Goal: Task Accomplishment & Management: Complete application form

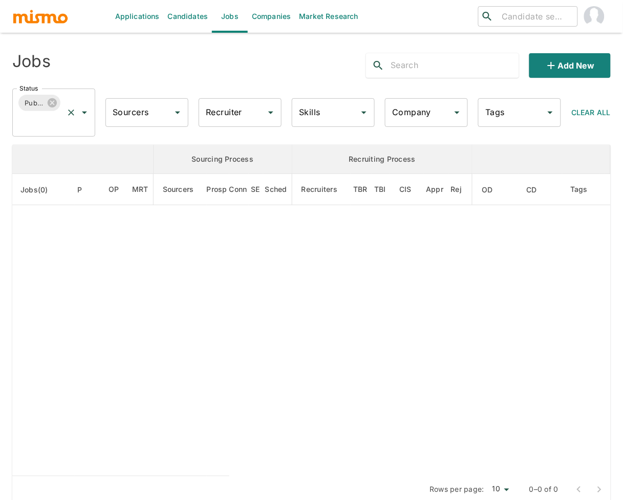
click at [39, 120] on input "Status" at bounding box center [39, 122] width 45 height 19
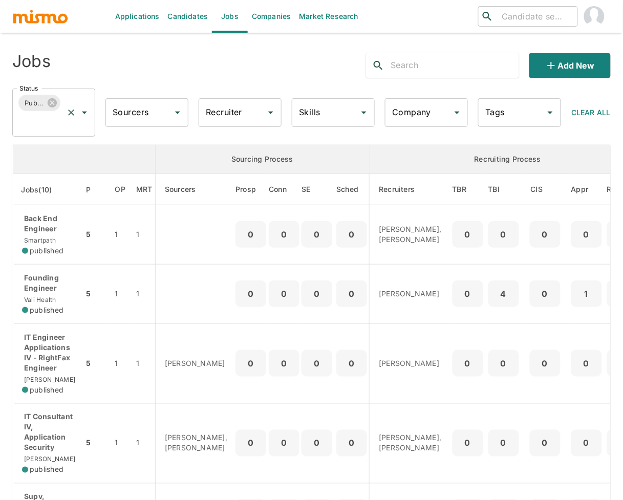
click at [50, 120] on input "Status" at bounding box center [39, 122] width 45 height 19
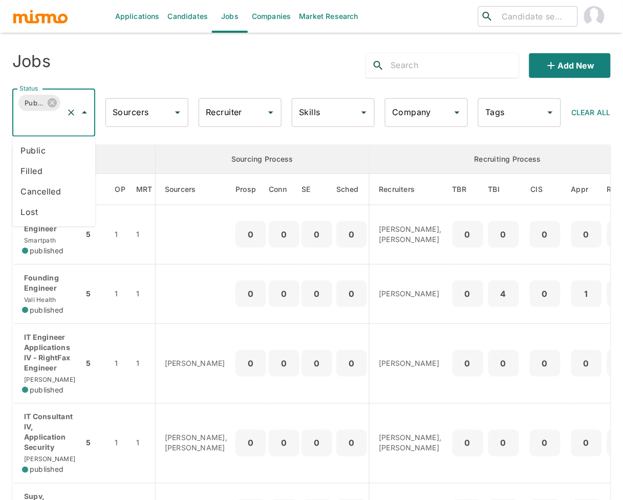
click at [52, 155] on li "Public" at bounding box center [53, 151] width 83 height 20
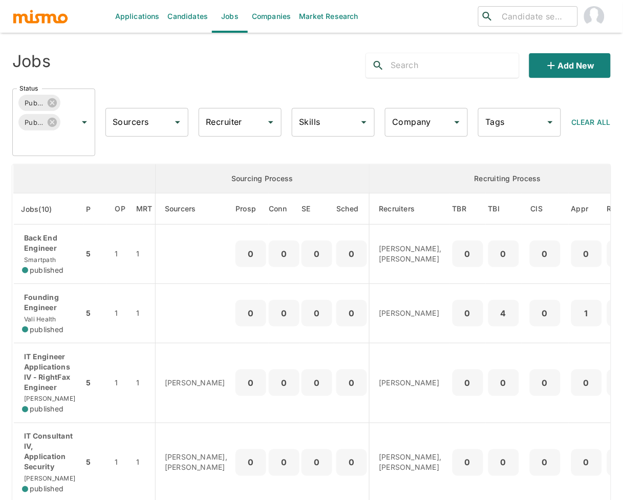
click at [226, 119] on input "Recruiter" at bounding box center [232, 122] width 58 height 19
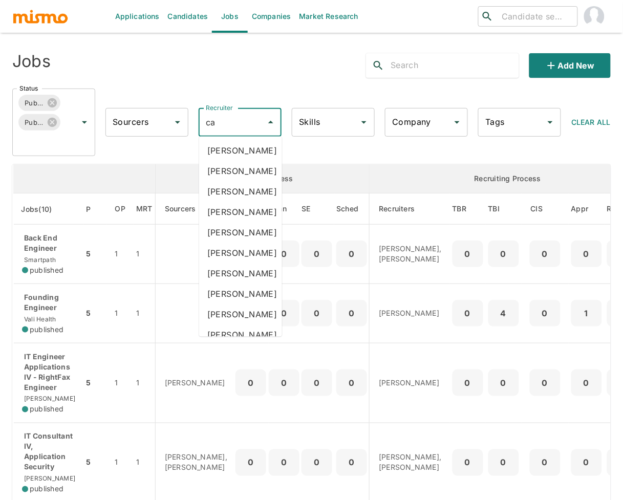
type input "car"
click at [247, 223] on li "[PERSON_NAME]" at bounding box center [240, 212] width 83 height 20
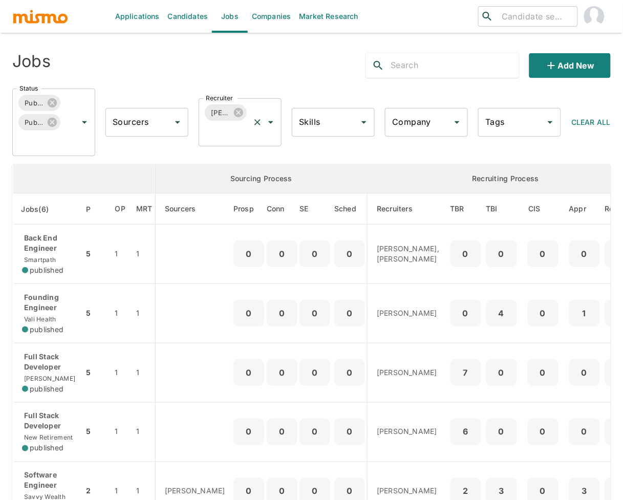
click at [221, 135] on input "Recruiter" at bounding box center [225, 131] width 45 height 19
type input "luja"
click at [240, 169] on li "Maria Lujan Ciommo" at bounding box center [240, 161] width 83 height 20
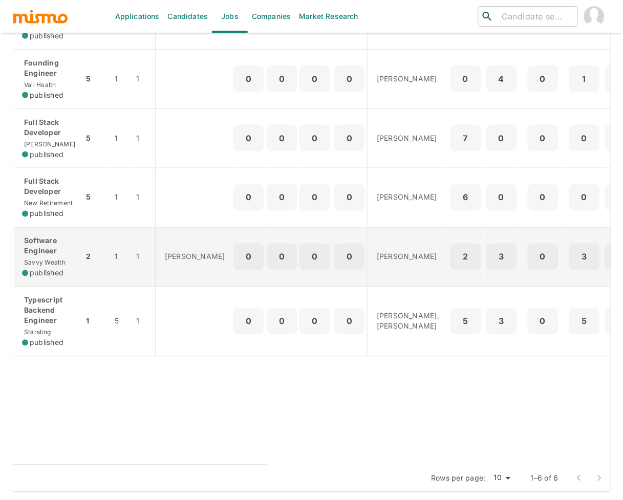
scroll to position [176, 0]
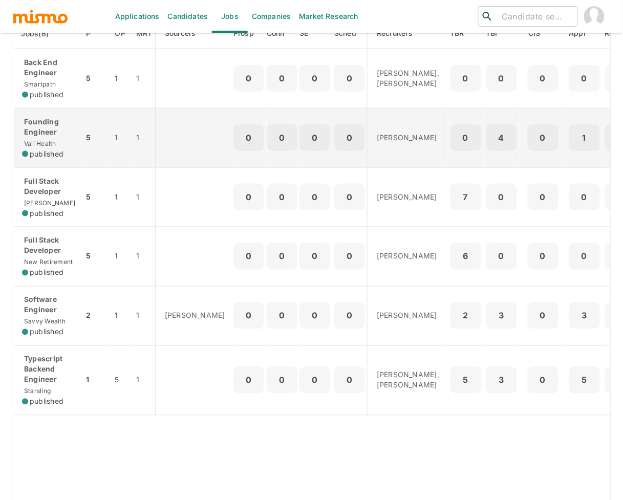
click at [44, 134] on p "Founding Engineer" at bounding box center [48, 127] width 53 height 20
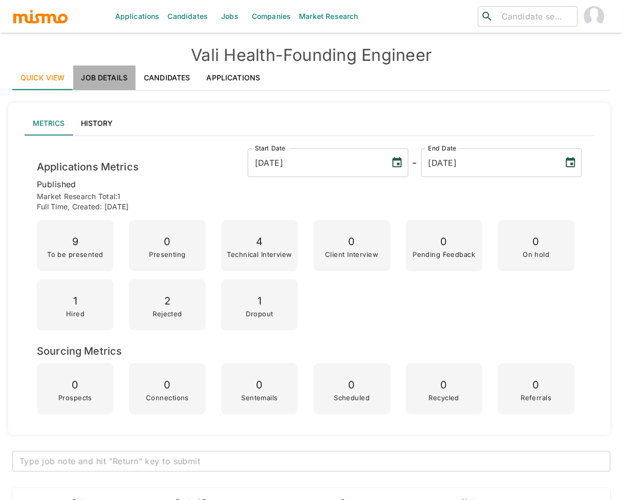
click at [108, 73] on link "Job Details" at bounding box center [104, 78] width 63 height 25
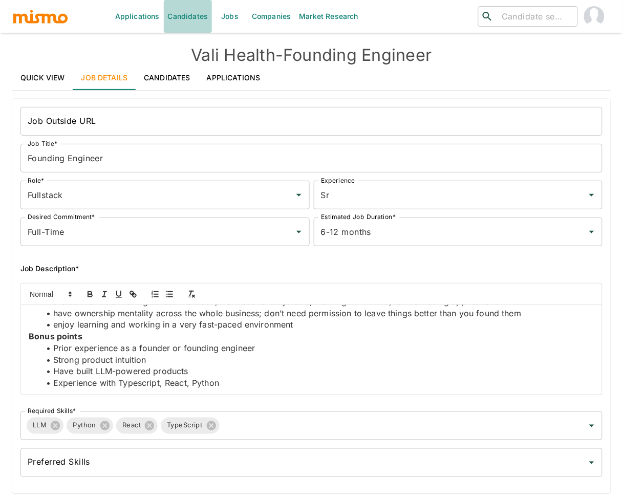
click at [181, 18] on link "Candidates" at bounding box center [188, 16] width 49 height 33
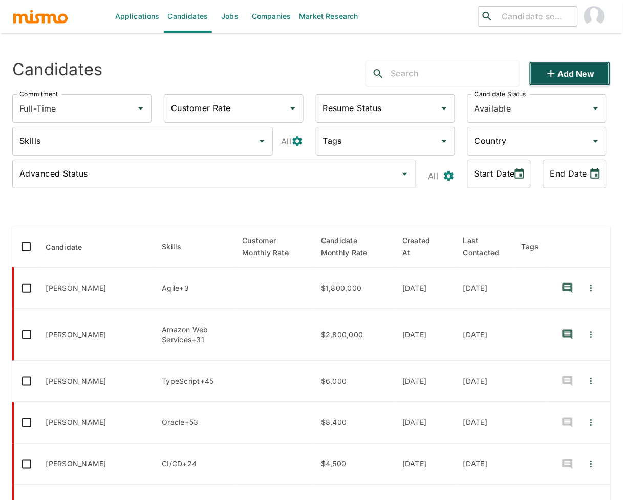
click at [580, 69] on button "Add new" at bounding box center [569, 73] width 81 height 25
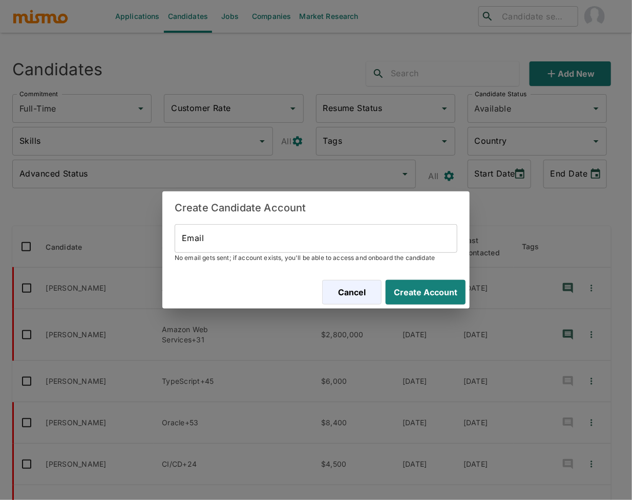
click at [327, 247] on input "Email" at bounding box center [316, 238] width 283 height 29
paste input "[EMAIL_ADDRESS][DOMAIN_NAME]"
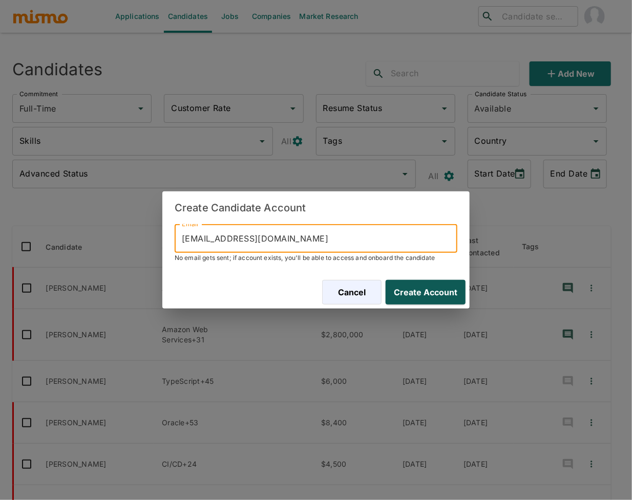
type input "[EMAIL_ADDRESS][DOMAIN_NAME]"
click at [421, 289] on button "Create Account" at bounding box center [423, 292] width 84 height 25
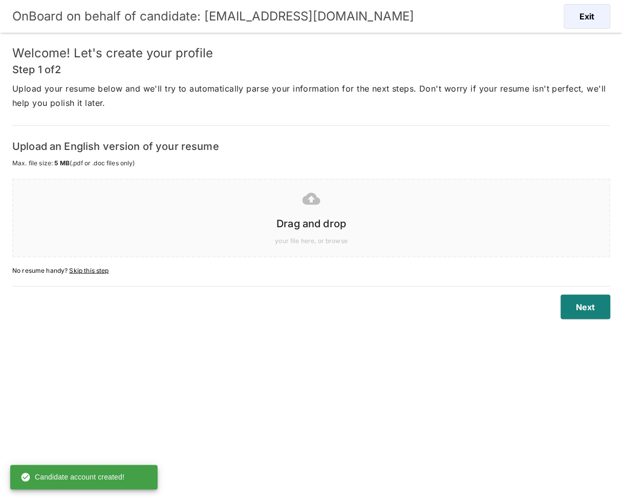
click at [242, 233] on div "your file here, or browse" at bounding box center [309, 239] width 580 height 14
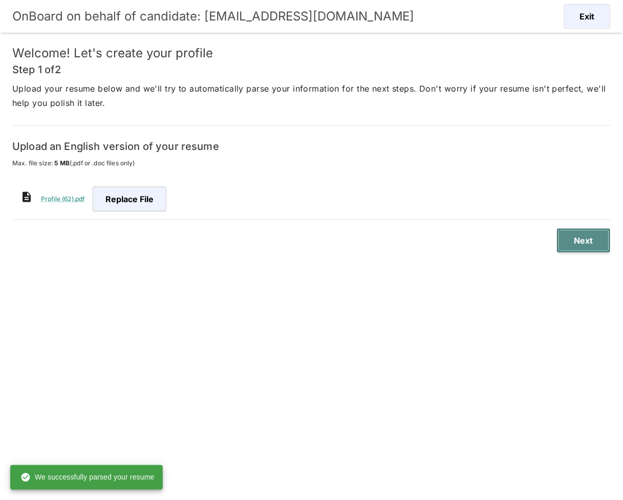
click at [595, 238] on button "Next" at bounding box center [584, 240] width 54 height 25
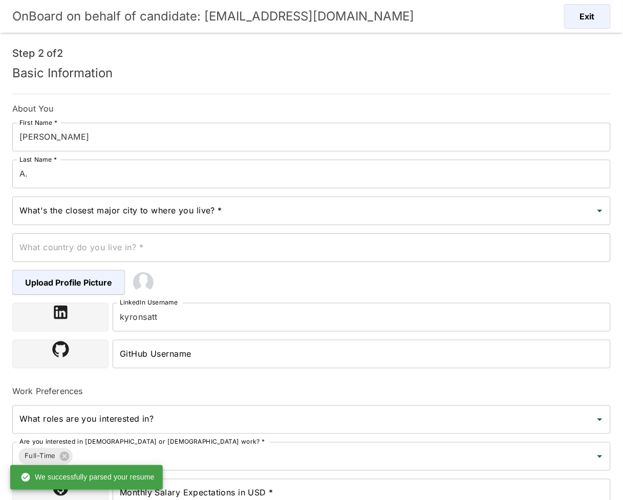
click at [64, 174] on input "A." at bounding box center [311, 174] width 599 height 29
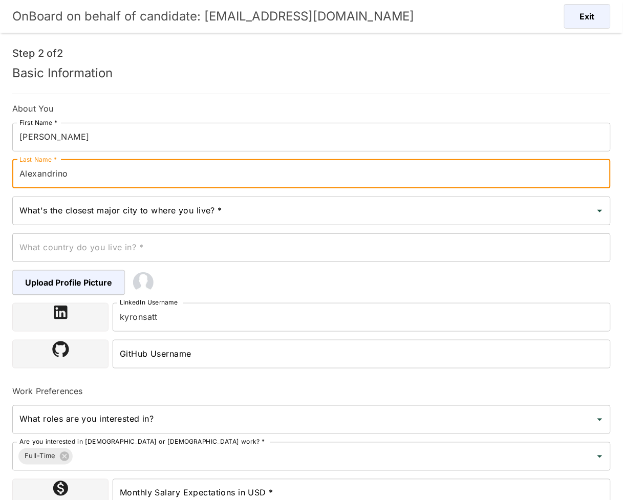
type input "Alexandrino"
click at [200, 211] on input "What's the closest major city to where you live? *" at bounding box center [304, 210] width 574 height 19
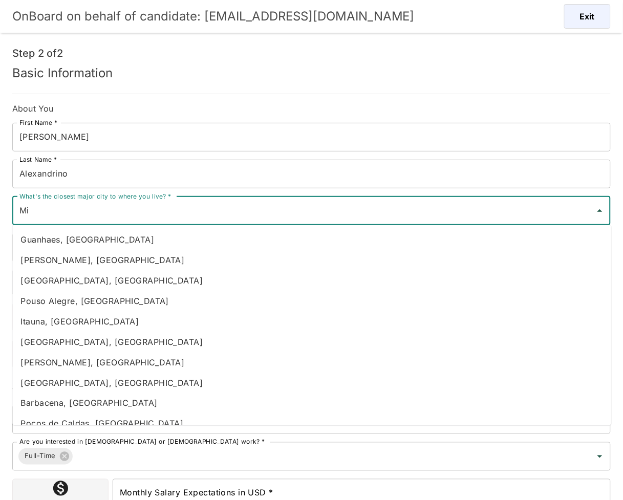
type input "M"
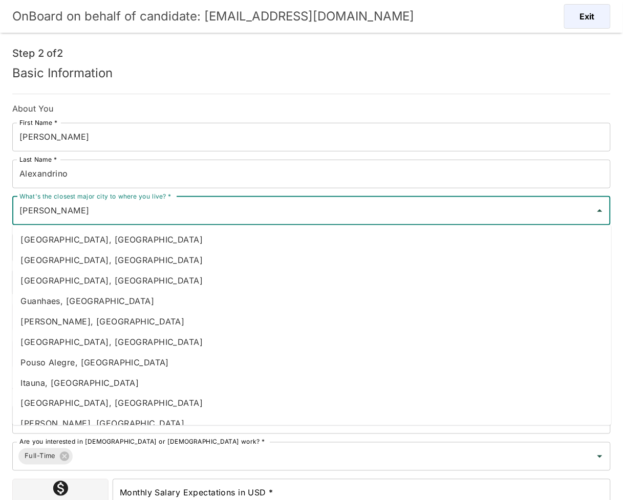
type input "[PERSON_NAME]"
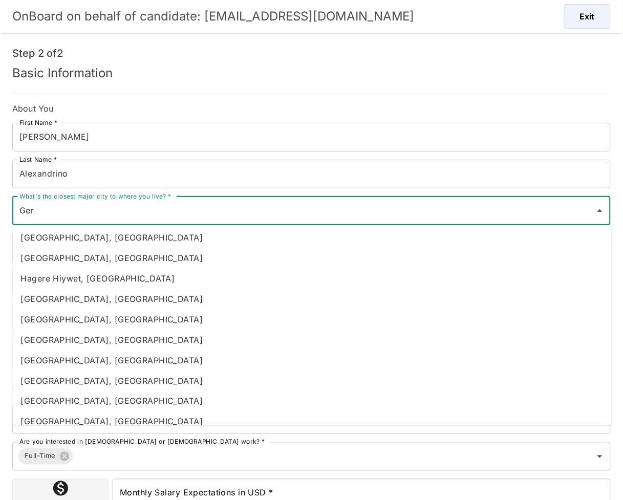
scroll to position [1997, 0]
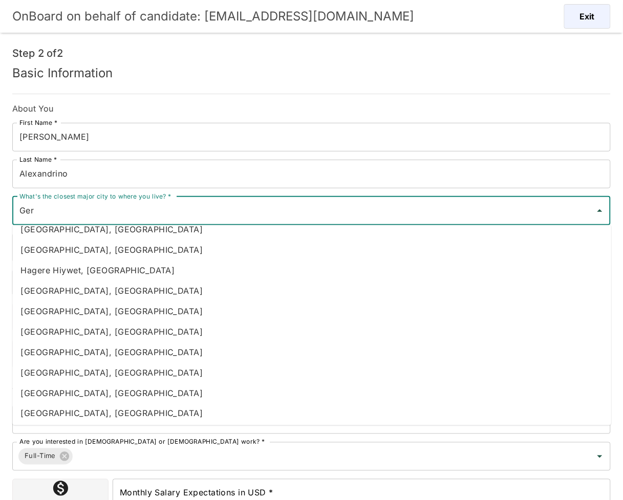
type input "Ger"
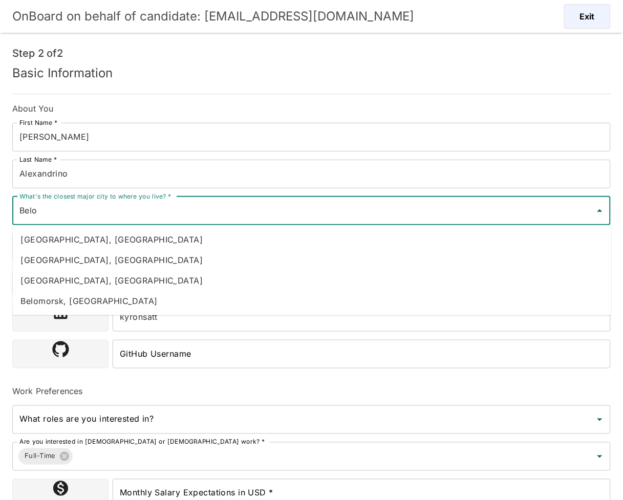
click at [115, 260] on li "[GEOGRAPHIC_DATA], [GEOGRAPHIC_DATA]" at bounding box center [311, 260] width 599 height 20
type input "[GEOGRAPHIC_DATA], [GEOGRAPHIC_DATA]"
type input "[GEOGRAPHIC_DATA]"
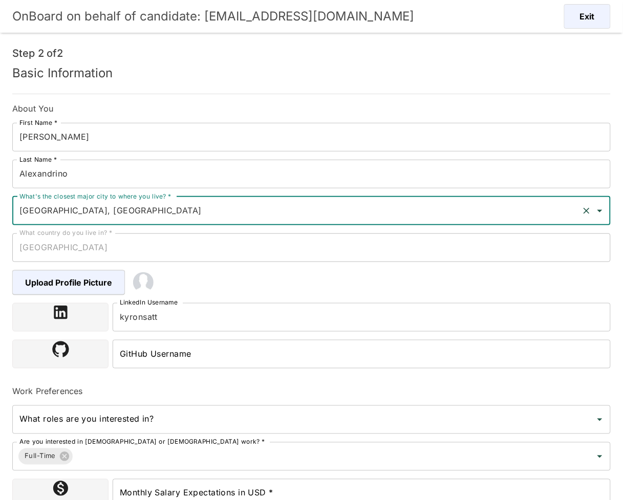
type input "[GEOGRAPHIC_DATA], [GEOGRAPHIC_DATA]"
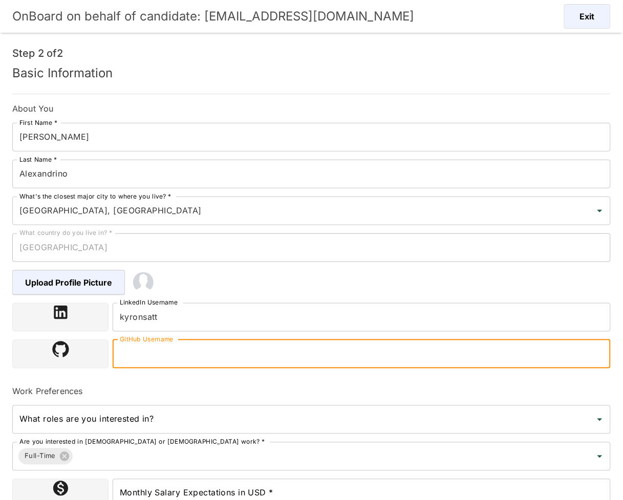
click at [229, 354] on input "GitHub Username" at bounding box center [362, 354] width 498 height 29
paste input "[URL][DOMAIN_NAME]"
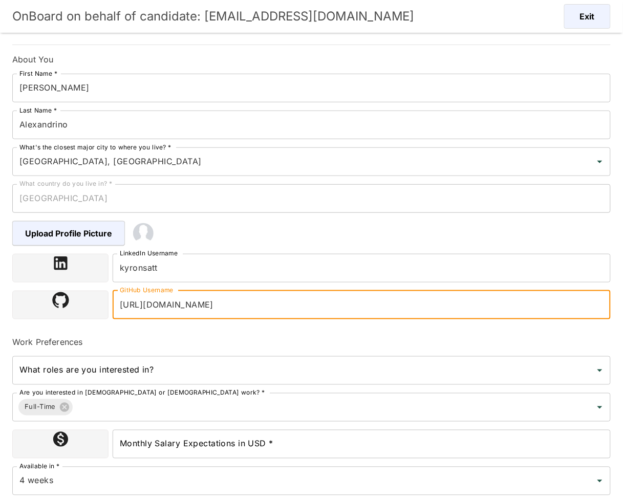
scroll to position [59, 0]
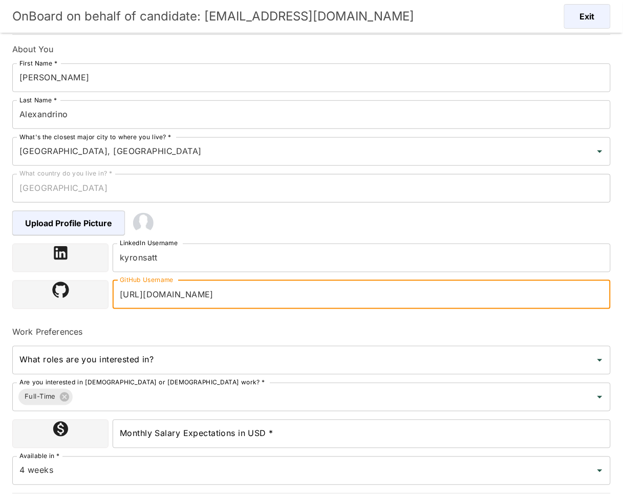
type input "[URL][DOMAIN_NAME]"
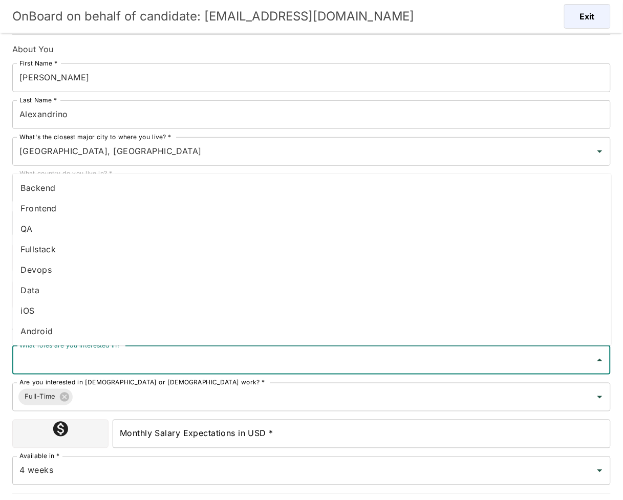
click at [186, 361] on input "What roles are you interested in?" at bounding box center [304, 360] width 574 height 19
click at [54, 247] on li "Fullstack" at bounding box center [311, 249] width 599 height 20
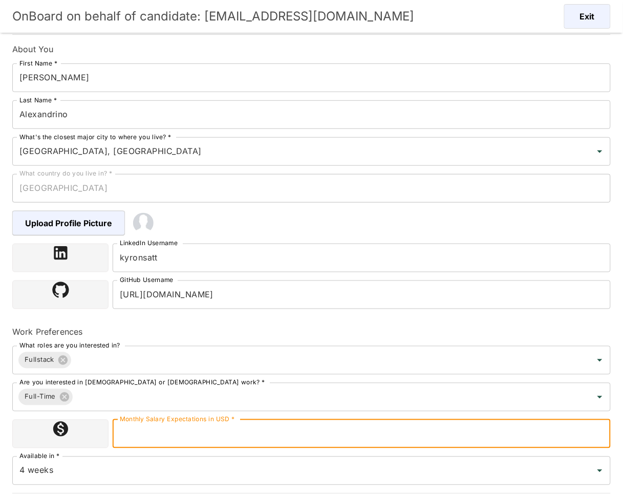
click at [238, 434] on input "Monthly Salary Expectations in USD *" at bounding box center [362, 434] width 498 height 29
type input "5000"
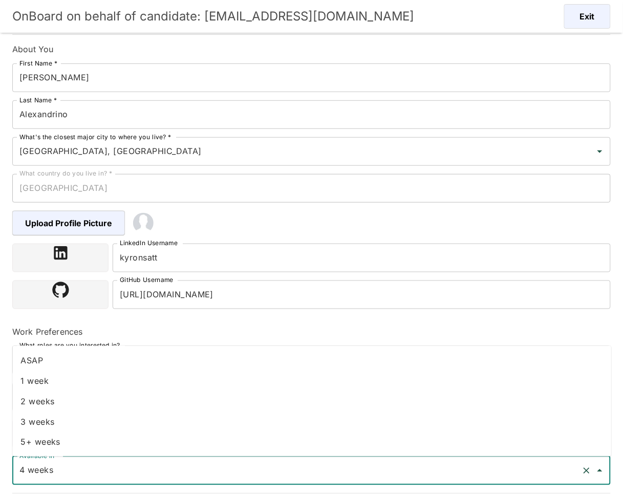
click at [97, 477] on input "4 weeks" at bounding box center [297, 470] width 561 height 19
click at [62, 406] on li "2 weeks" at bounding box center [311, 401] width 599 height 20
type input "2 weeks"
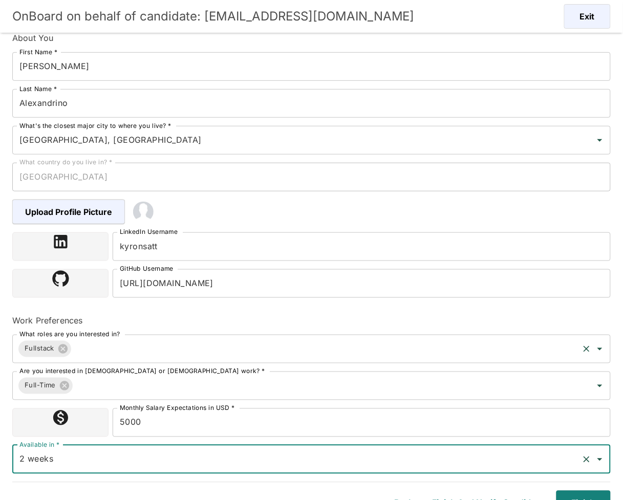
scroll to position [85, 0]
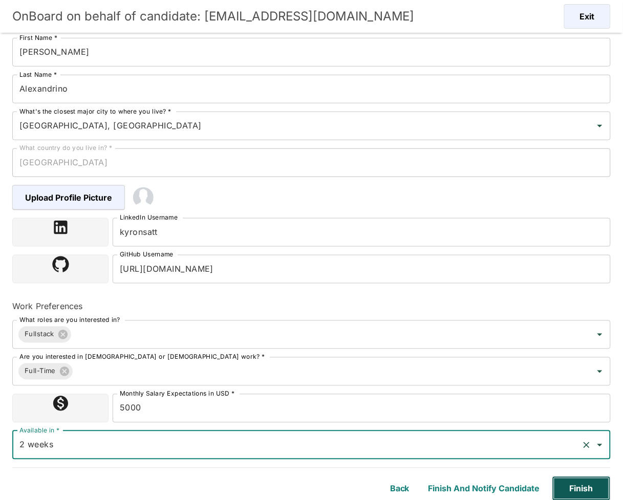
click at [598, 491] on button "Finish" at bounding box center [582, 489] width 58 height 25
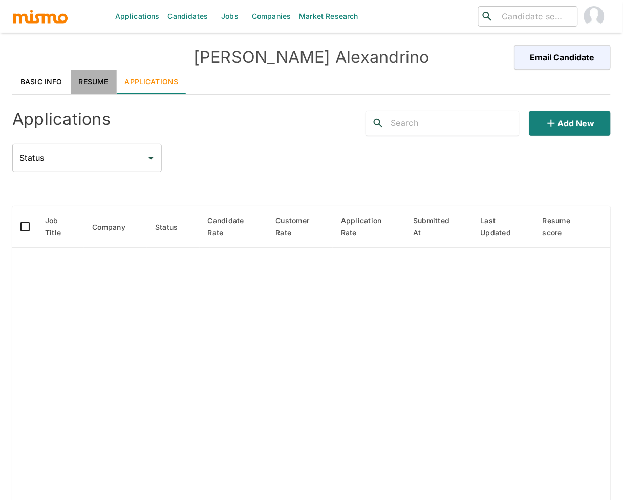
click at [85, 78] on link "Resume" at bounding box center [94, 82] width 46 height 25
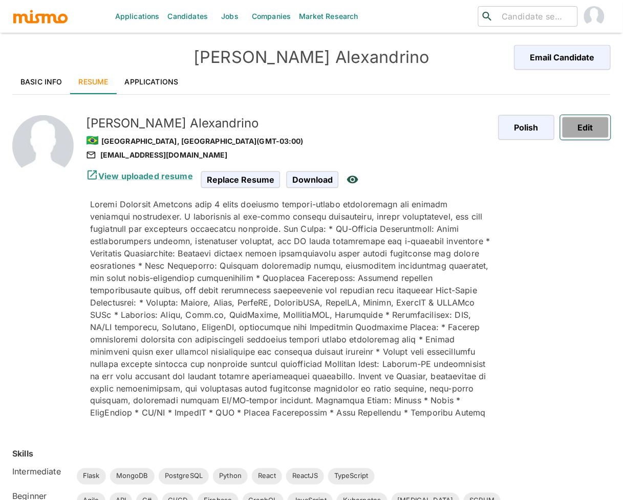
click at [583, 125] on button "Edit" at bounding box center [586, 127] width 50 height 25
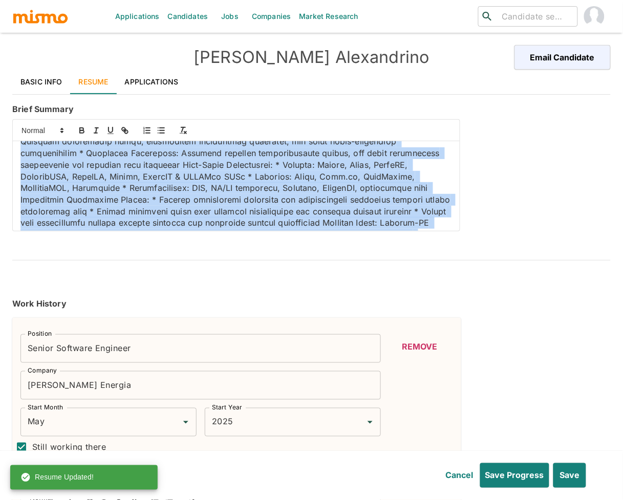
scroll to position [120, 0]
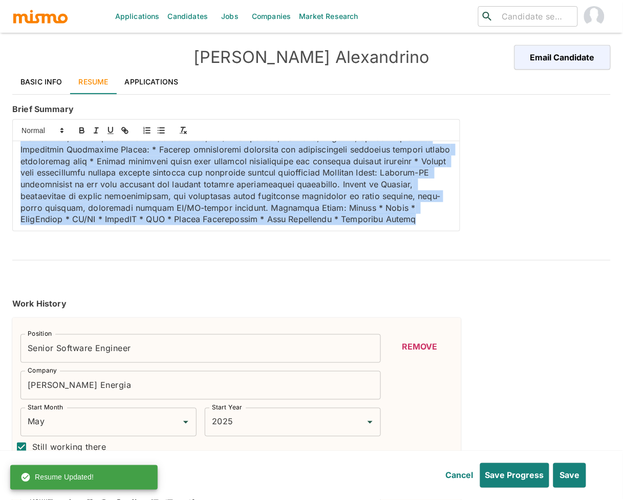
drag, startPoint x: 20, startPoint y: 151, endPoint x: 461, endPoint y: 261, distance: 454.9
copy p "Senior Software Engineer with 4 years building product-driven applications and …"
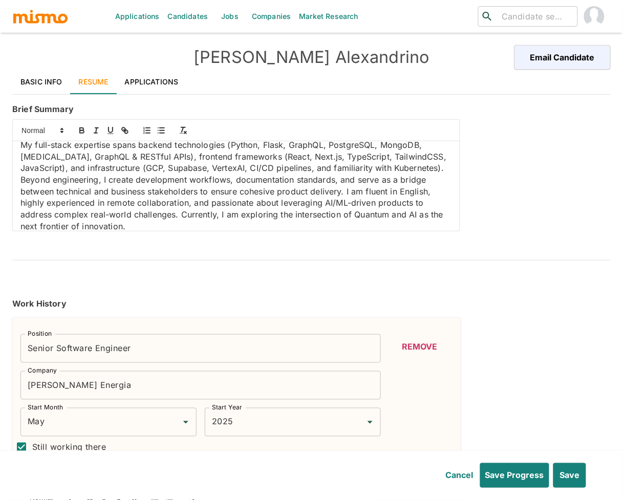
scroll to position [0, 0]
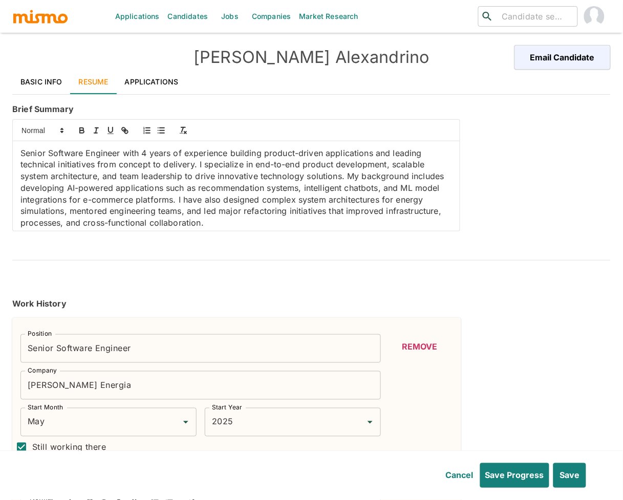
click at [107, 190] on p "Senior Software Engineer with 4 years of experience building product-driven app…" at bounding box center [236, 187] width 432 height 81
click at [82, 125] on button "button" at bounding box center [82, 130] width 14 height 12
click at [27, 196] on p "Senior Software Engineer with 4 years of experience building product-driven app…" at bounding box center [236, 187] width 432 height 81
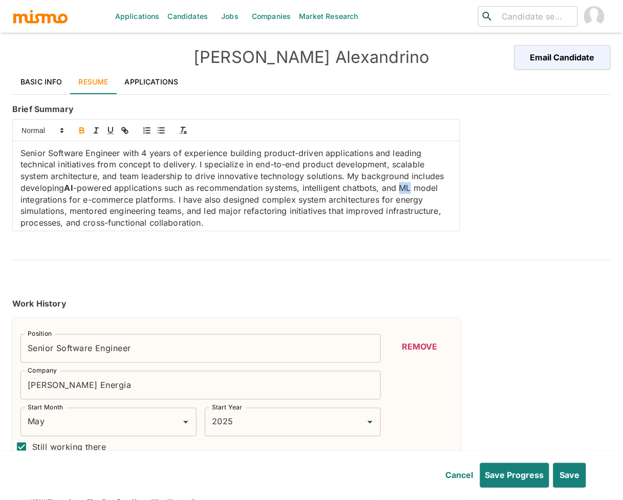
click at [82, 129] on icon "button" at bounding box center [81, 130] width 9 height 9
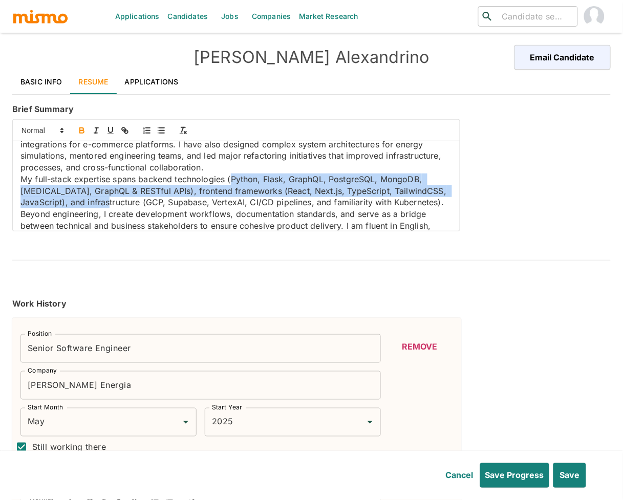
scroll to position [73, 0]
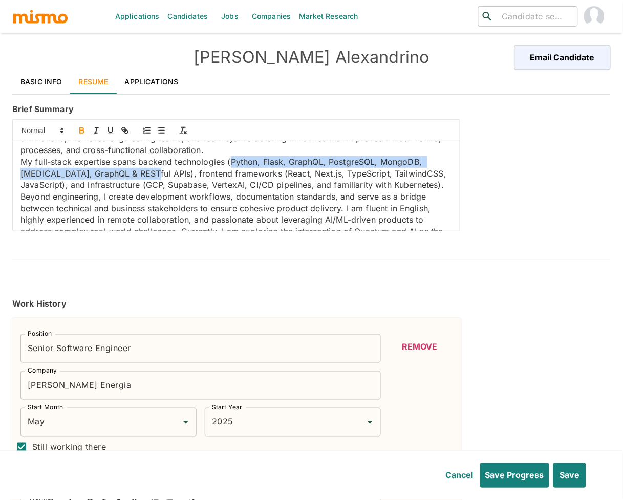
drag, startPoint x: 232, startPoint y: 215, endPoint x: 146, endPoint y: 173, distance: 96.0
click at [146, 173] on p "My full-stack expertise spans backend technologies (Python, Flask, GraphQL, Pos…" at bounding box center [236, 202] width 432 height 93
click at [82, 133] on icon "button" at bounding box center [82, 132] width 4 height 3
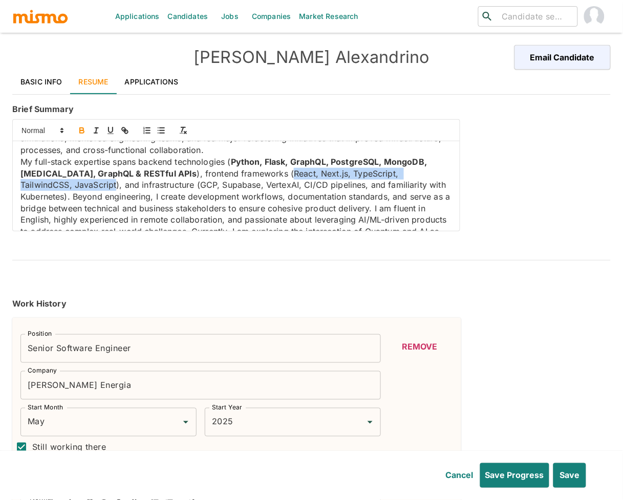
drag, startPoint x: 248, startPoint y: 174, endPoint x: 63, endPoint y: 185, distance: 184.7
click at [63, 185] on p "My full-stack expertise spans backend technologies ( Python, Flask, GraphQL, Po…" at bounding box center [236, 202] width 432 height 93
click at [83, 130] on icon "button" at bounding box center [82, 129] width 4 height 3
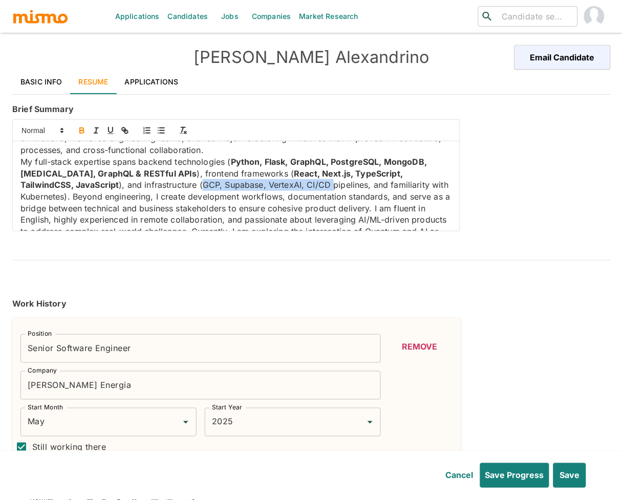
drag, startPoint x: 148, startPoint y: 187, endPoint x: 281, endPoint y: 184, distance: 132.1
click at [281, 184] on p "My full-stack expertise spans backend technologies ( Python, Flask, GraphQL, Po…" at bounding box center [236, 202] width 432 height 93
click at [82, 128] on icon "button" at bounding box center [82, 129] width 4 height 3
click at [46, 199] on p "My full-stack expertise spans backend technologies ( Python, Flask, GraphQL, Po…" at bounding box center [236, 202] width 432 height 93
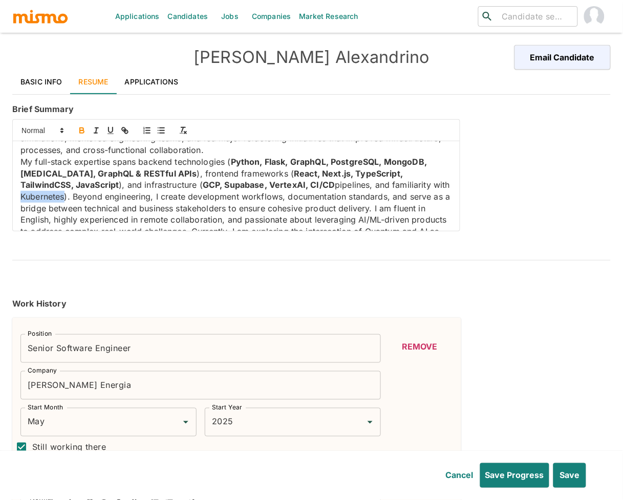
click at [82, 131] on icon "button" at bounding box center [82, 132] width 4 height 3
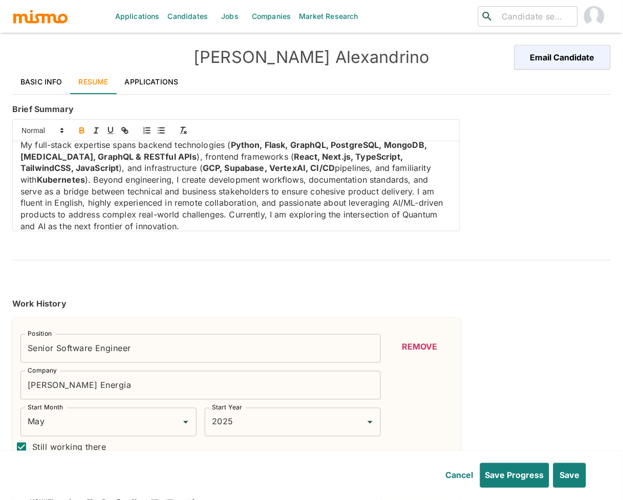
scroll to position [96, 0]
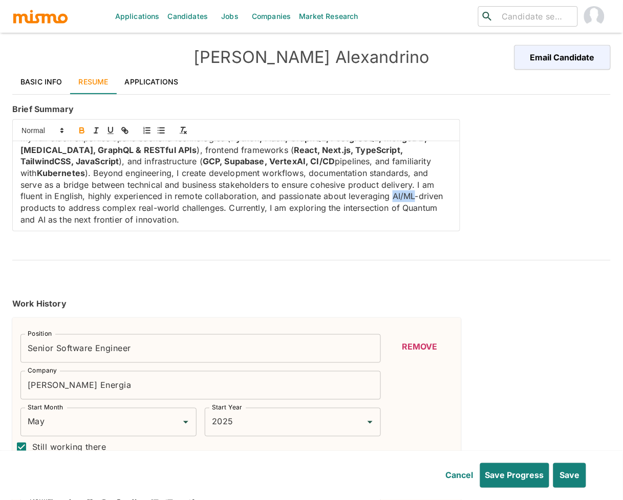
drag, startPoint x: 367, startPoint y: 195, endPoint x: 388, endPoint y: 194, distance: 21.0
click at [388, 194] on p "My full-stack expertise spans backend technologies ( Python, Flask, GraphQL, Po…" at bounding box center [236, 179] width 432 height 93
click at [82, 130] on icon "button" at bounding box center [81, 130] width 9 height 9
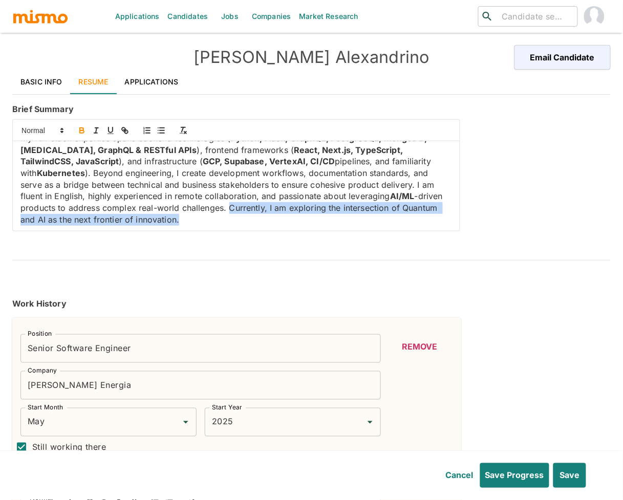
drag, startPoint x: 190, startPoint y: 223, endPoint x: 231, endPoint y: 210, distance: 43.1
click at [231, 210] on p "My full-stack expertise spans backend technologies ( Python, Flask, GraphQL, Po…" at bounding box center [236, 179] width 432 height 93
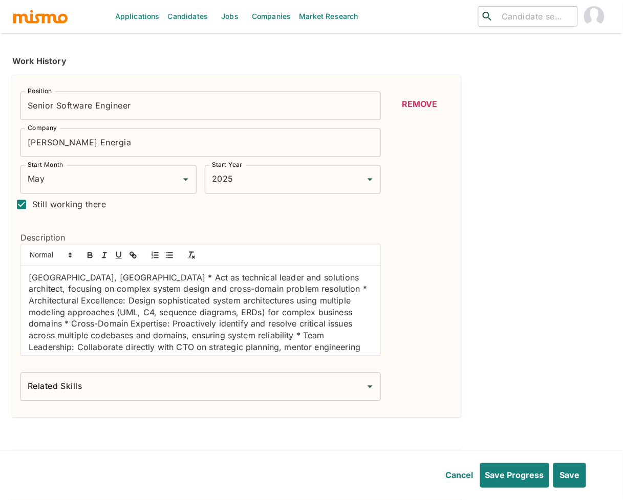
scroll to position [287, 0]
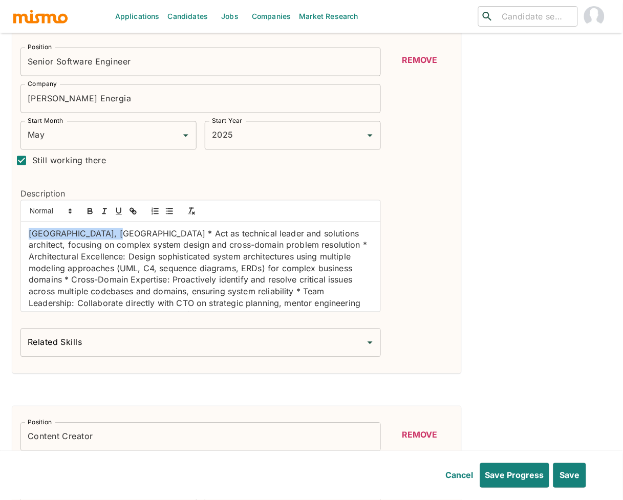
drag, startPoint x: 104, startPoint y: 232, endPoint x: -6, endPoint y: 229, distance: 109.6
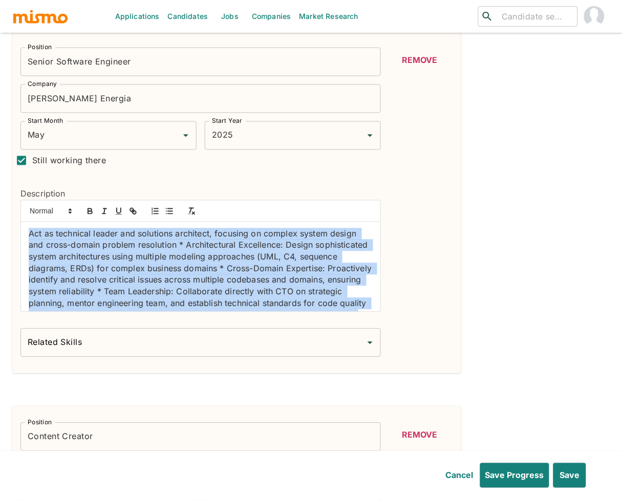
scroll to position [38, 0]
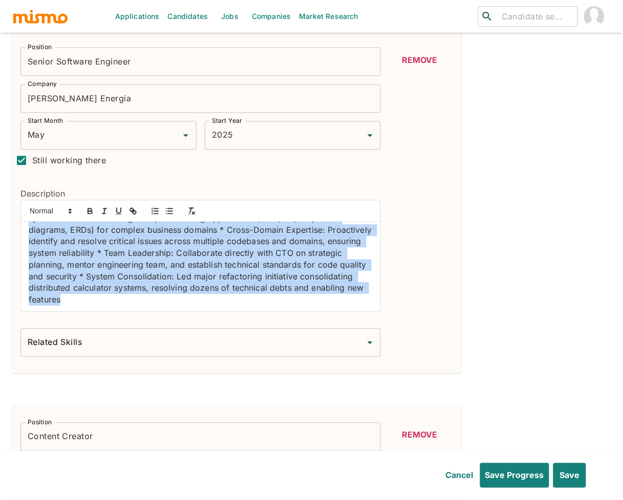
drag, startPoint x: 30, startPoint y: 235, endPoint x: 293, endPoint y: 352, distance: 288.6
click at [293, 352] on div "Position Senior Software Engineer Position Company [PERSON_NAME] Energia Compan…" at bounding box center [196, 198] width 369 height 318
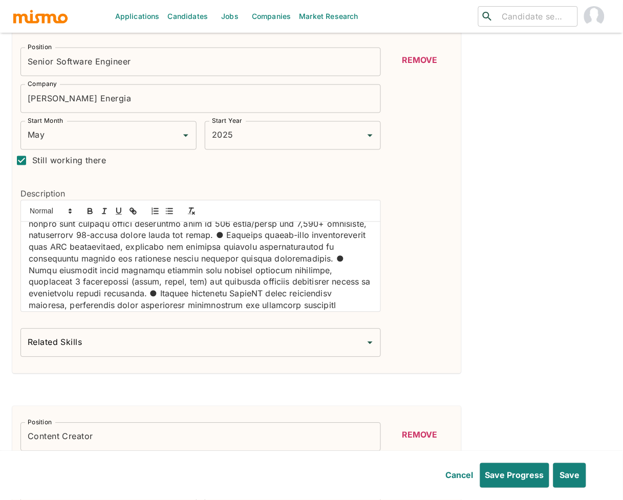
scroll to position [0, 0]
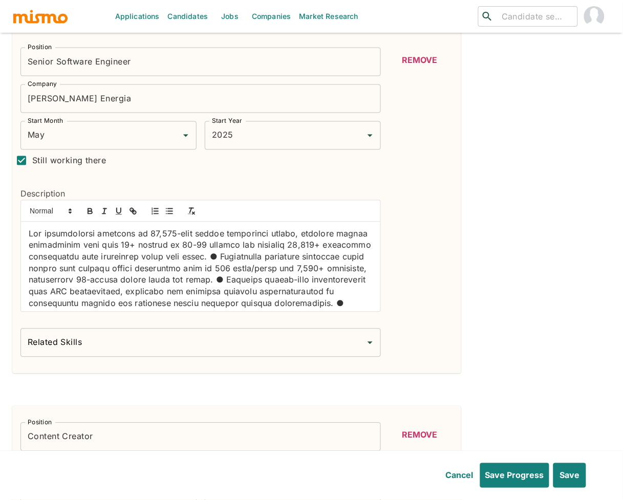
click at [29, 236] on p at bounding box center [201, 338] width 344 height 221
click at [169, 211] on icon "button" at bounding box center [169, 211] width 9 height 9
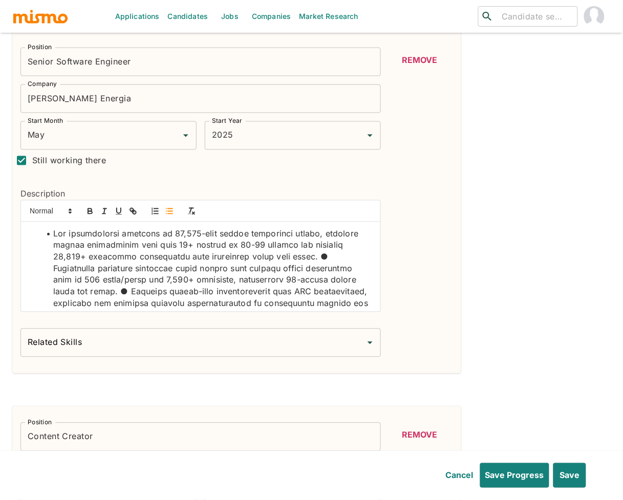
click at [52, 268] on li at bounding box center [207, 344] width 332 height 232
click at [186, 292] on li at bounding box center [207, 362] width 332 height 198
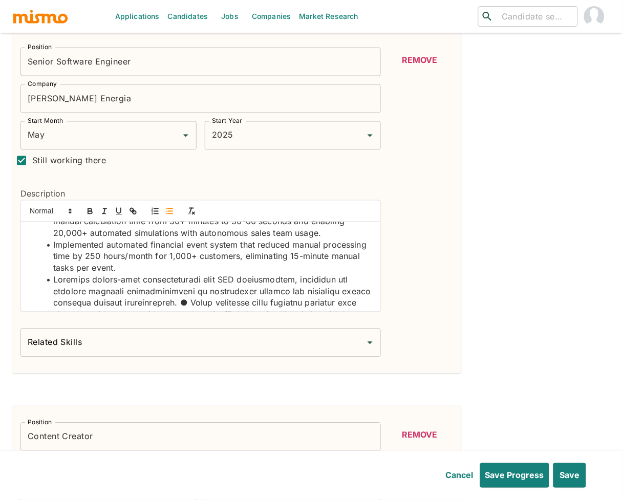
scroll to position [37, 0]
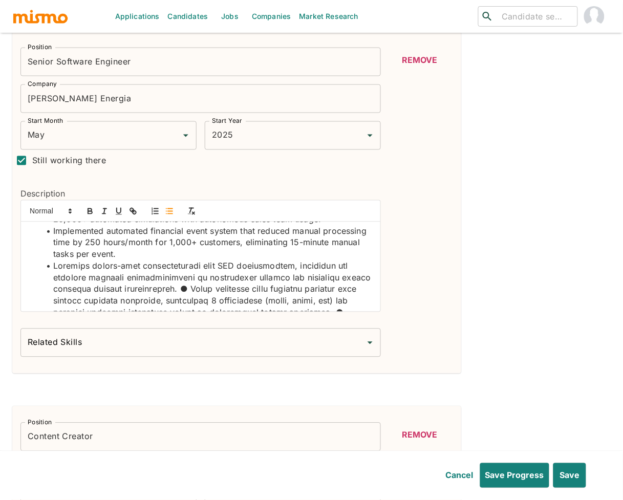
click at [145, 292] on li at bounding box center [207, 348] width 332 height 175
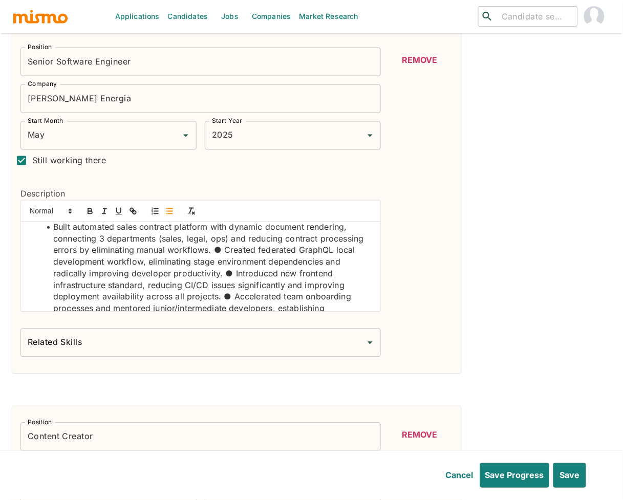
scroll to position [114, 0]
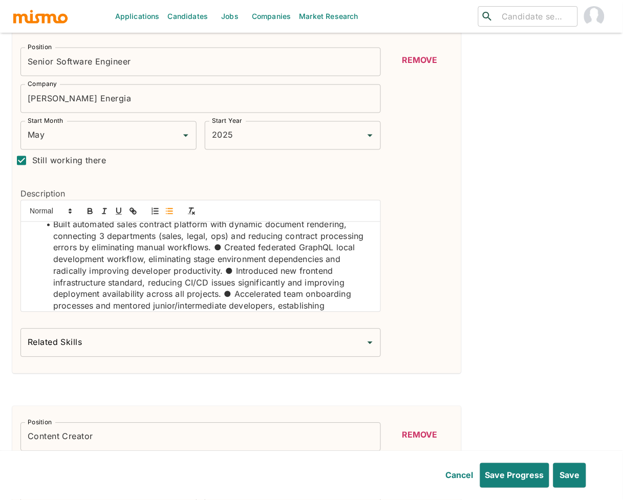
click at [222, 248] on li "Built automated sales contract platform with dynamic document rendering, connec…" at bounding box center [207, 294] width 332 height 151
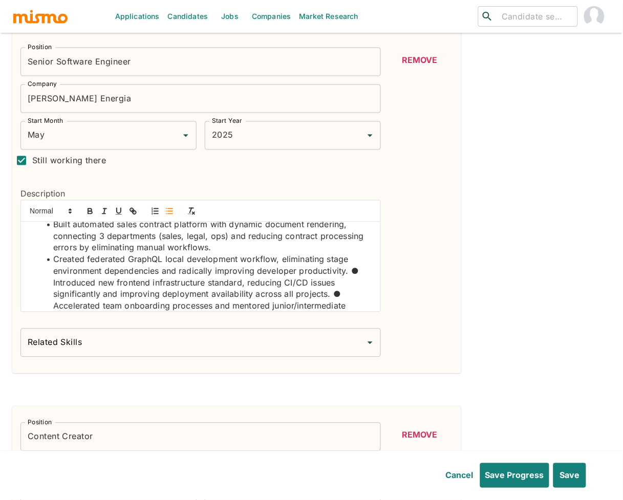
click at [53, 282] on li "Created federated GraphQL local development workflow, eliminating stage environ…" at bounding box center [207, 312] width 332 height 116
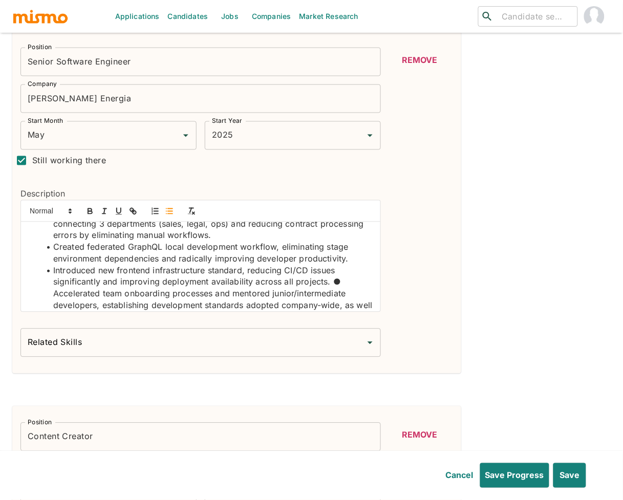
scroll to position [126, 0]
click at [54, 294] on li "Introduced new frontend infrastructure standard, reducing CI/CD issues signific…" at bounding box center [207, 311] width 332 height 93
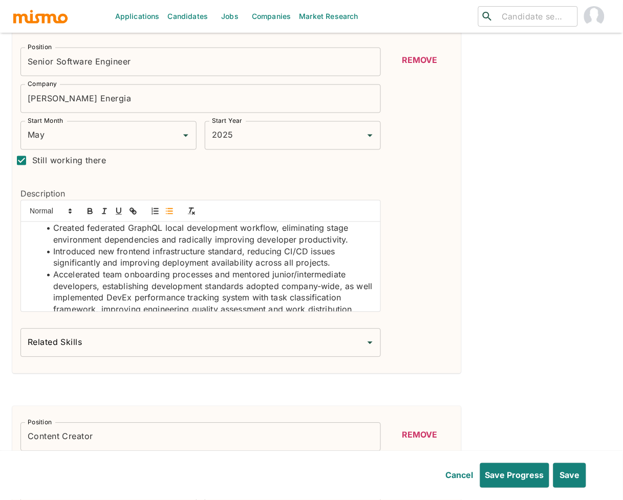
scroll to position [161, 0]
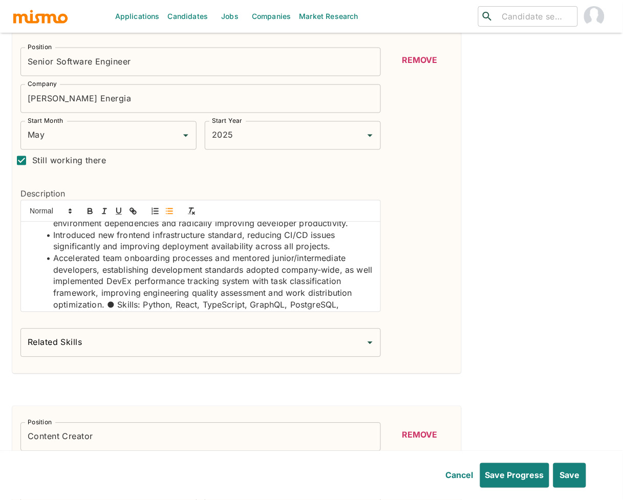
click at [114, 306] on li "Accelerated team onboarding processes and mentored junior/intermediate develope…" at bounding box center [207, 288] width 332 height 70
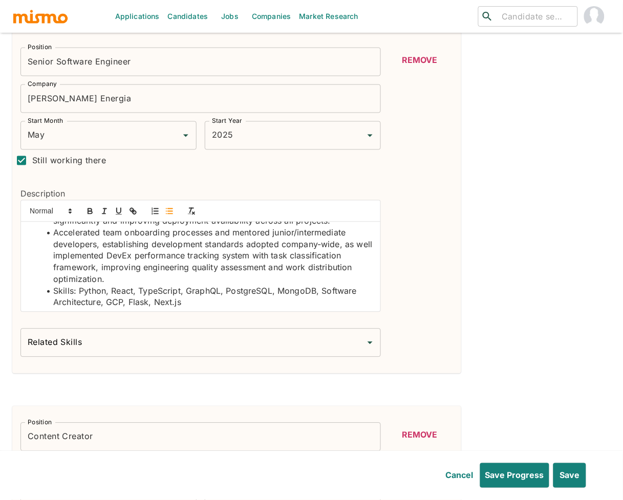
scroll to position [190, 0]
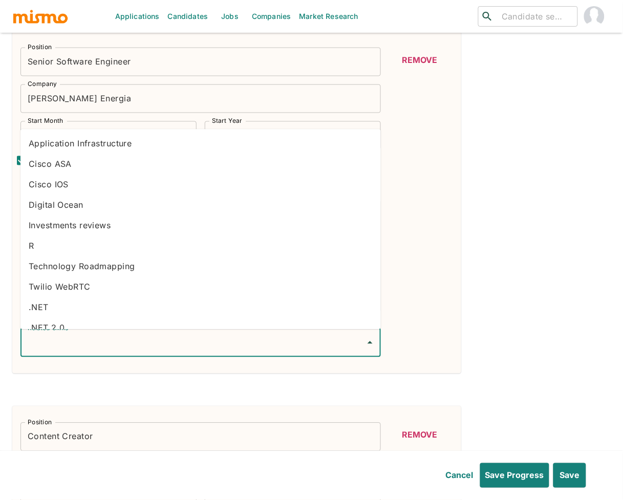
click at [159, 341] on input "Related Skills" at bounding box center [193, 342] width 336 height 19
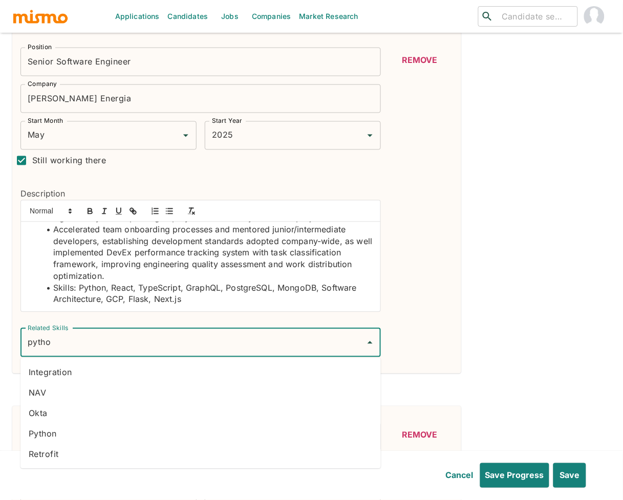
type input "python"
click at [81, 436] on li "Python" at bounding box center [200, 434] width 360 height 20
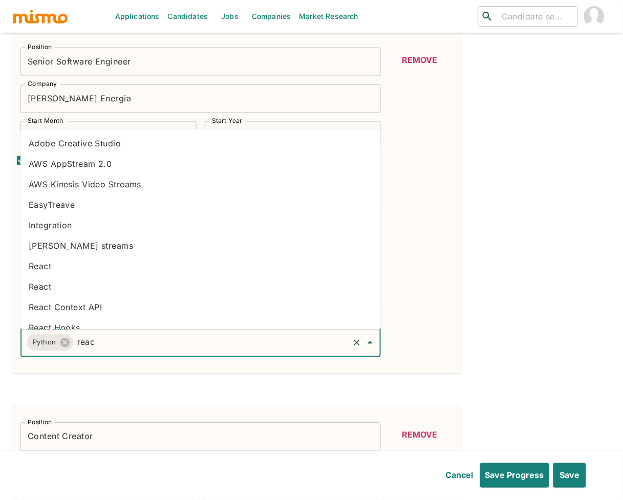
type input "react"
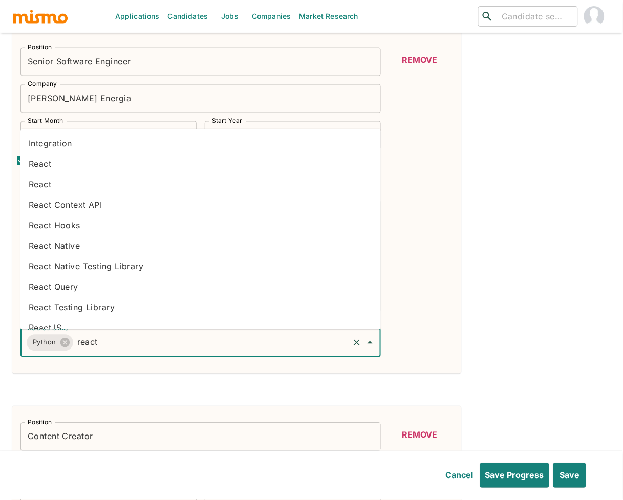
click at [67, 163] on li "React" at bounding box center [200, 164] width 360 height 20
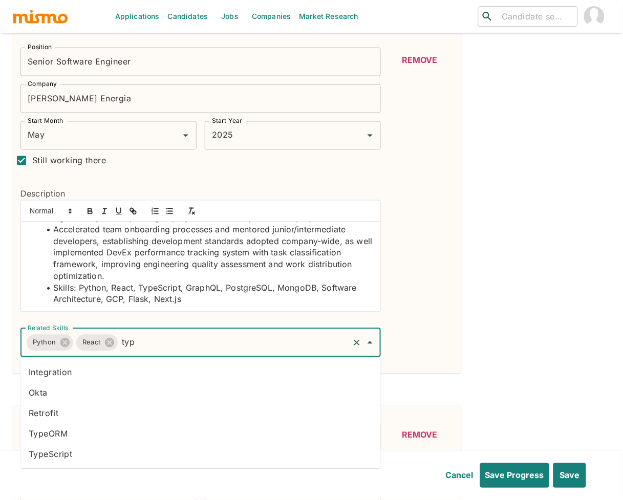
type input "type"
click at [70, 457] on li "TypeScript" at bounding box center [200, 454] width 360 height 20
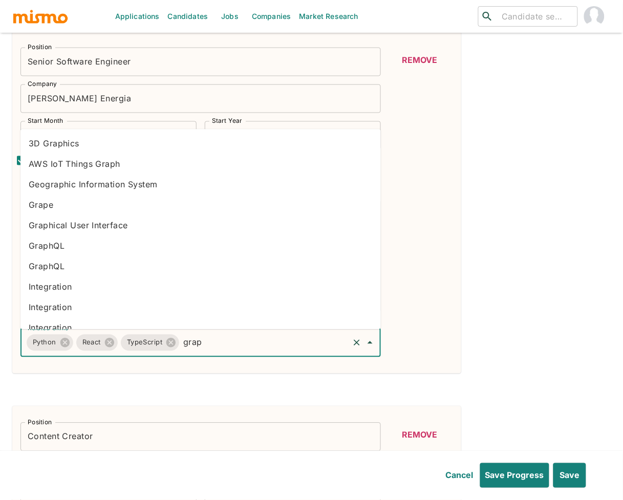
type input "graph"
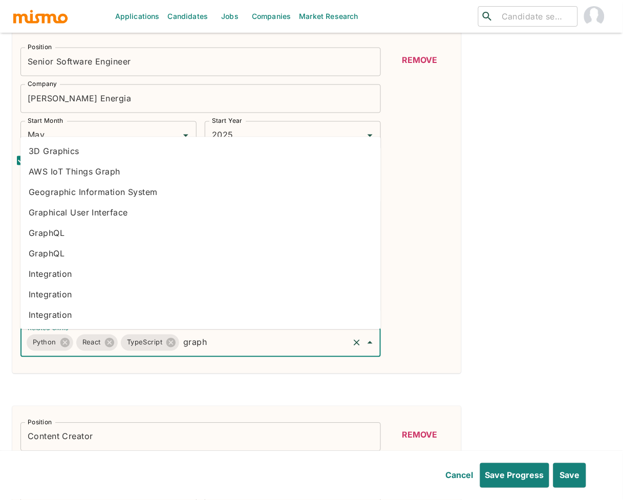
click at [81, 225] on li "GraphQL" at bounding box center [200, 233] width 360 height 20
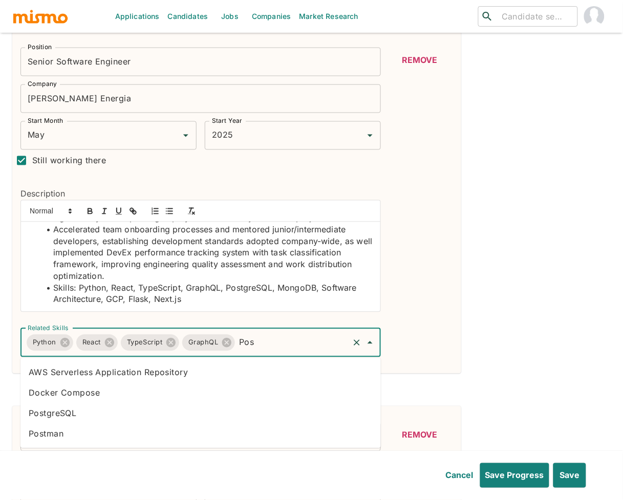
type input "Post"
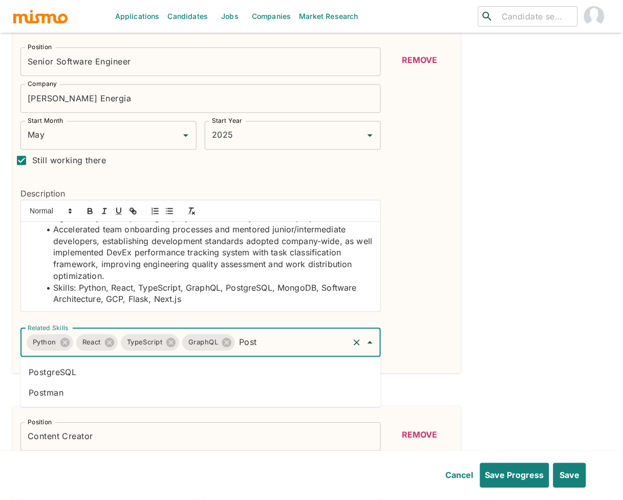
click at [240, 369] on li "PostgreSQL" at bounding box center [200, 373] width 360 height 20
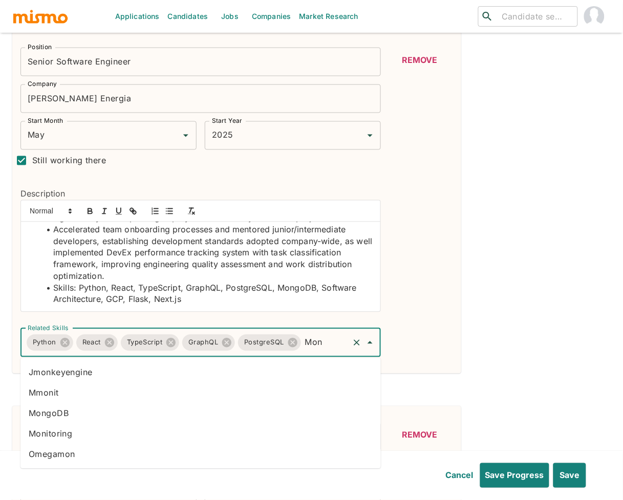
type input "Mong"
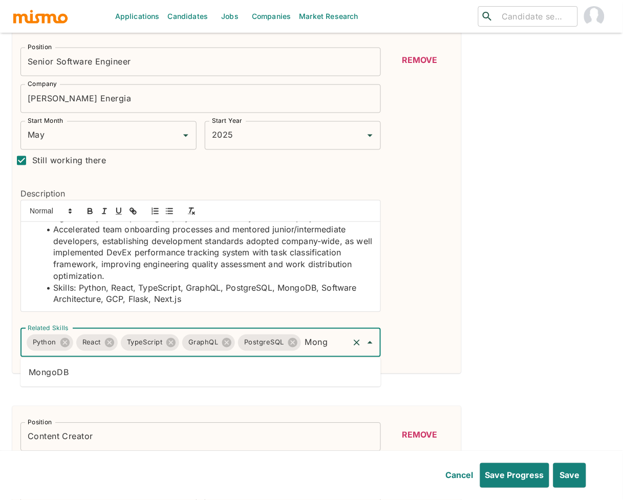
click at [239, 371] on li "MongoDB" at bounding box center [200, 373] width 360 height 20
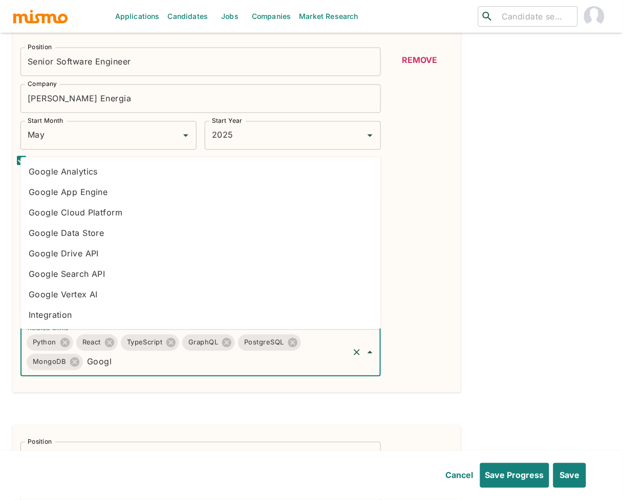
type input "Google"
click at [138, 214] on li "Google Cloud Platform" at bounding box center [200, 213] width 360 height 20
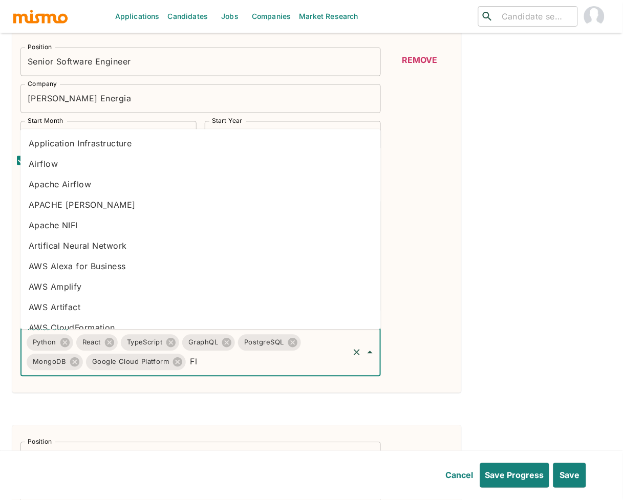
type input "Fla"
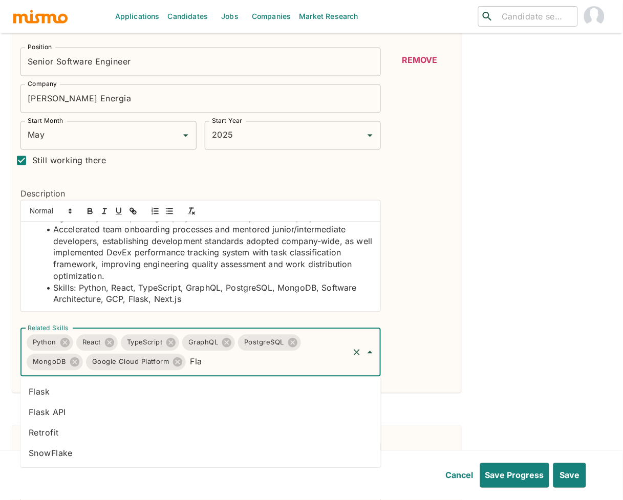
click at [199, 391] on li "Flask" at bounding box center [200, 392] width 360 height 20
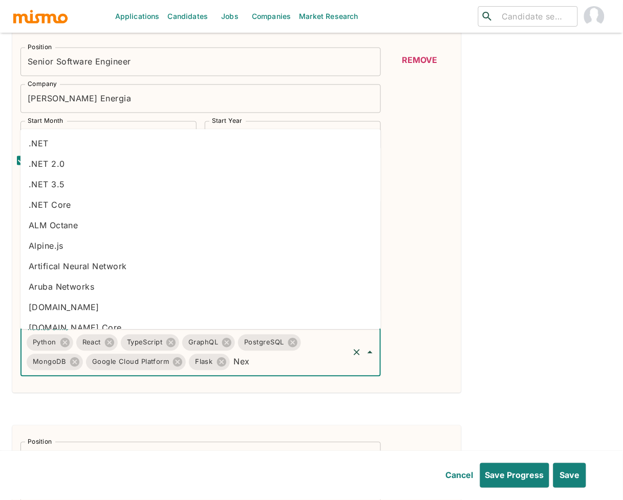
type input "Next"
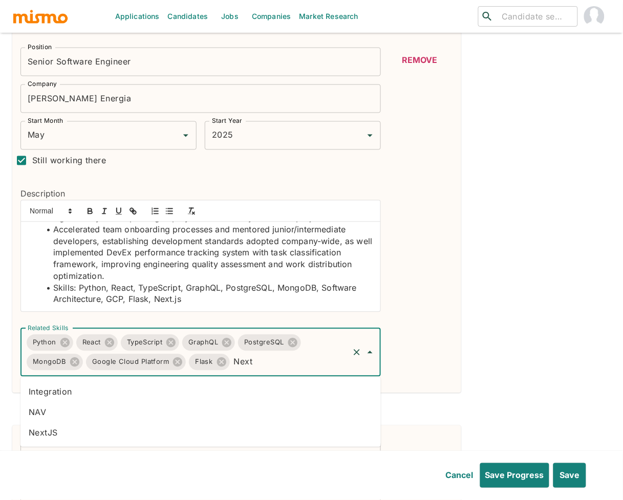
click at [53, 437] on li "NextJS" at bounding box center [200, 433] width 360 height 20
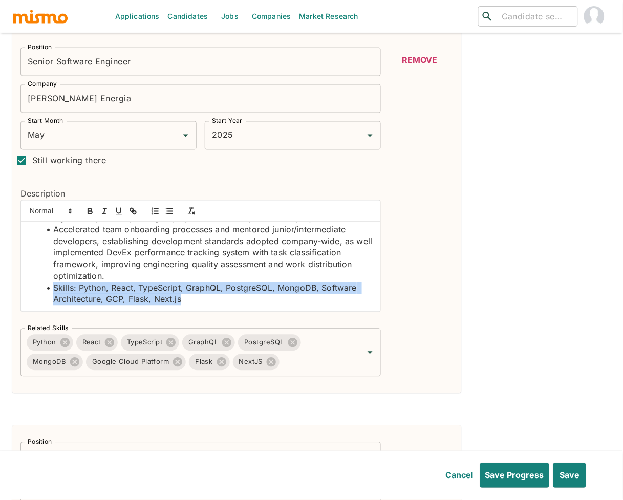
drag, startPoint x: 189, startPoint y: 300, endPoint x: 50, endPoint y: 289, distance: 139.7
click at [50, 289] on li "Skills: Python, React, TypeScript, GraphQL, PostgreSQL, MongoDB, Software Archi…" at bounding box center [207, 294] width 332 height 23
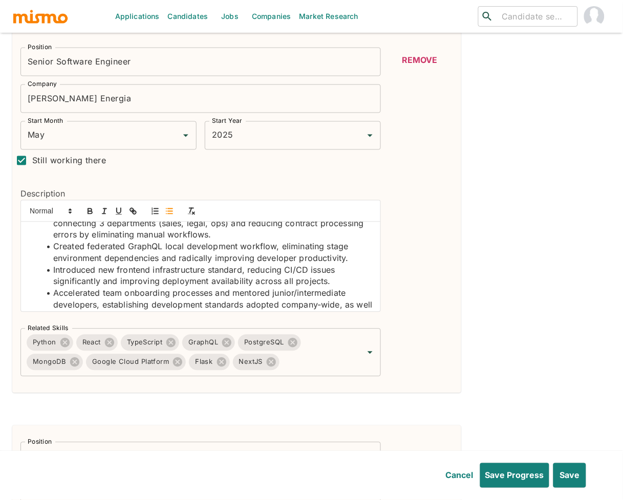
scroll to position [122, 0]
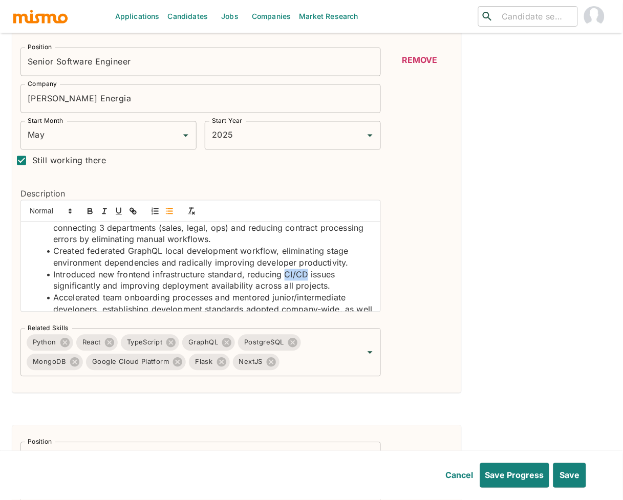
drag, startPoint x: 307, startPoint y: 234, endPoint x: 285, endPoint y: 276, distance: 47.7
click at [285, 276] on li "Introduced new frontend infrastructure standard, reducing CI/CD issues signific…" at bounding box center [207, 280] width 332 height 23
click at [90, 213] on icon "button" at bounding box center [90, 211] width 9 height 9
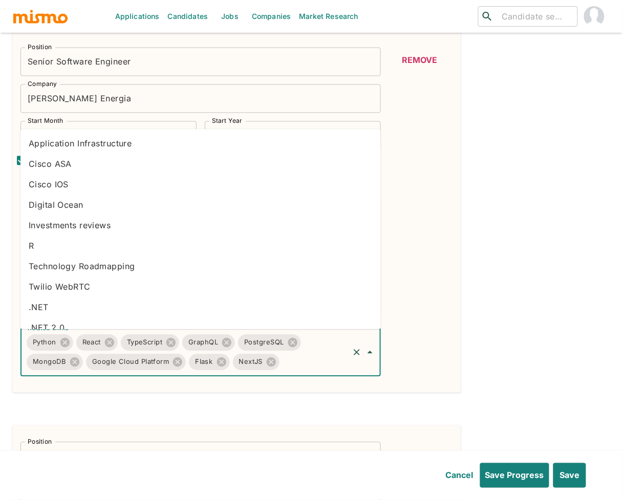
click at [310, 365] on input "Related Skills" at bounding box center [314, 362] width 67 height 19
type input "CI"
click at [131, 242] on li "CI/CD" at bounding box center [200, 246] width 360 height 20
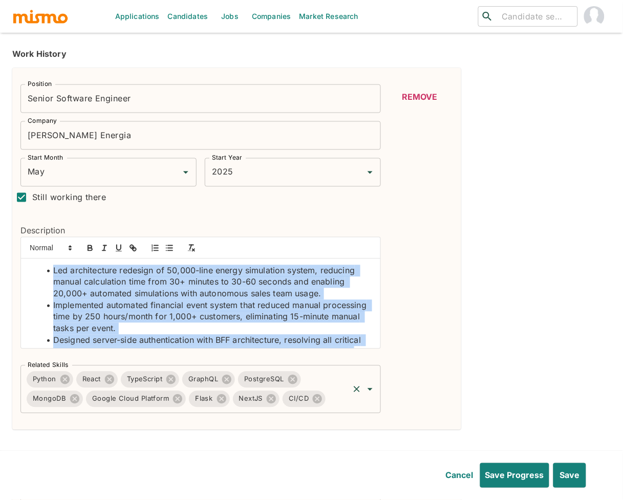
scroll to position [166, 0]
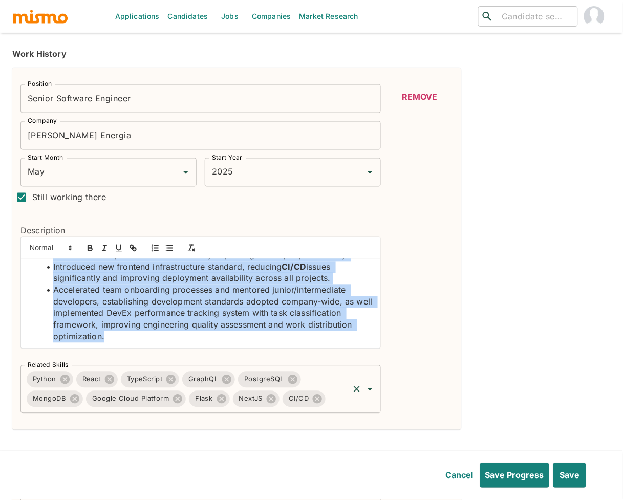
drag, startPoint x: 52, startPoint y: 268, endPoint x: 144, endPoint y: 395, distance: 156.9
click at [144, 395] on div "Position Senior Software Engineer Position Company [PERSON_NAME] Energia Compan…" at bounding box center [196, 244] width 369 height 337
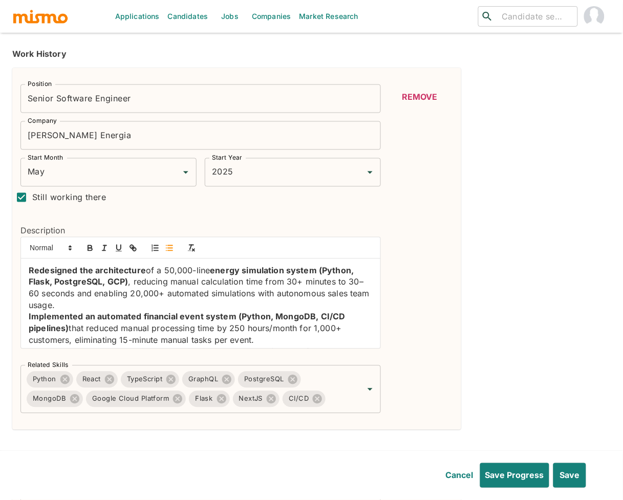
scroll to position [248, 0]
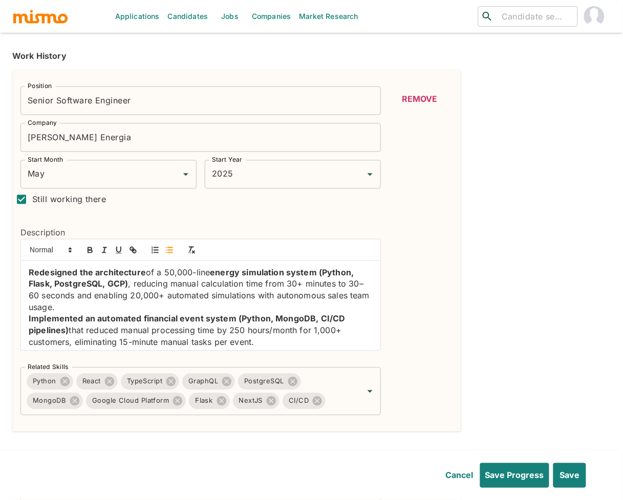
click at [27, 273] on div "Redesigned the architecture of a 50,000-line energy simulation system (Python, …" at bounding box center [200, 306] width 359 height 90
click at [169, 247] on icon "button" at bounding box center [169, 250] width 9 height 9
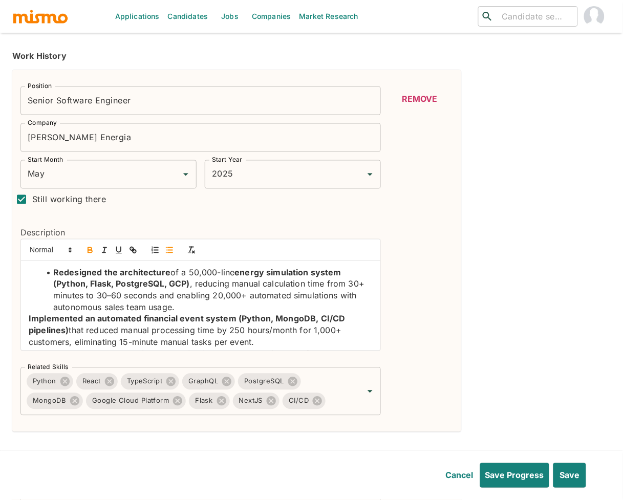
click at [27, 322] on div "Redesigned the architecture of a 50,000-line energy simulation system (Python, …" at bounding box center [200, 306] width 359 height 90
click at [169, 253] on line "button" at bounding box center [170, 253] width 5 height 0
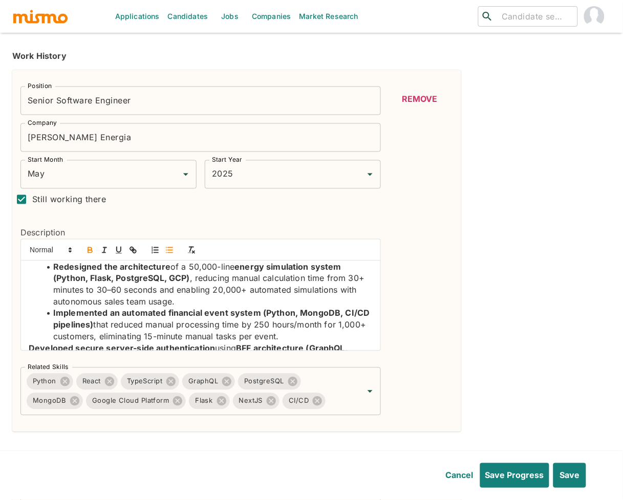
scroll to position [14, 0]
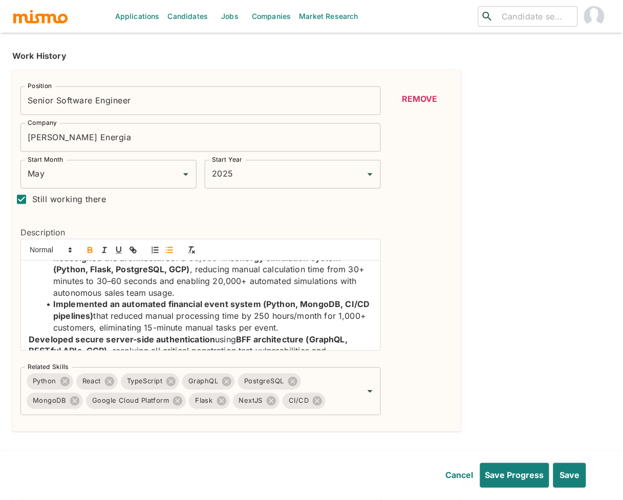
click at [31, 342] on strong "Developed secure server-side authentication" at bounding box center [122, 340] width 186 height 10
click at [165, 252] on icon "button" at bounding box center [169, 250] width 9 height 9
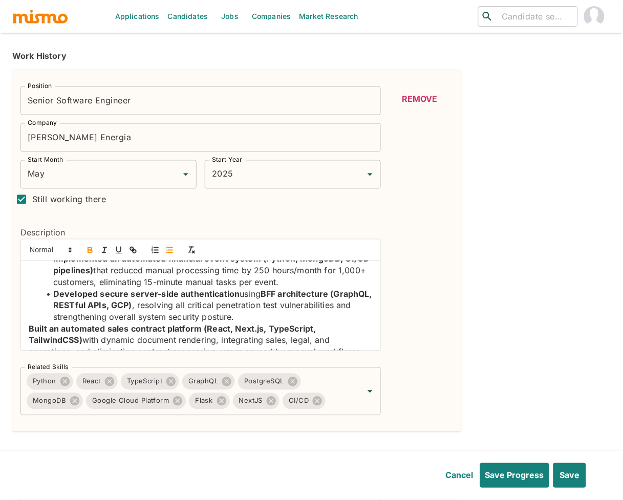
scroll to position [74, 0]
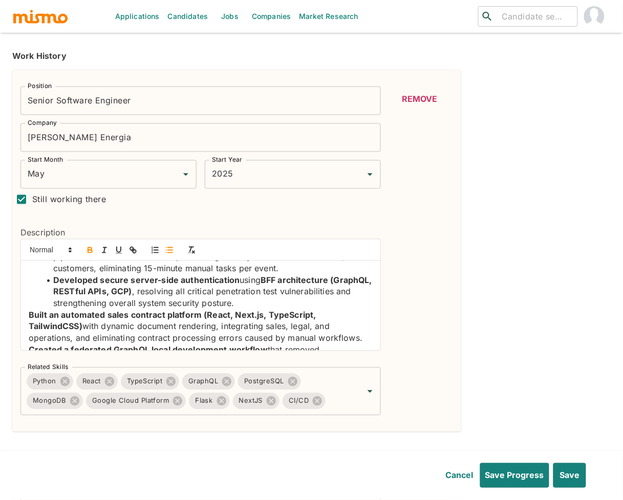
click at [27, 316] on div "Redesigned the architecture of a 50,000-line energy simulation system (Python, …" at bounding box center [200, 306] width 359 height 90
click at [170, 248] on line "button" at bounding box center [170, 248] width 5 height 0
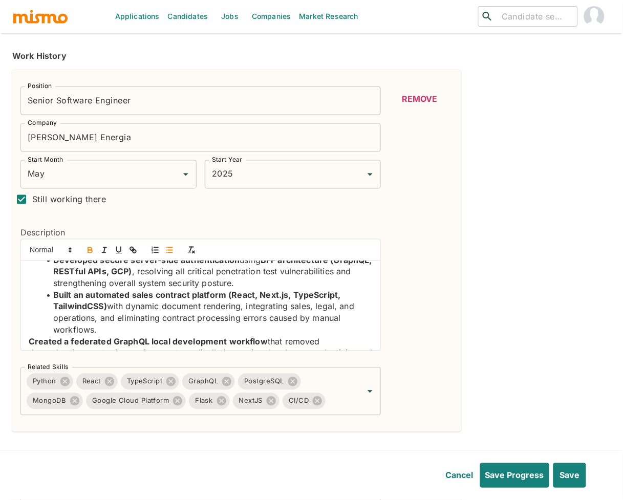
scroll to position [144, 0]
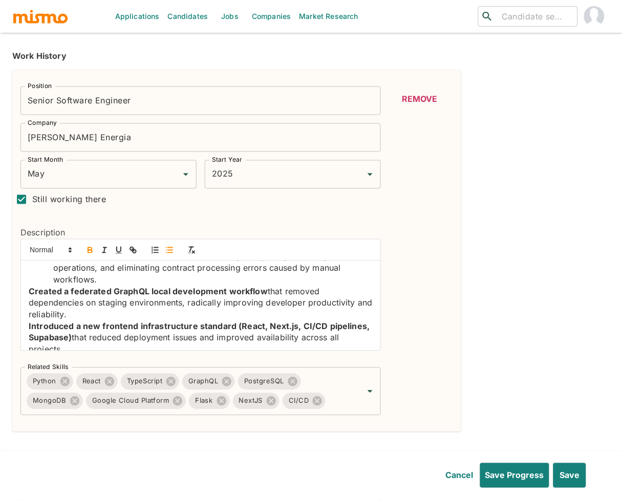
click at [29, 290] on strong "Created a federated GraphQL local development workflow" at bounding box center [148, 292] width 239 height 10
click at [174, 249] on button "button" at bounding box center [169, 250] width 14 height 12
click at [29, 327] on strong "Introduced a new frontend infrastructure standard (React, Next.js, CI/CD pipeli…" at bounding box center [201, 333] width 344 height 22
click at [173, 257] on button "button" at bounding box center [169, 250] width 14 height 12
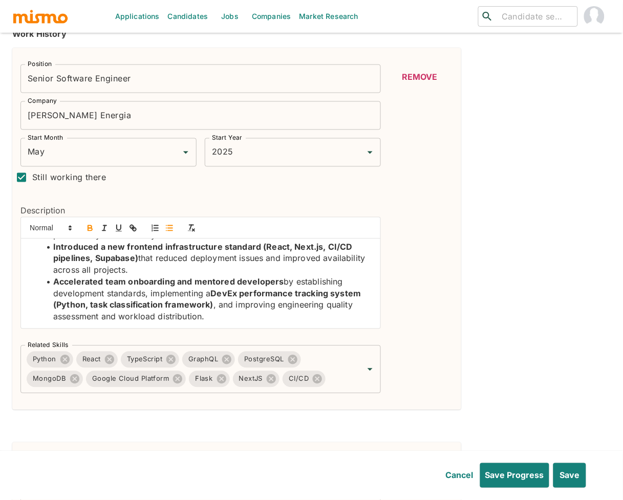
scroll to position [271, 0]
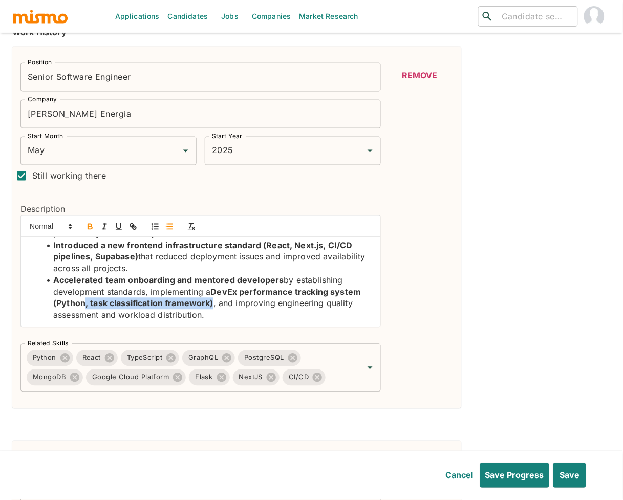
drag, startPoint x: 214, startPoint y: 305, endPoint x: 84, endPoint y: 310, distance: 129.1
click at [84, 310] on li "Accelerated team onboarding and mentored developers by establishing development…" at bounding box center [207, 298] width 332 height 47
click at [88, 226] on icon "button" at bounding box center [90, 225] width 4 height 3
click at [58, 308] on strong "DevEx performance tracking system (Python" at bounding box center [208, 298] width 310 height 22
click at [90, 229] on icon "button" at bounding box center [90, 226] width 9 height 9
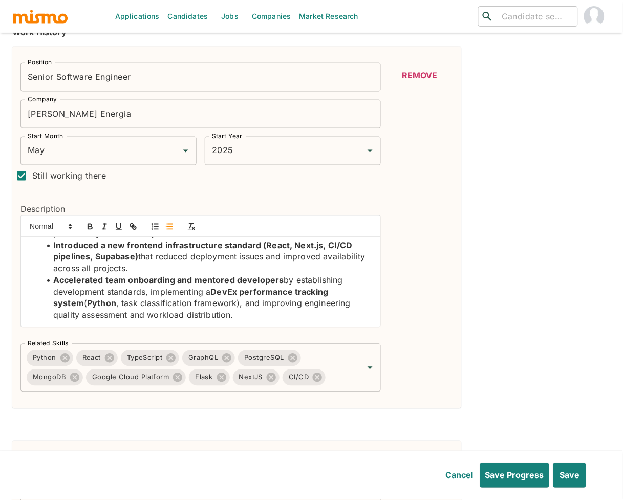
drag, startPoint x: 366, startPoint y: 295, endPoint x: 216, endPoint y: 288, distance: 150.2
click at [216, 288] on div "Redesigned the architecture of a 50,000-line energy simulation system (Python, …" at bounding box center [200, 283] width 359 height 90
click at [87, 225] on icon "button" at bounding box center [90, 226] width 9 height 9
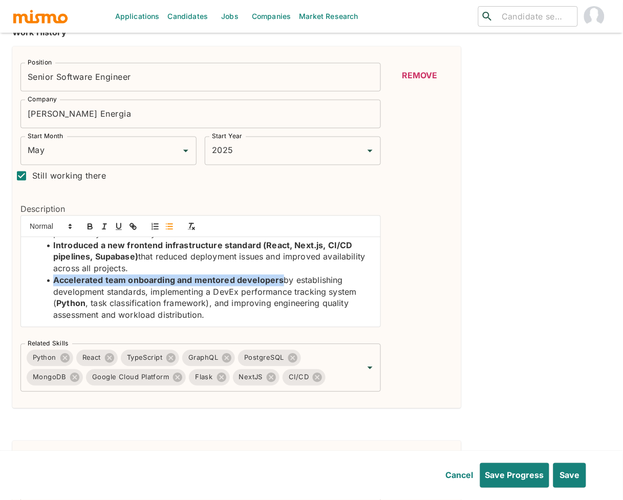
drag, startPoint x: 281, startPoint y: 279, endPoint x: 42, endPoint y: 276, distance: 238.6
click at [42, 276] on li "Accelerated team onboarding and mentored developers by establishing development…" at bounding box center [207, 298] width 332 height 47
click at [92, 227] on icon "button" at bounding box center [90, 226] width 9 height 9
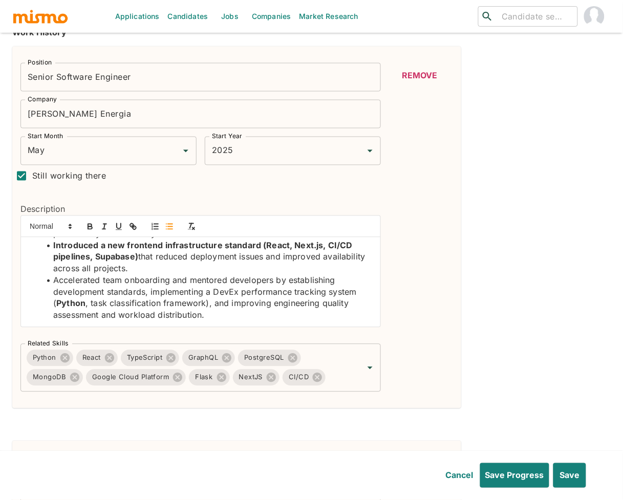
click at [140, 259] on li "Introduced a new frontend infrastructure standard (React, Next.js, CI/CD pipeli…" at bounding box center [207, 257] width 332 height 35
click at [93, 227] on icon "button" at bounding box center [90, 226] width 9 height 9
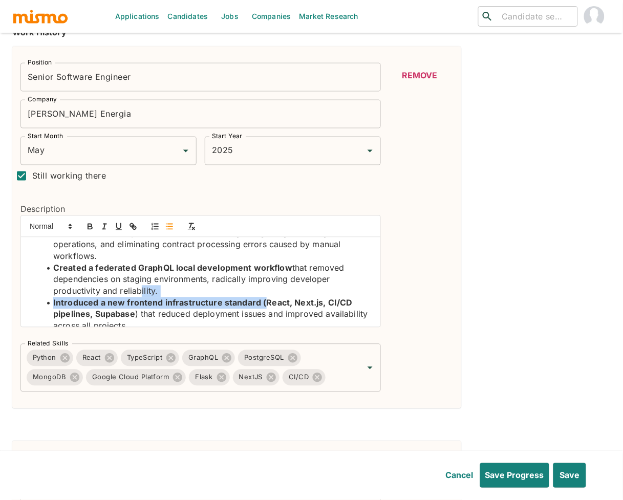
scroll to position [147, 0]
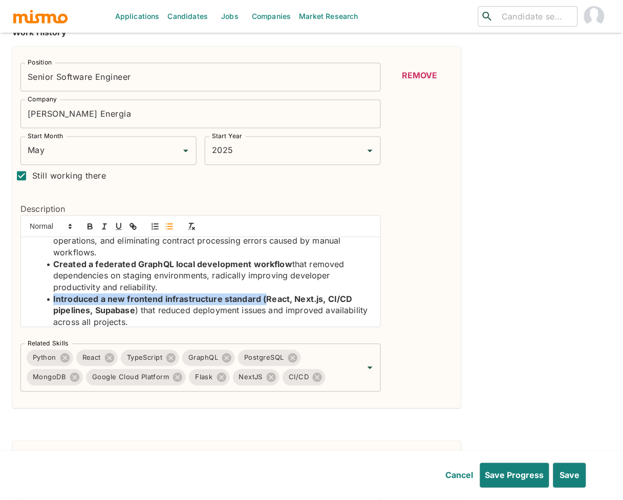
drag, startPoint x: 263, startPoint y: 247, endPoint x: 49, endPoint y: 302, distance: 220.6
click at [49, 302] on li "Introduced a new frontend infrastructure standard (React, Next.js, CI/CD pipeli…" at bounding box center [207, 311] width 332 height 35
click at [94, 226] on icon "button" at bounding box center [90, 226] width 9 height 9
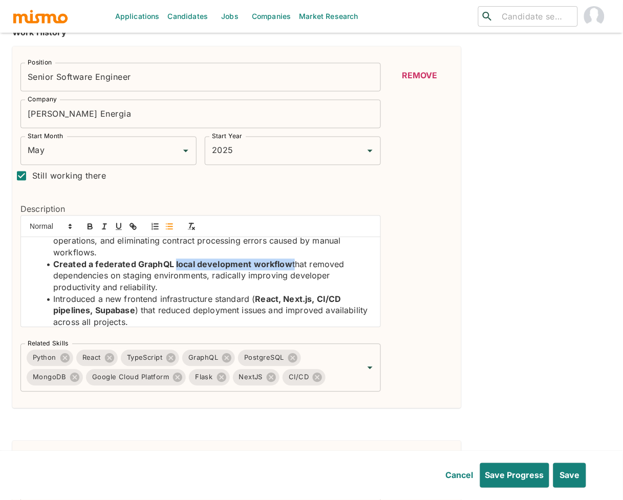
drag, startPoint x: 290, startPoint y: 264, endPoint x: 174, endPoint y: 263, distance: 116.8
click at [174, 263] on li "Created a federated GraphQL local development workflow that removed dependencie…" at bounding box center [207, 276] width 332 height 35
click at [93, 226] on icon "button" at bounding box center [90, 226] width 9 height 9
click at [92, 226] on icon "button" at bounding box center [90, 226] width 9 height 9
drag, startPoint x: 135, startPoint y: 263, endPoint x: 58, endPoint y: 260, distance: 77.4
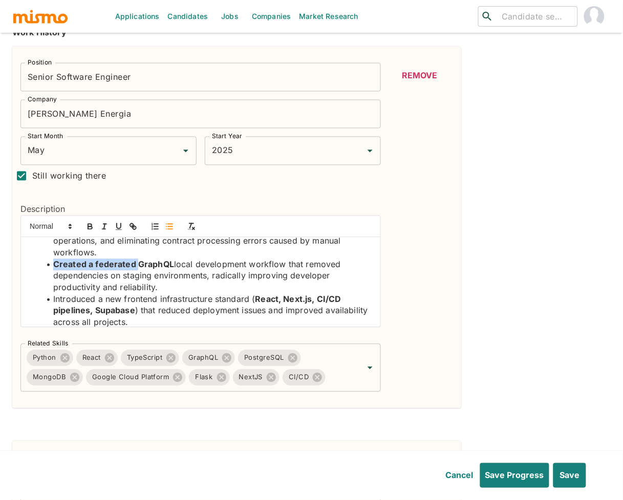
click at [58, 260] on strong "Created a federated GraphQL" at bounding box center [113, 265] width 121 height 10
click at [92, 222] on button "button" at bounding box center [90, 227] width 14 height 12
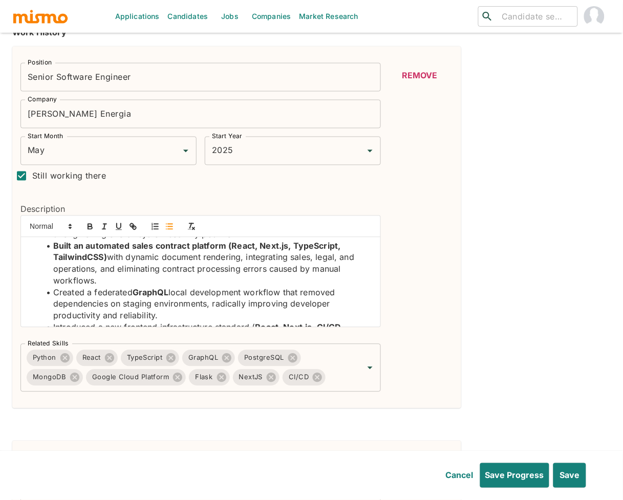
scroll to position [99, 0]
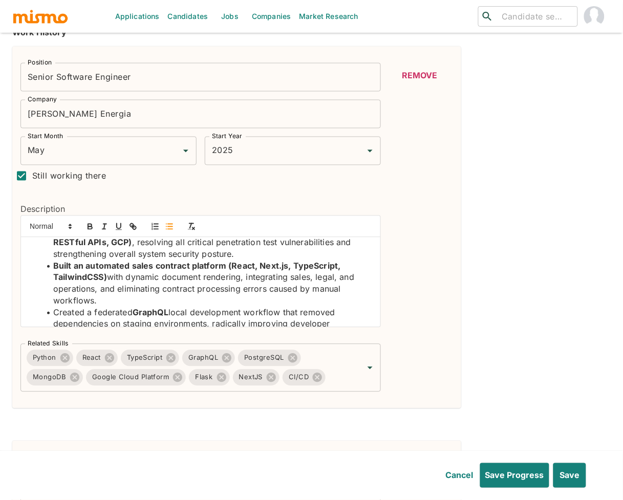
click at [108, 280] on li "Built an automated sales contract platform (React, Next.js, TypeScript, Tailwin…" at bounding box center [207, 284] width 332 height 47
click at [91, 229] on icon "button" at bounding box center [90, 226] width 9 height 9
drag, startPoint x: 231, startPoint y: 267, endPoint x: 44, endPoint y: 266, distance: 186.9
click at [44, 266] on li "Built an automated sales contract platform (React, Next.js, TypeScript, Tailwin…" at bounding box center [207, 284] width 332 height 47
click at [91, 227] on icon "button" at bounding box center [90, 225] width 4 height 3
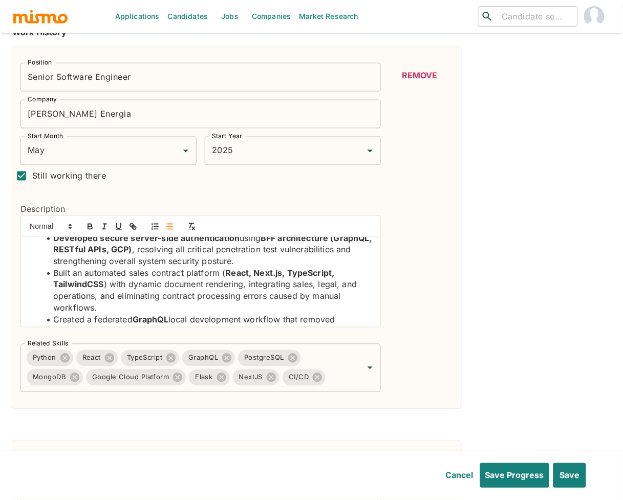
scroll to position [91, 0]
click at [176, 252] on li "Developed secure server-side authentication using BFF architecture (GraphQL, RE…" at bounding box center [207, 251] width 332 height 35
click at [93, 230] on icon "button" at bounding box center [90, 226] width 9 height 9
drag, startPoint x: 55, startPoint y: 250, endPoint x: 66, endPoint y: 247, distance: 11.2
click at [55, 250] on strong "BFF architecture (GraphQL, RESTful APIs, GCP" at bounding box center [213, 246] width 321 height 22
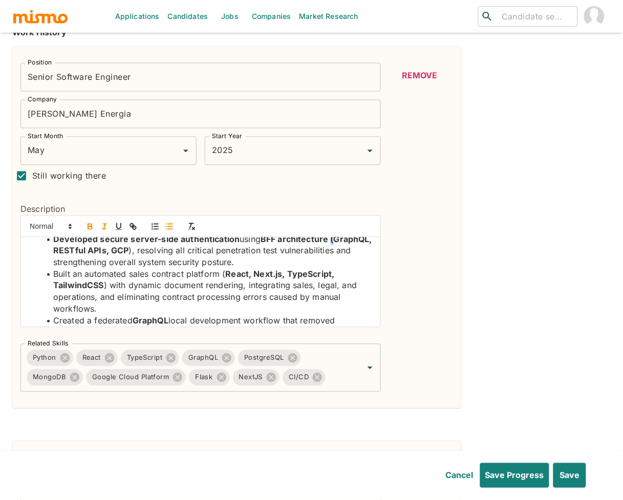
click at [97, 226] on button "button" at bounding box center [104, 227] width 14 height 12
click at [107, 226] on icon "button" at bounding box center [104, 226] width 9 height 9
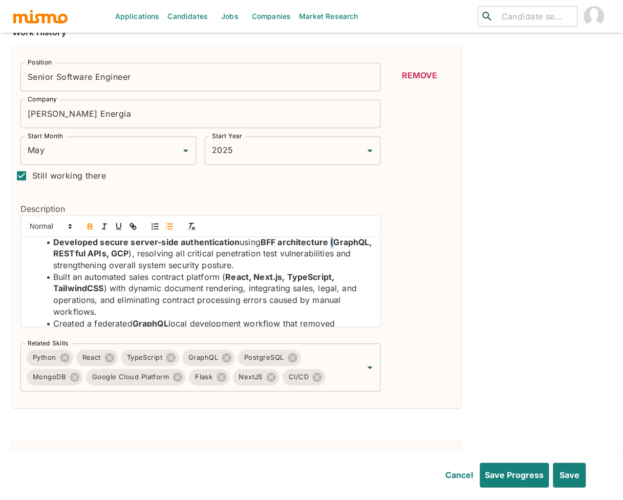
click at [87, 228] on icon "button" at bounding box center [90, 226] width 9 height 9
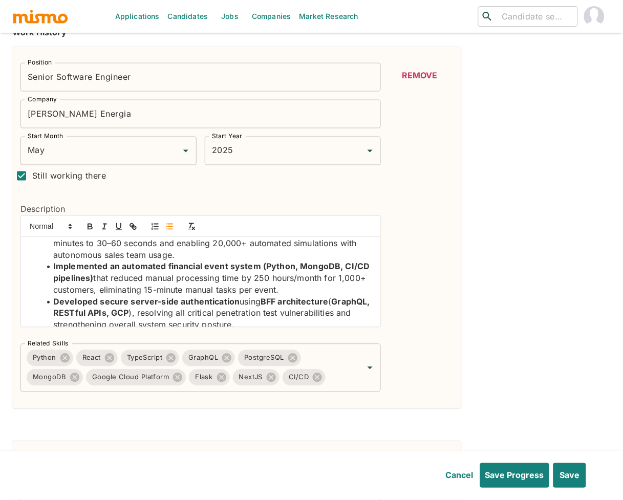
scroll to position [43, 0]
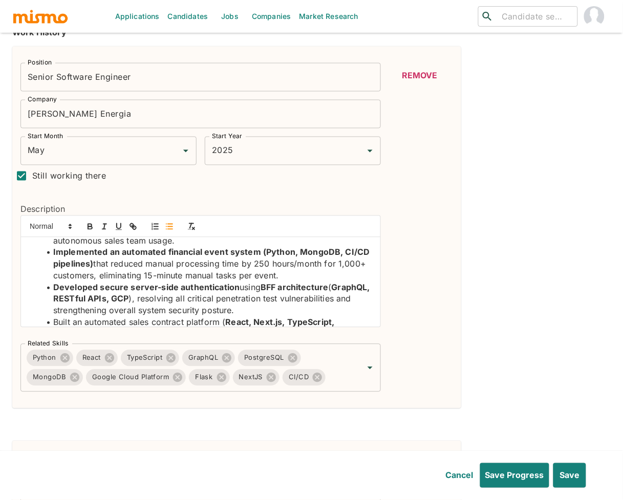
drag, startPoint x: 336, startPoint y: 291, endPoint x: 263, endPoint y: 285, distance: 73.5
click at [263, 285] on li "Developed secure server-side authentication using BFF architecture ( GraphQL, R…" at bounding box center [207, 299] width 332 height 35
click at [86, 227] on icon "button" at bounding box center [90, 226] width 9 height 9
drag, startPoint x: 237, startPoint y: 288, endPoint x: 54, endPoint y: 286, distance: 182.8
click at [54, 286] on li "Developed secure server-side authentication using BFF architecture ( GraphQL, R…" at bounding box center [207, 299] width 332 height 35
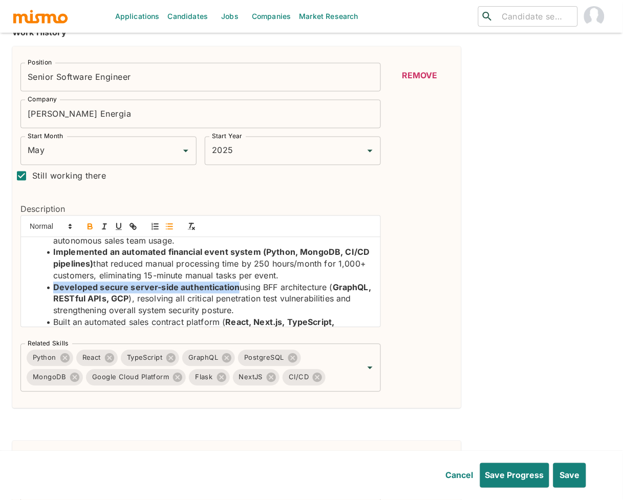
click at [88, 228] on icon "button" at bounding box center [90, 228] width 4 height 3
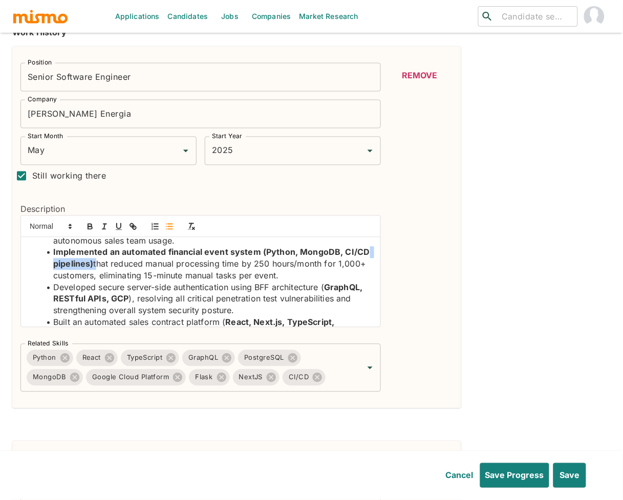
drag, startPoint x: 121, startPoint y: 265, endPoint x: 75, endPoint y: 266, distance: 46.6
click at [75, 266] on li "Implemented an automated financial event system (Python, MongoDB, CI/CD pipelin…" at bounding box center [207, 264] width 332 height 35
click at [91, 229] on icon "button" at bounding box center [90, 226] width 9 height 9
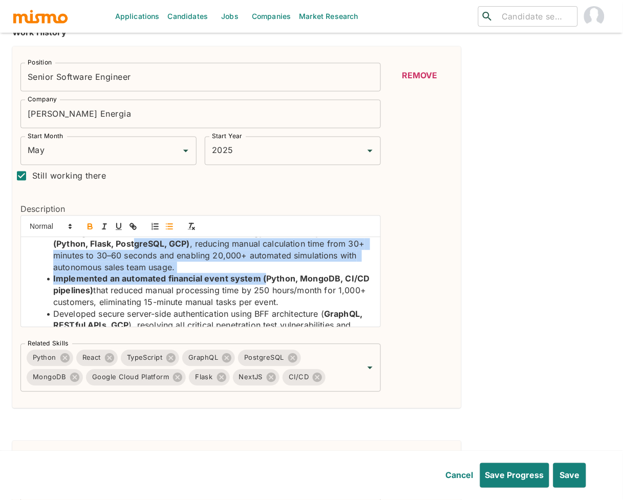
scroll to position [11, 0]
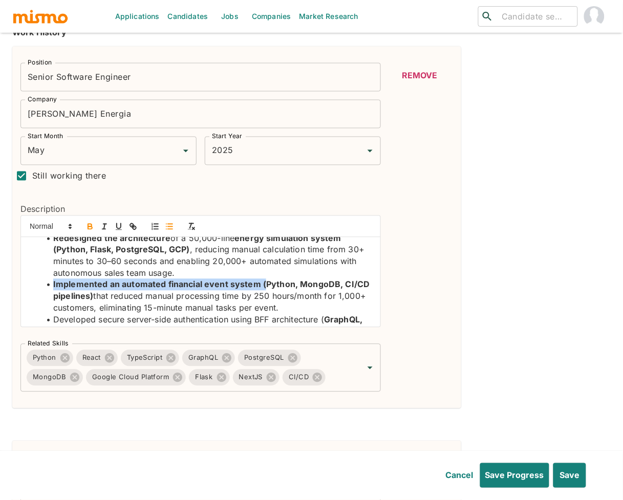
drag, startPoint x: 264, startPoint y: 252, endPoint x: 51, endPoint y: 285, distance: 216.0
click at [51, 285] on li "Implemented an automated financial event system (Python, MongoDB, CI/CD pipelin…" at bounding box center [207, 296] width 332 height 35
click at [89, 227] on icon "button" at bounding box center [90, 228] width 4 height 3
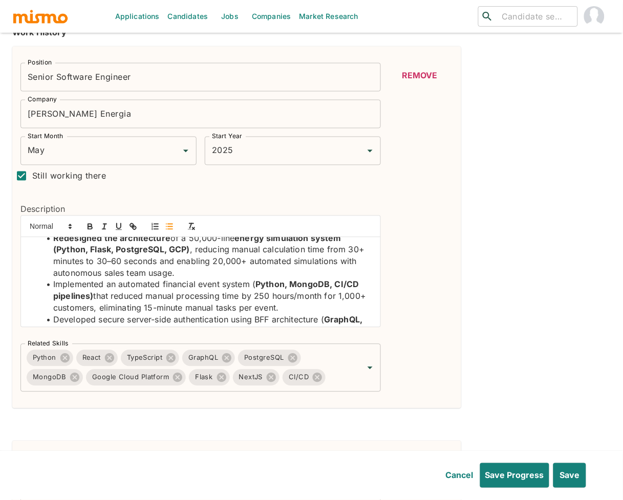
drag, startPoint x: 191, startPoint y: 251, endPoint x: 185, endPoint y: 250, distance: 5.7
click at [185, 250] on li "Redesigned the architecture of a 50,000-line energy simulation system (Python, …" at bounding box center [207, 256] width 332 height 47
drag, startPoint x: 191, startPoint y: 249, endPoint x: 186, endPoint y: 251, distance: 5.7
click at [186, 251] on li "Redesigned the architecture of a 50,000-line energy simulation system (Python, …" at bounding box center [207, 256] width 332 height 47
click at [92, 227] on icon "button" at bounding box center [90, 228] width 4 height 3
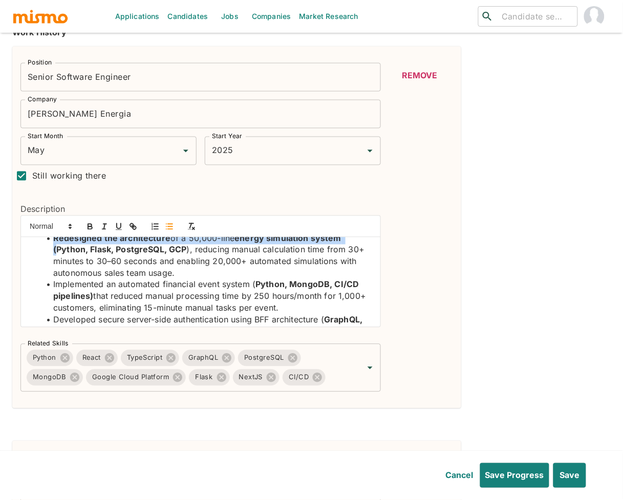
scroll to position [0, 0]
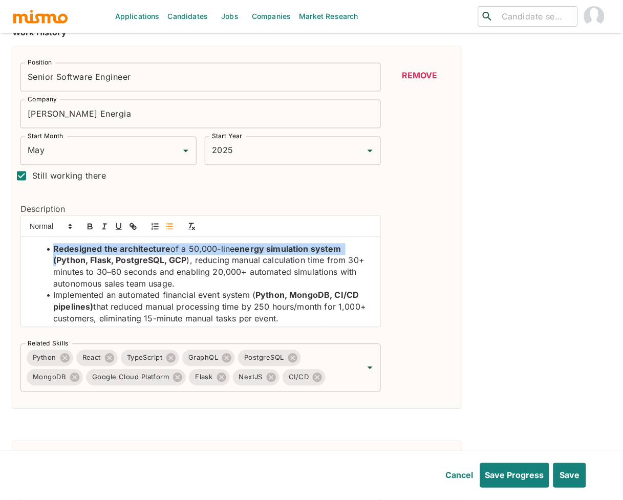
click at [55, 250] on li "Redesigned the architecture of a 50,000-line energy simulation system (Python, …" at bounding box center [207, 267] width 332 height 47
click at [89, 227] on icon "button" at bounding box center [90, 228] width 4 height 3
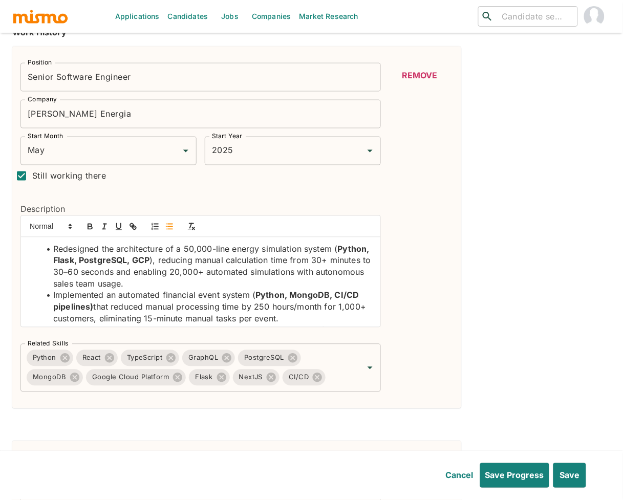
click at [237, 279] on li "Redesigned the architecture of a 50,000-line energy simulation system ( Python,…" at bounding box center [207, 267] width 332 height 47
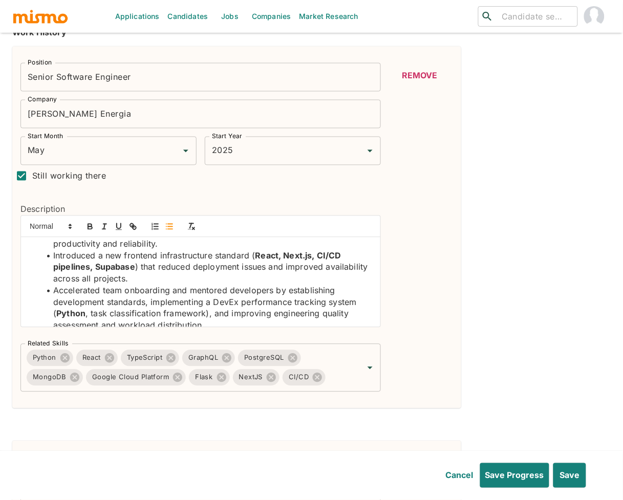
scroll to position [201, 0]
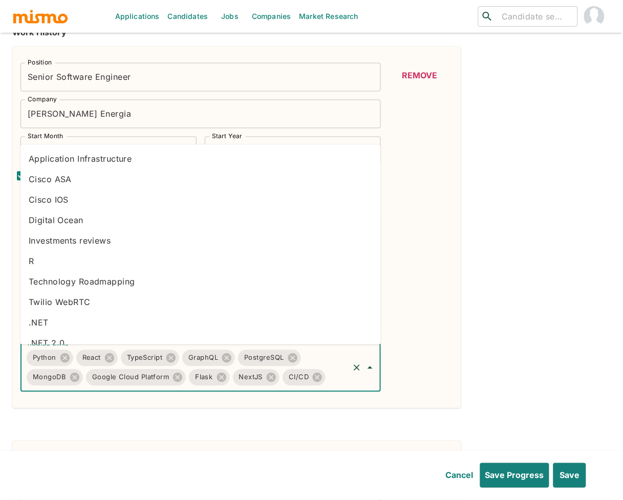
click at [341, 378] on input "Related Skills" at bounding box center [337, 377] width 20 height 19
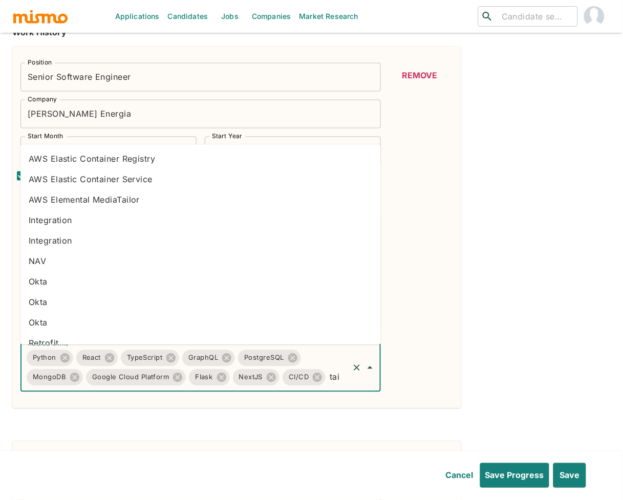
type input "tail"
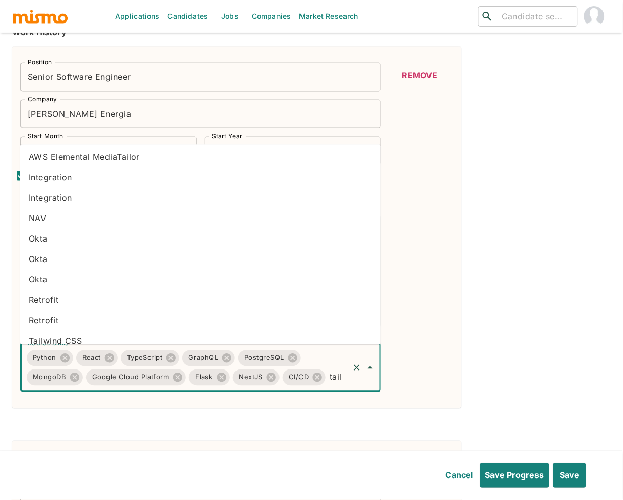
click at [107, 337] on li "Tailwind CSS" at bounding box center [200, 341] width 360 height 20
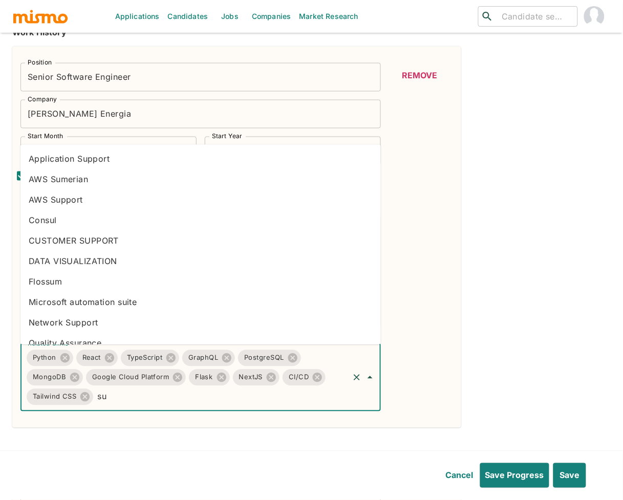
type input "s"
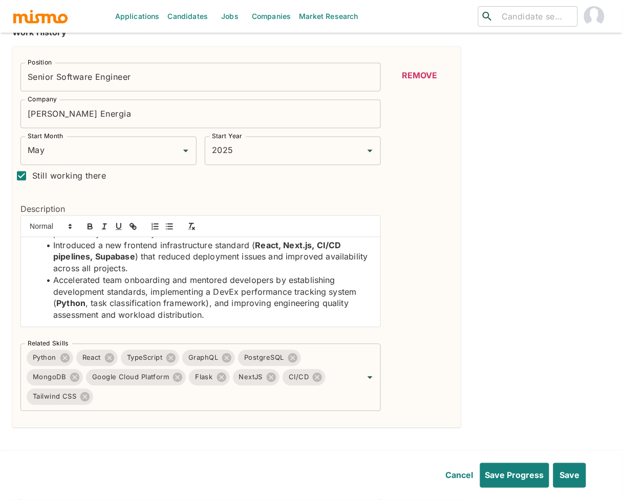
click at [449, 353] on div "Remove" at bounding box center [420, 237] width 66 height 349
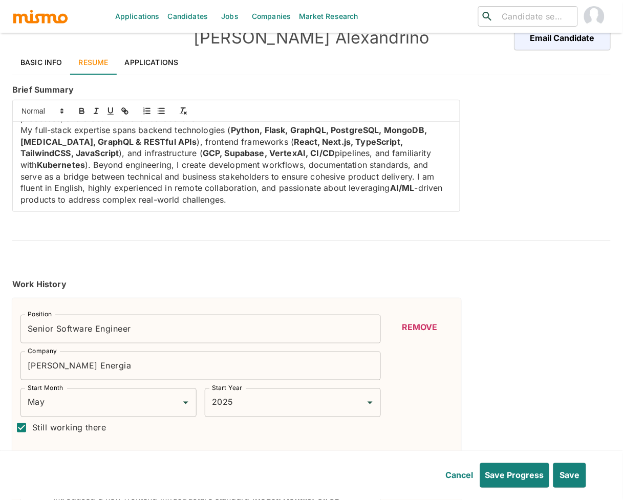
scroll to position [0, 0]
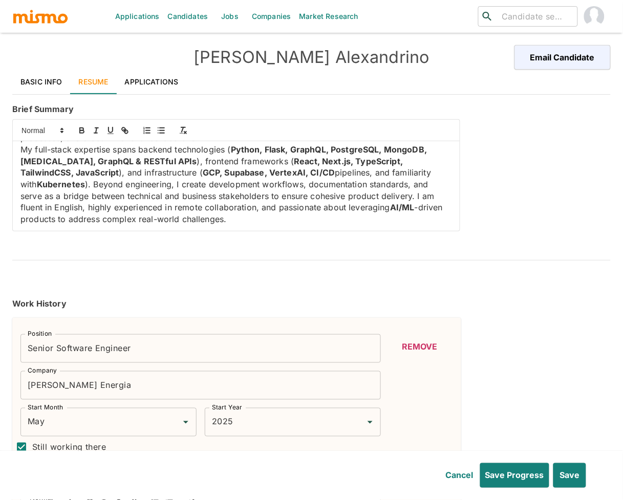
click at [257, 225] on p "My full-stack expertise spans backend technologies ( Python, Flask, GraphQL, Po…" at bounding box center [236, 184] width 432 height 81
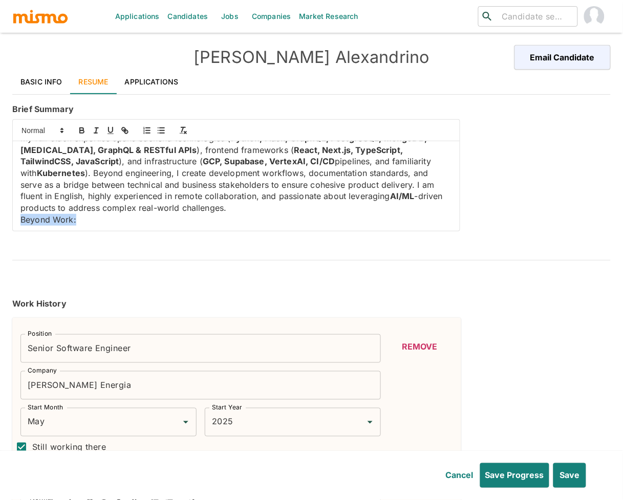
drag, startPoint x: 85, startPoint y: 222, endPoint x: 6, endPoint y: 222, distance: 79.4
click at [6, 222] on div "Applications Candidates Jobs Companies Market Research ​ ​ [PERSON_NAME] Email …" at bounding box center [311, 262] width 623 height 525
click at [83, 125] on button "button" at bounding box center [82, 130] width 14 height 12
click at [117, 130] on button "button" at bounding box center [110, 130] width 14 height 12
click at [87, 222] on p "Beyond Work:" at bounding box center [236, 220] width 432 height 12
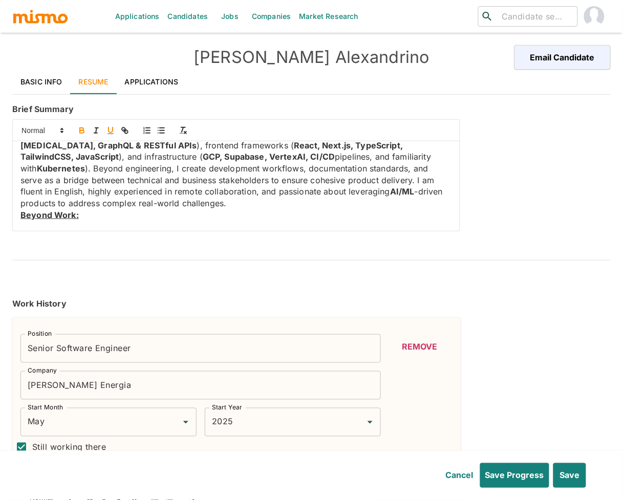
scroll to position [147, 0]
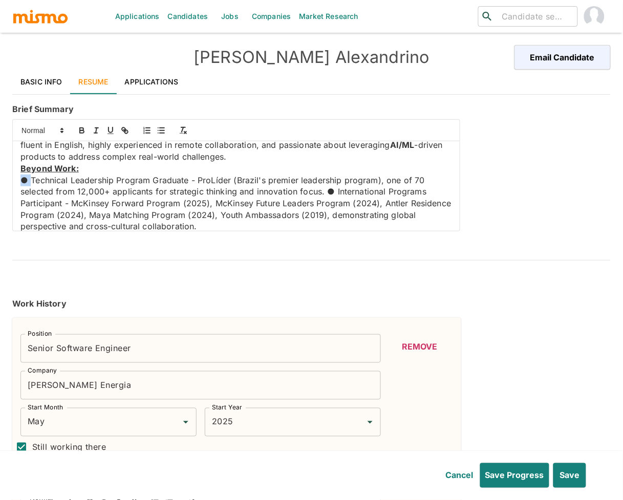
drag, startPoint x: 30, startPoint y: 180, endPoint x: -18, endPoint y: 176, distance: 48.3
click at [0, 176] on html "Applications Candidates Jobs Companies Market Research ​ ​ [PERSON_NAME] Email …" at bounding box center [311, 262] width 623 height 525
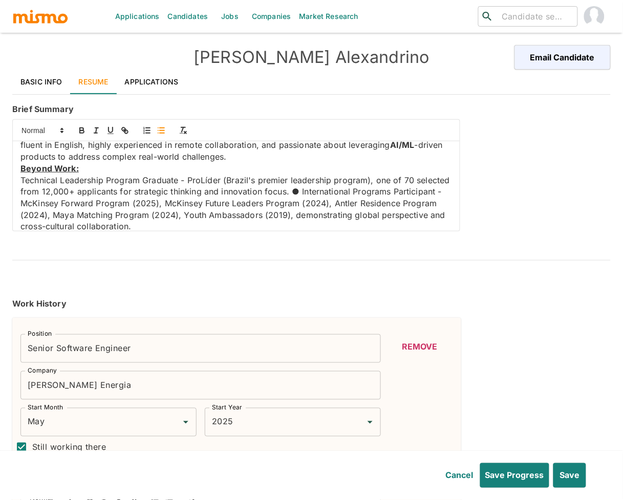
click at [157, 130] on icon "button" at bounding box center [161, 130] width 9 height 9
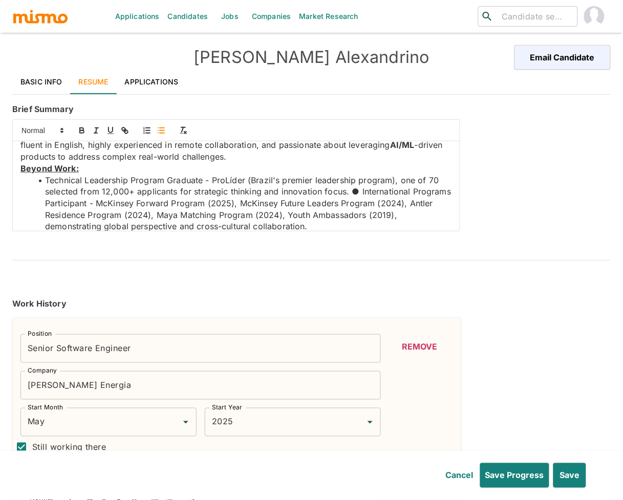
click at [358, 188] on li "Technical Leadership Program Graduate - ProLíder (Brazil's premier leadership p…" at bounding box center [242, 204] width 419 height 58
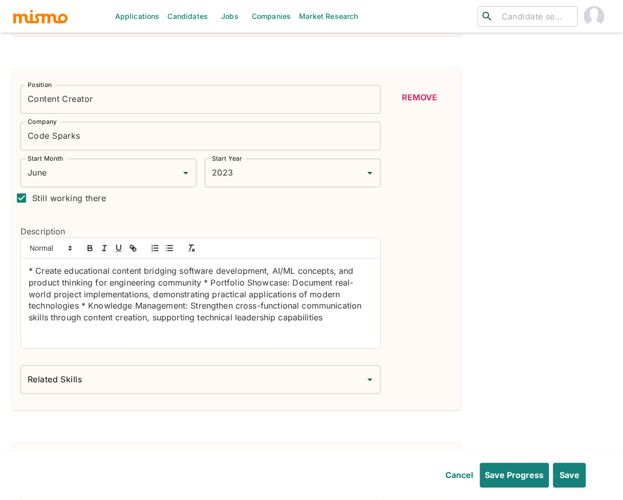
scroll to position [678, 0]
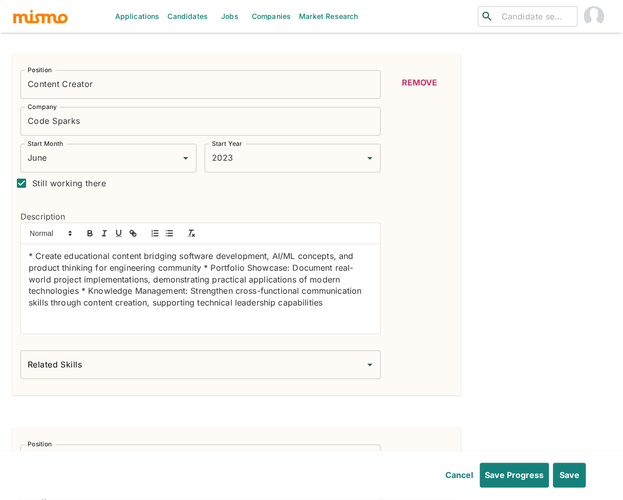
click at [124, 304] on p "* Create educational content bridging software development, AI/ML concepts, and…" at bounding box center [201, 279] width 344 height 58
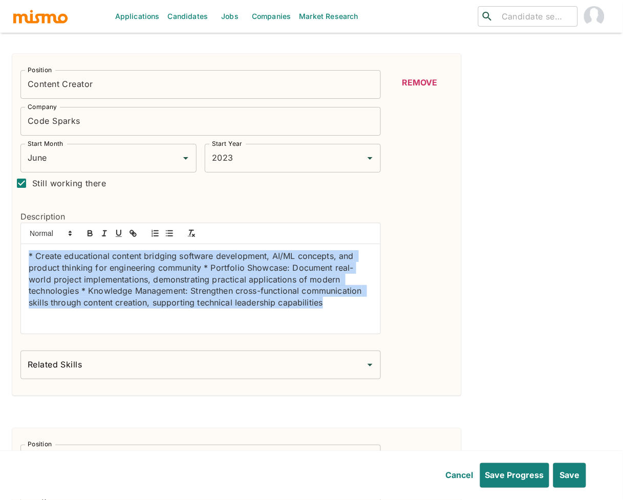
drag, startPoint x: 342, startPoint y: 305, endPoint x: -5, endPoint y: 251, distance: 350.4
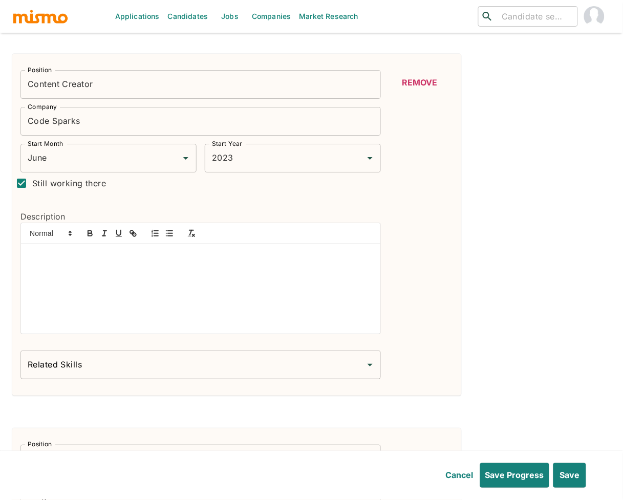
scroll to position [0, 0]
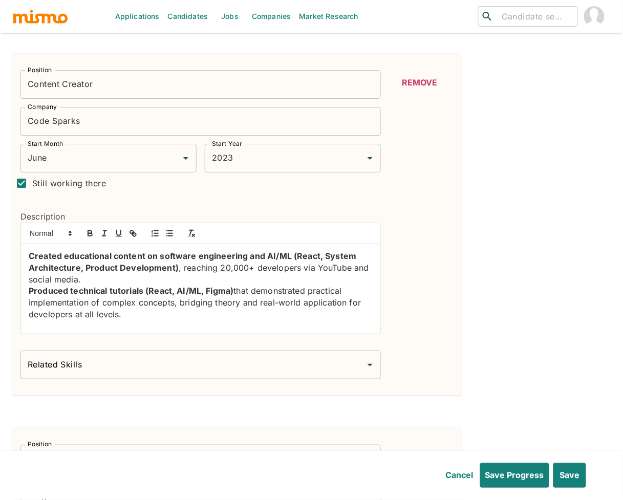
click at [29, 257] on strong "Created educational content on software engineering and AI/ML (React, System Ar…" at bounding box center [194, 262] width 330 height 22
click at [171, 236] on icon "button" at bounding box center [169, 233] width 9 height 9
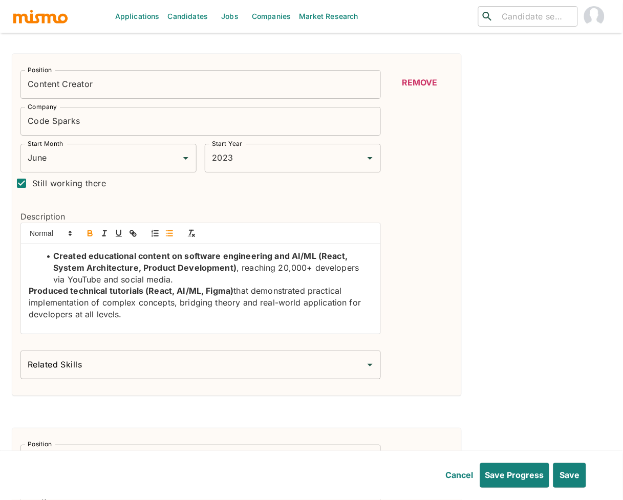
click at [30, 290] on strong "Produced technical tutorials (React, AI/ML, Figma)" at bounding box center [131, 291] width 205 height 10
click at [165, 232] on icon "button" at bounding box center [169, 233] width 9 height 9
click at [167, 368] on input "Related Skills" at bounding box center [193, 364] width 336 height 19
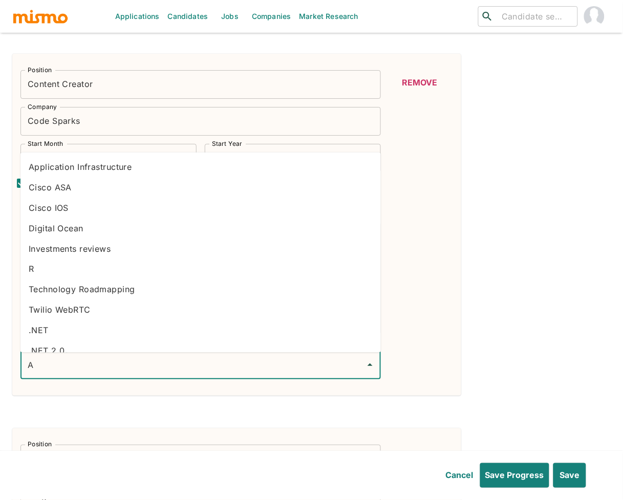
type input "AI"
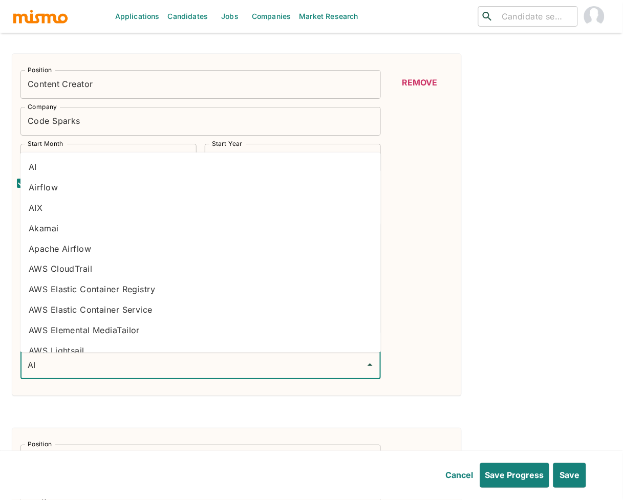
click at [59, 165] on li "AI" at bounding box center [200, 167] width 360 height 20
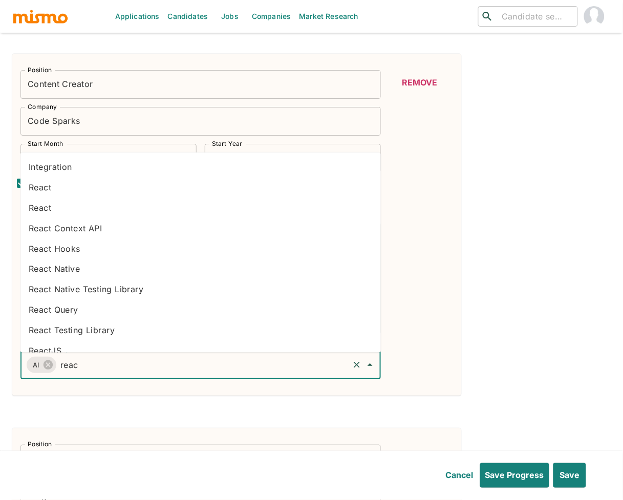
type input "react"
click at [91, 181] on li "React" at bounding box center [200, 187] width 360 height 20
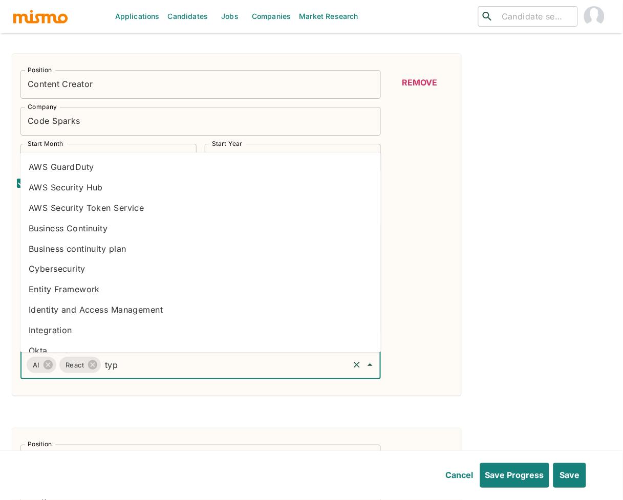
type input "type"
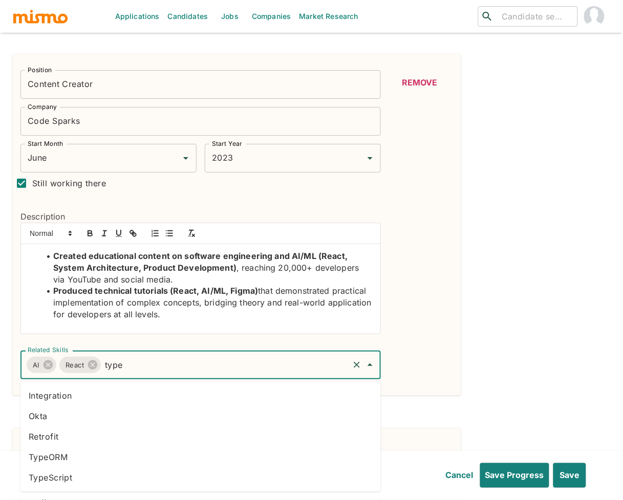
click at [98, 470] on li "TypeScript" at bounding box center [200, 478] width 360 height 20
type input "Figm"
click at [130, 397] on li "Figma" at bounding box center [200, 396] width 360 height 20
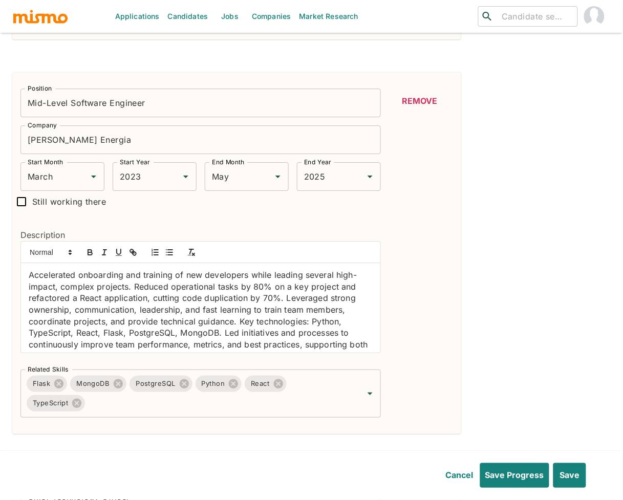
scroll to position [1408, 0]
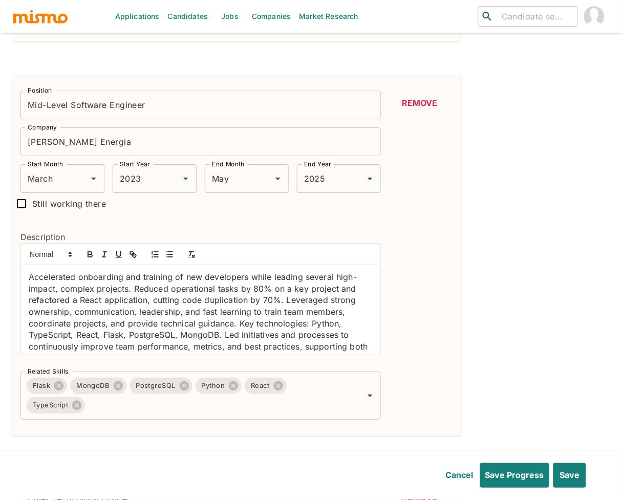
click at [427, 104] on button "Remove" at bounding box center [420, 103] width 66 height 25
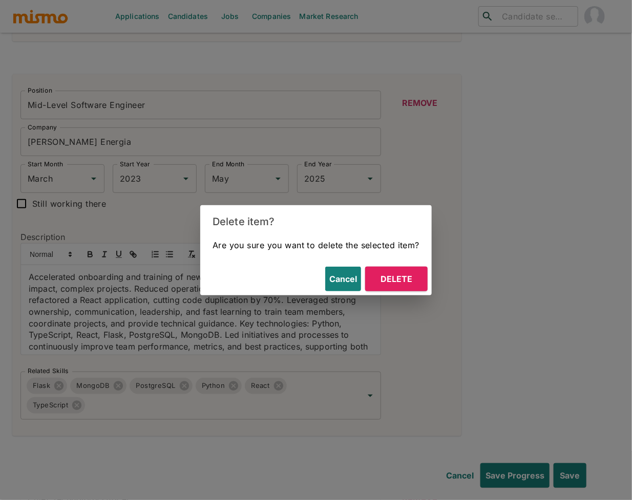
click at [419, 282] on button "Delete" at bounding box center [396, 279] width 62 height 25
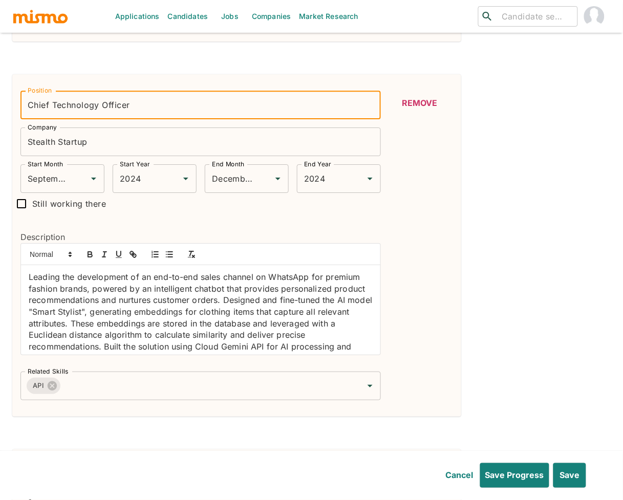
click at [142, 112] on input "Chief Technology Officer" at bounding box center [200, 105] width 360 height 29
type input "Founder Engineer"
click at [239, 143] on input "Stealth Startup" at bounding box center [200, 142] width 360 height 29
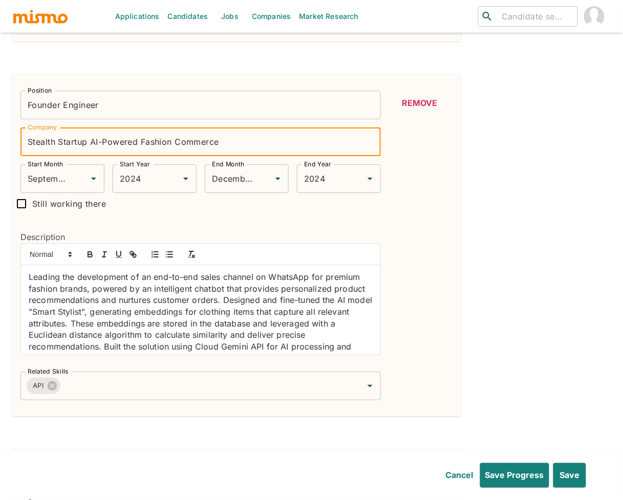
type input "Stealth Startup AI-Powered Fashion Commerce"
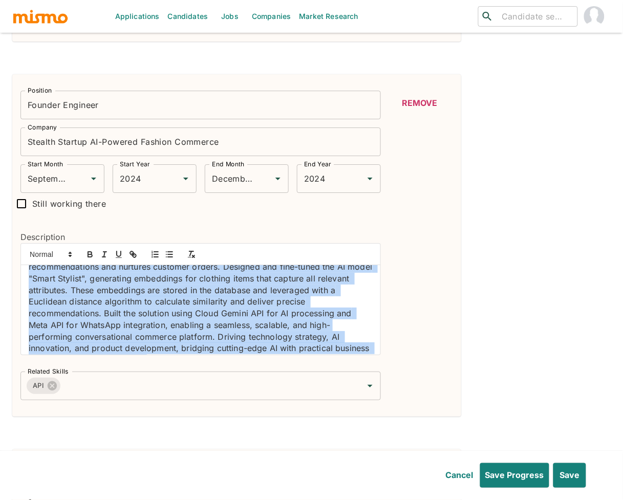
scroll to position [50, 0]
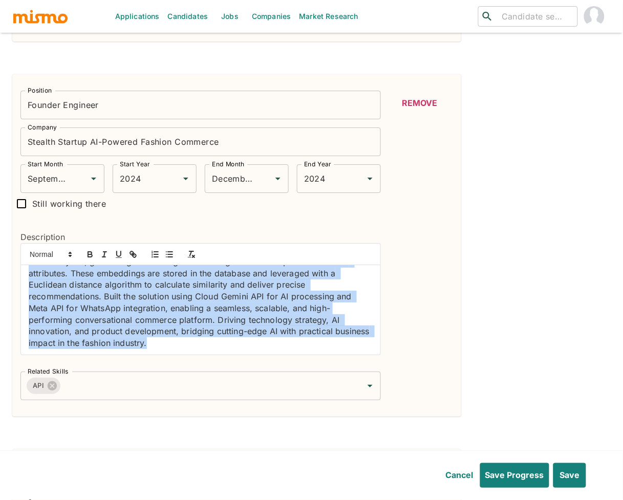
drag, startPoint x: 27, startPoint y: 280, endPoint x: 276, endPoint y: 355, distance: 260.6
click at [276, 355] on div "Leading the development of an end-to-end sales channel on WhatsApp for premium …" at bounding box center [200, 310] width 359 height 90
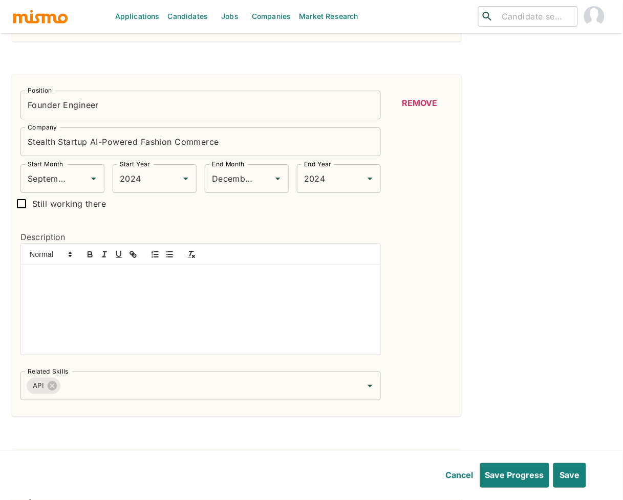
scroll to position [0, 0]
paste div
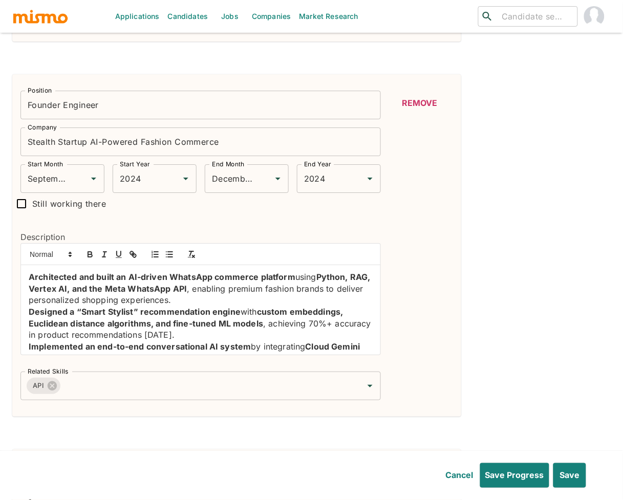
click at [29, 281] on strong "Architected and built an AI-driven WhatsApp commerce platform" at bounding box center [162, 277] width 267 height 10
click at [171, 259] on icon "button" at bounding box center [169, 254] width 9 height 9
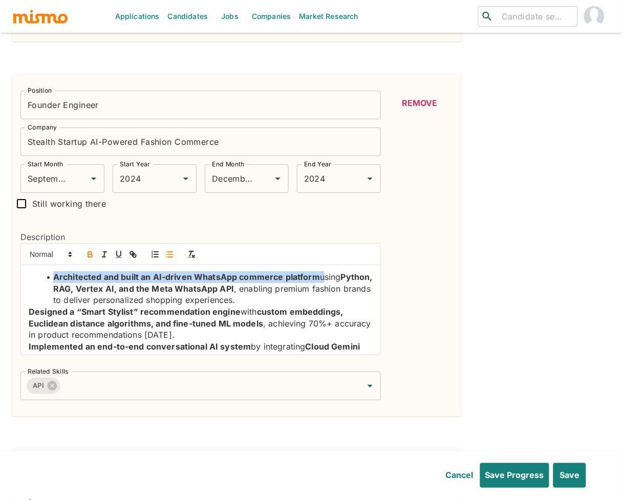
drag, startPoint x: 321, startPoint y: 279, endPoint x: 48, endPoint y: 278, distance: 272.4
click at [48, 278] on li "Architected and built an AI-driven WhatsApp commerce platform using Python, RAG…" at bounding box center [207, 288] width 332 height 35
click at [92, 257] on icon "button" at bounding box center [90, 255] width 4 height 3
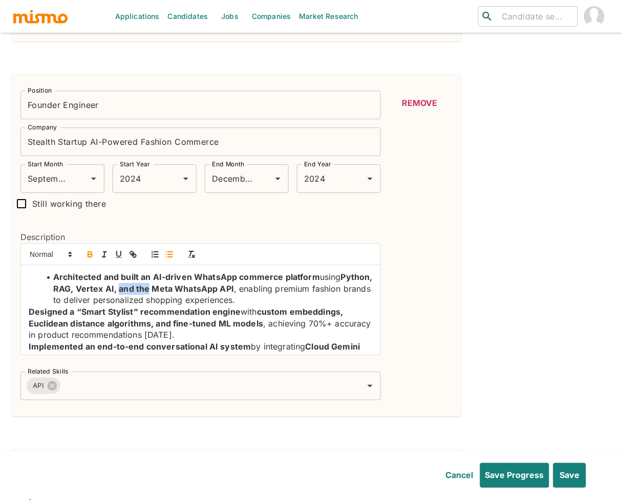
drag, startPoint x: 151, startPoint y: 293, endPoint x: 182, endPoint y: 293, distance: 31.2
click at [182, 293] on strong "Python, RAG, Vertex AI, and the Meta WhatsApp API" at bounding box center [214, 283] width 322 height 22
click at [90, 256] on icon "button" at bounding box center [90, 254] width 9 height 9
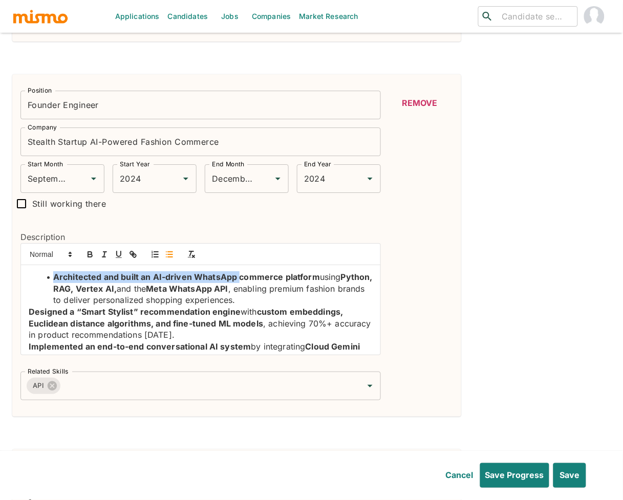
drag, startPoint x: 55, startPoint y: 280, endPoint x: 238, endPoint y: 280, distance: 182.3
click at [238, 280] on strong "Architected and built an AI-driven WhatsApp commerce platform" at bounding box center [186, 277] width 267 height 10
click at [90, 253] on icon "button" at bounding box center [90, 254] width 9 height 9
click at [152, 280] on li "Architected and built an AI-driven WhatsApp commerce platform using Python, RAG…" at bounding box center [207, 288] width 332 height 35
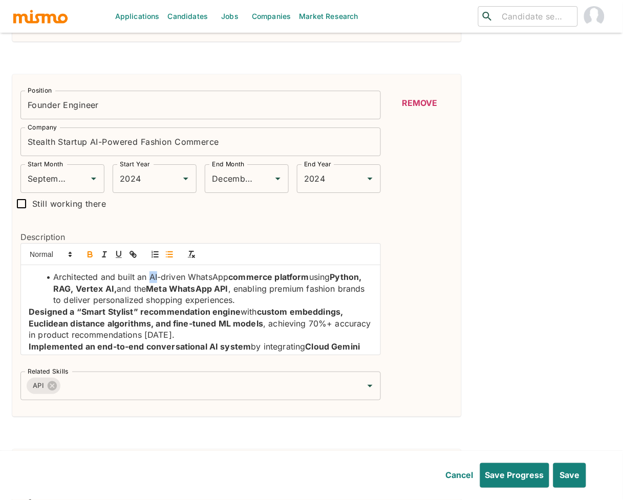
click at [89, 258] on icon "button" at bounding box center [90, 254] width 9 height 9
drag, startPoint x: 314, startPoint y: 280, endPoint x: 234, endPoint y: 281, distance: 80.4
click at [234, 281] on li "Architected and built an AI -driven WhatsApp commerce platform using Python, RA…" at bounding box center [207, 288] width 332 height 35
click at [87, 255] on icon "button" at bounding box center [90, 254] width 9 height 9
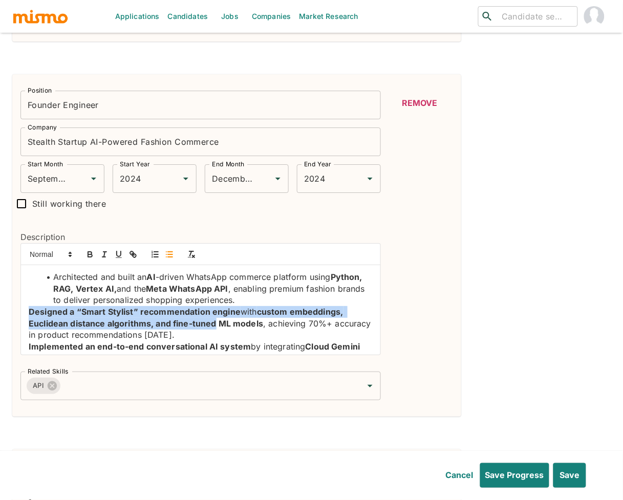
drag, startPoint x: 216, startPoint y: 325, endPoint x: 24, endPoint y: 316, distance: 192.2
click at [24, 316] on div "Architected and built an AI -driven WhatsApp commerce platform using Python, RA…" at bounding box center [200, 310] width 359 height 90
click at [91, 258] on icon "button" at bounding box center [90, 254] width 9 height 9
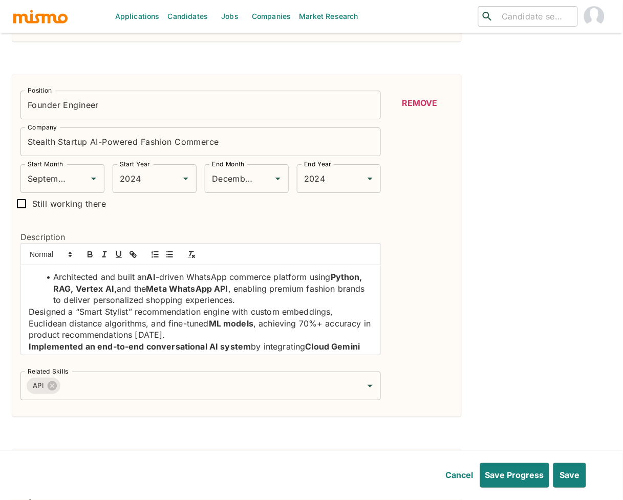
click at [29, 317] on p "Designed a “Smart Stylist” recommendation engine with custom embeddings, Euclid…" at bounding box center [201, 323] width 344 height 35
click at [171, 252] on line "button" at bounding box center [170, 252] width 5 height 0
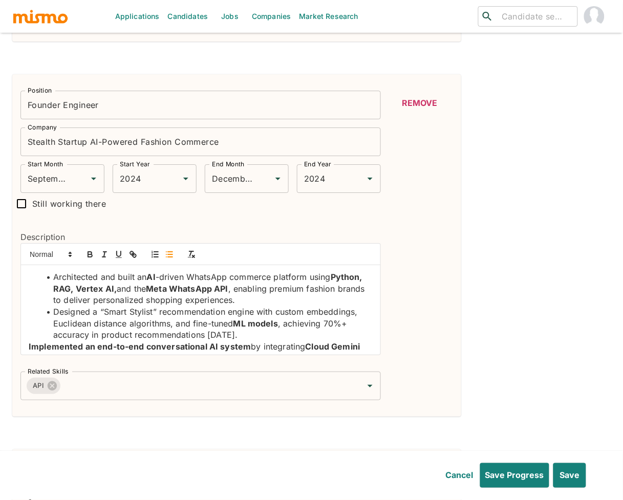
click at [30, 351] on strong "Implemented an end-to-end conversational AI system" at bounding box center [140, 347] width 223 height 10
click at [174, 258] on button "button" at bounding box center [169, 254] width 14 height 12
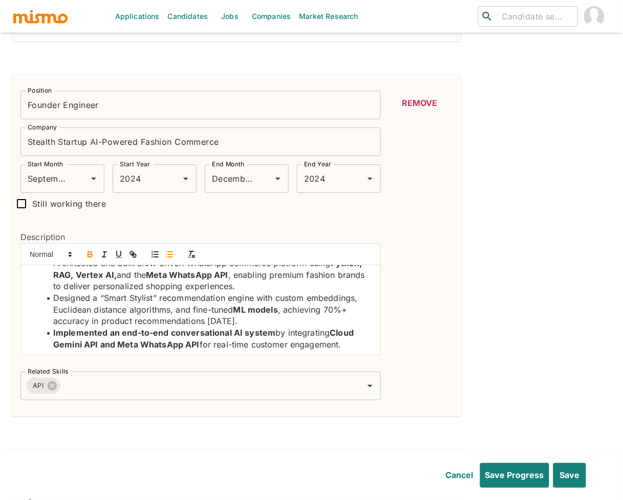
scroll to position [15, 0]
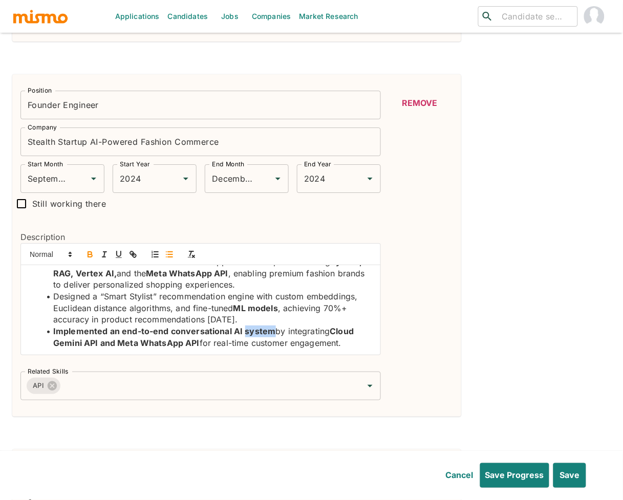
drag, startPoint x: 273, startPoint y: 333, endPoint x: 245, endPoint y: 336, distance: 28.3
click at [245, 336] on li "Implemented an end-to-end conversational AI system by integrating Cloud Gemini …" at bounding box center [207, 337] width 332 height 23
click at [91, 258] on icon "button" at bounding box center [90, 254] width 9 height 9
drag, startPoint x: 231, startPoint y: 334, endPoint x: 50, endPoint y: 335, distance: 181.3
click at [50, 335] on li "Implemented an end-to-end conversational AI system by integrating Cloud Gemini …" at bounding box center [207, 337] width 332 height 23
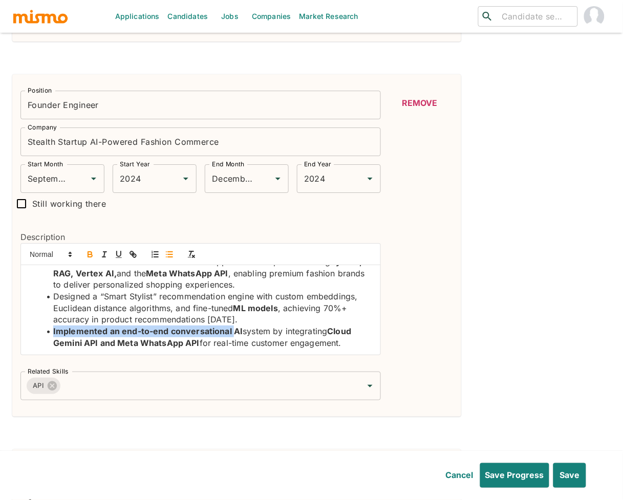
click at [89, 257] on icon "button" at bounding box center [90, 255] width 4 height 3
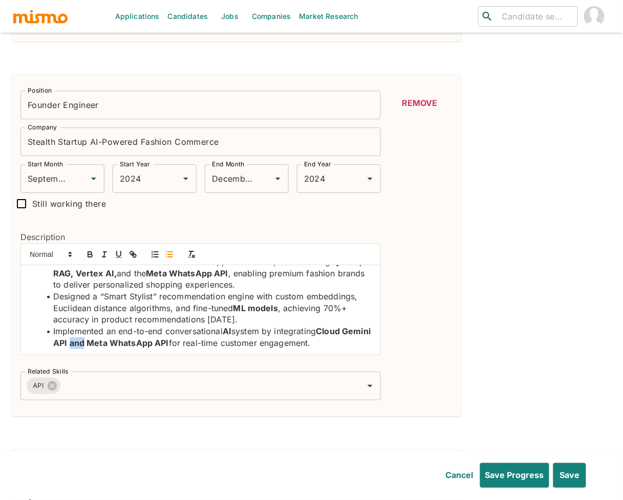
drag, startPoint x: 99, startPoint y: 346, endPoint x: 115, endPoint y: 348, distance: 16.6
click at [115, 348] on strong "Cloud Gemini API and Meta WhatsApp API" at bounding box center [213, 337] width 320 height 22
click at [92, 259] on icon "button" at bounding box center [90, 254] width 9 height 9
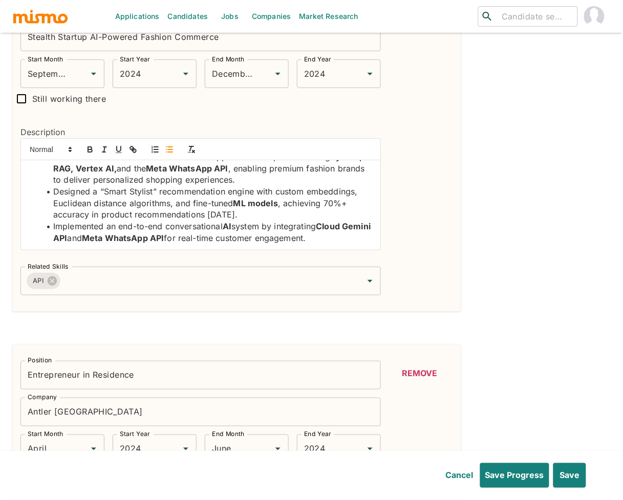
scroll to position [0, 0]
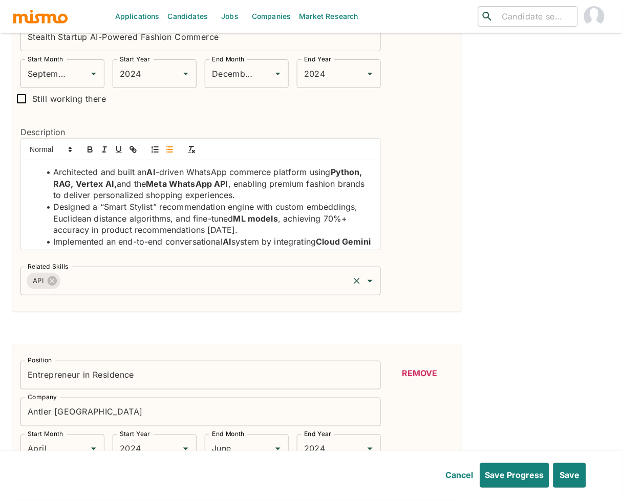
click at [192, 275] on input "Related Skills" at bounding box center [205, 280] width 286 height 19
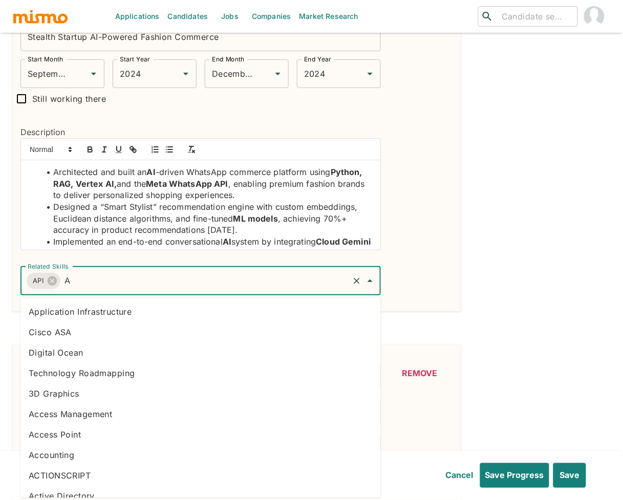
type input "AI"
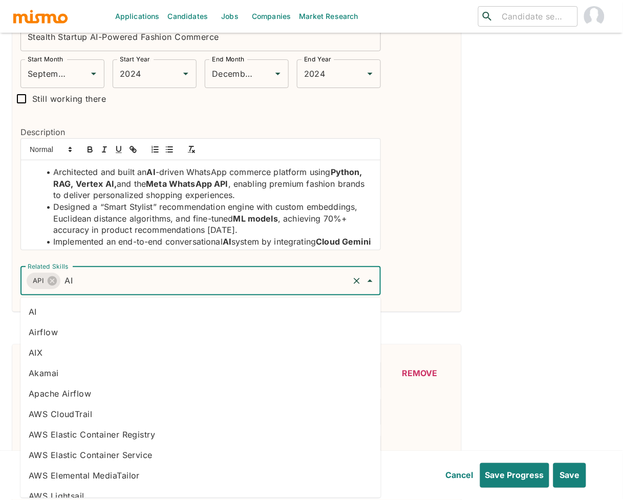
click at [134, 310] on li "AI" at bounding box center [200, 312] width 360 height 20
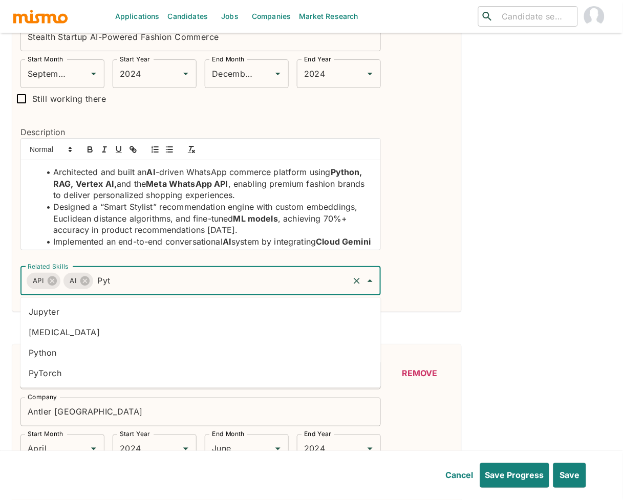
type input "Pyth"
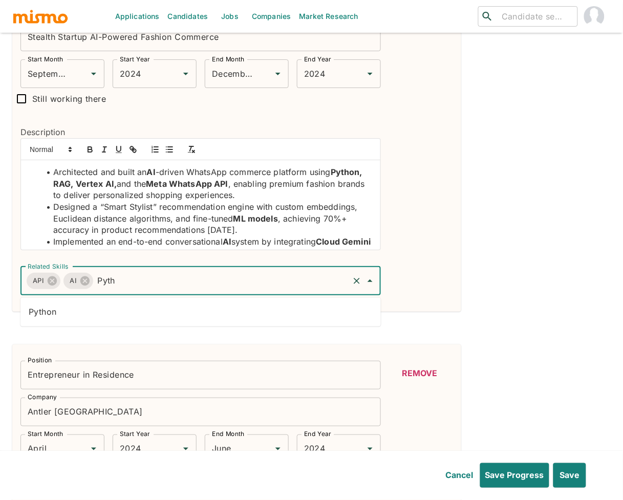
click at [133, 309] on li "Python" at bounding box center [200, 312] width 360 height 20
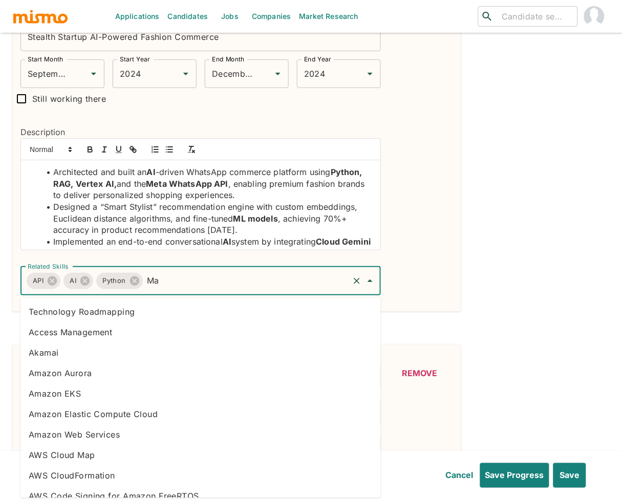
type input "Mac"
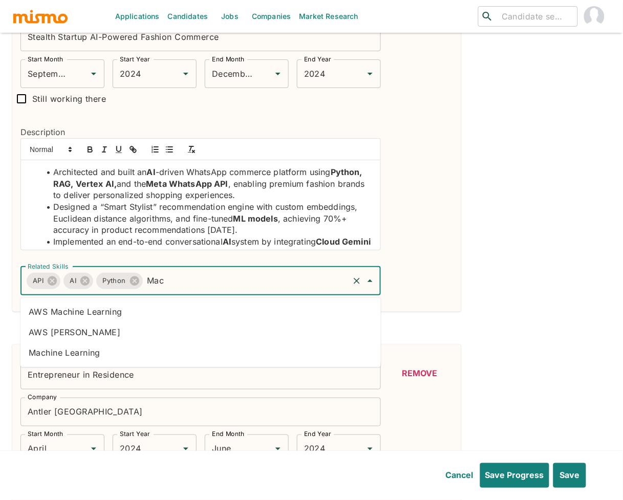
click at [98, 354] on li "Machine Learning" at bounding box center [200, 353] width 360 height 20
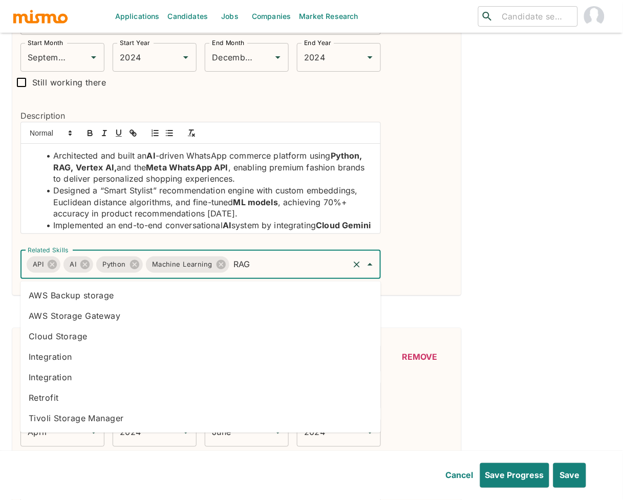
scroll to position [1585, 0]
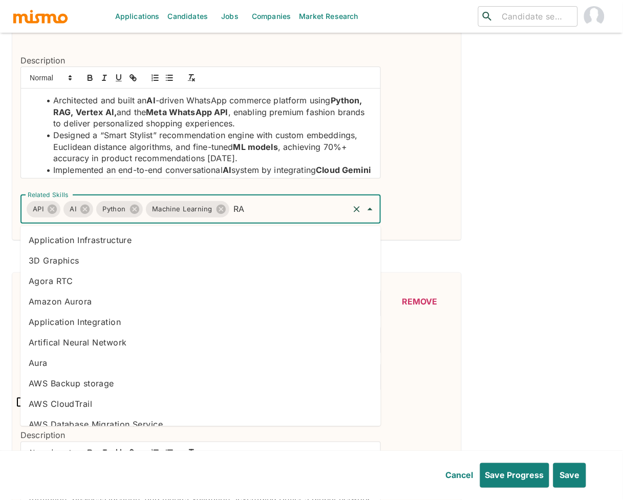
type input "R"
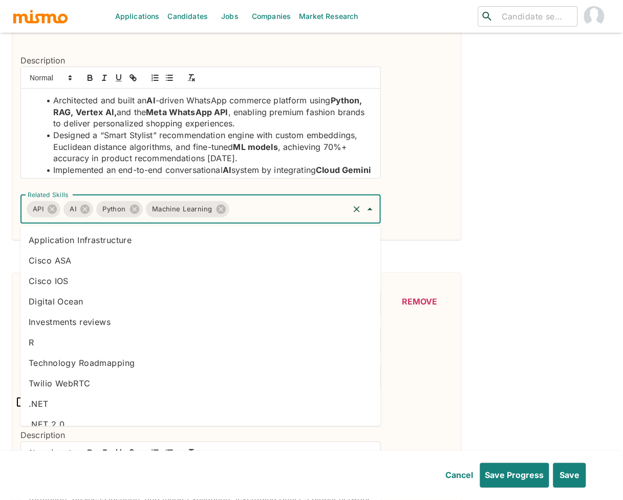
click at [512, 227] on div "Position Senior Software Engineer Position Company [PERSON_NAME] Energia Compan…" at bounding box center [311, 440] width 599 height 3415
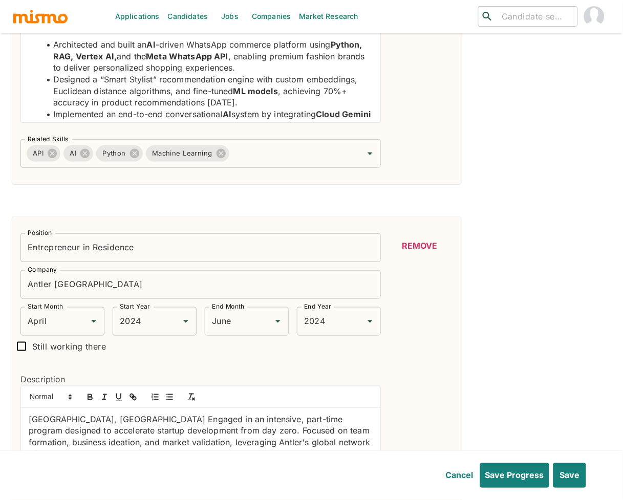
scroll to position [1641, 0]
click at [436, 246] on button "Remove" at bounding box center [420, 245] width 66 height 25
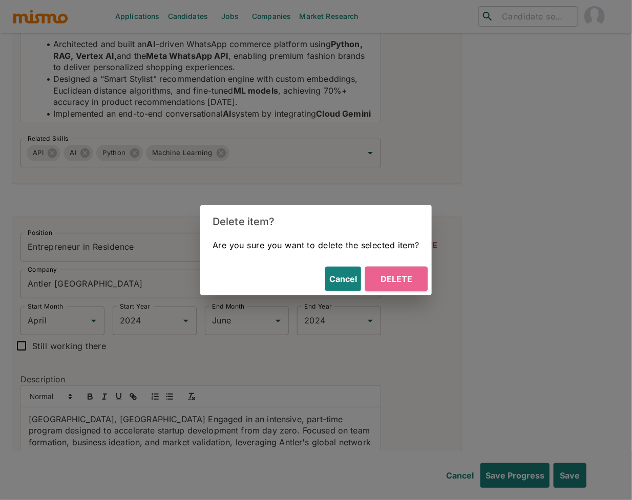
click at [389, 273] on button "Delete" at bounding box center [396, 279] width 62 height 25
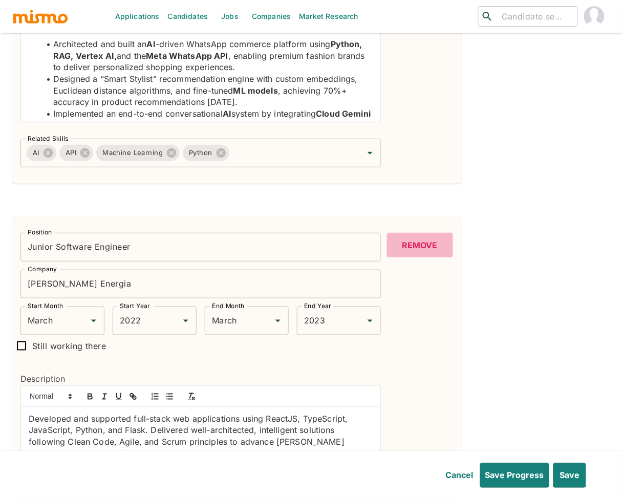
click at [430, 248] on button "Remove" at bounding box center [420, 245] width 66 height 25
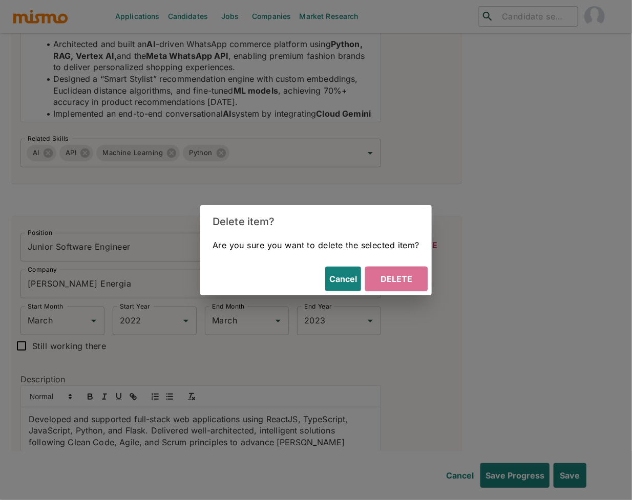
drag, startPoint x: 407, startPoint y: 269, endPoint x: 462, endPoint y: 277, distance: 55.8
click at [407, 269] on button "Delete" at bounding box center [396, 279] width 62 height 25
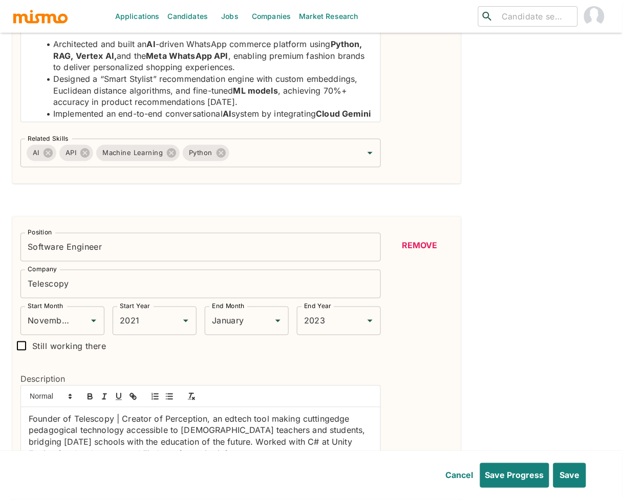
click at [432, 250] on button "Remove" at bounding box center [420, 245] width 66 height 25
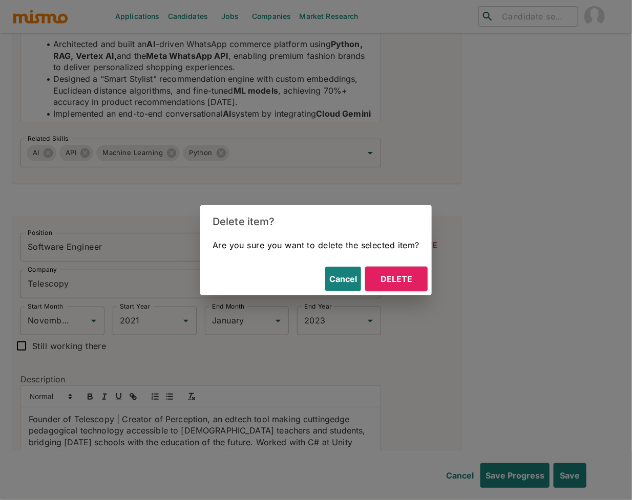
click at [406, 279] on button "Delete" at bounding box center [396, 279] width 62 height 25
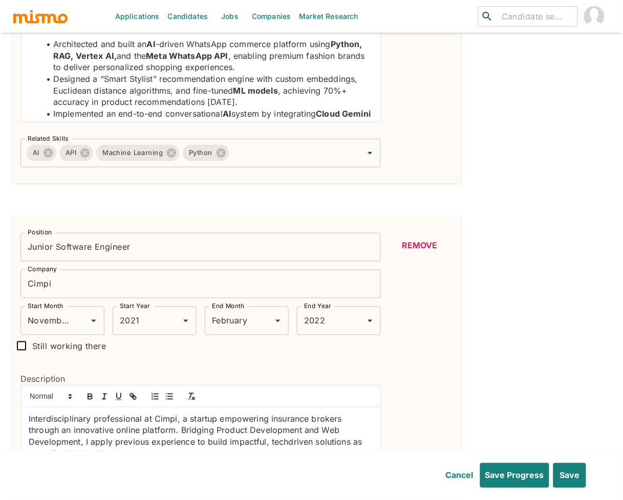
click at [428, 243] on button "Remove" at bounding box center [420, 245] width 66 height 25
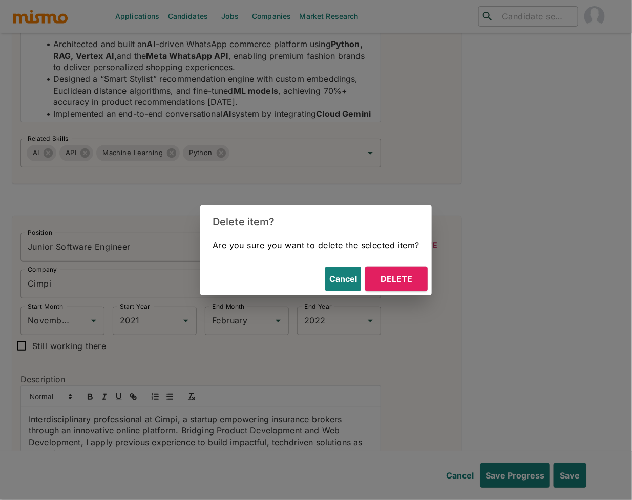
click at [397, 277] on button "Delete" at bounding box center [396, 279] width 62 height 25
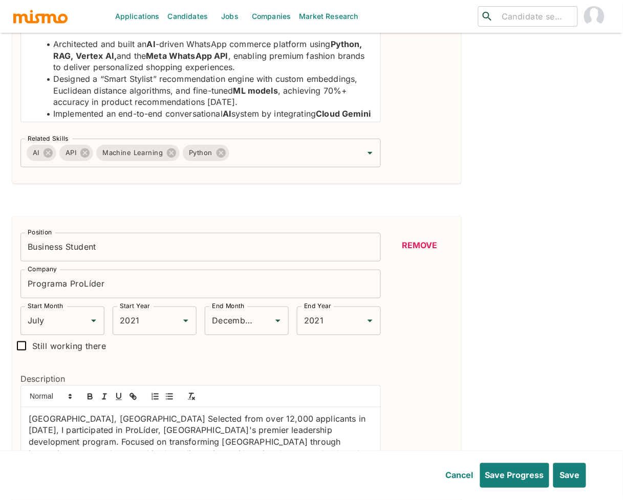
click at [421, 242] on button "Remove" at bounding box center [420, 245] width 66 height 25
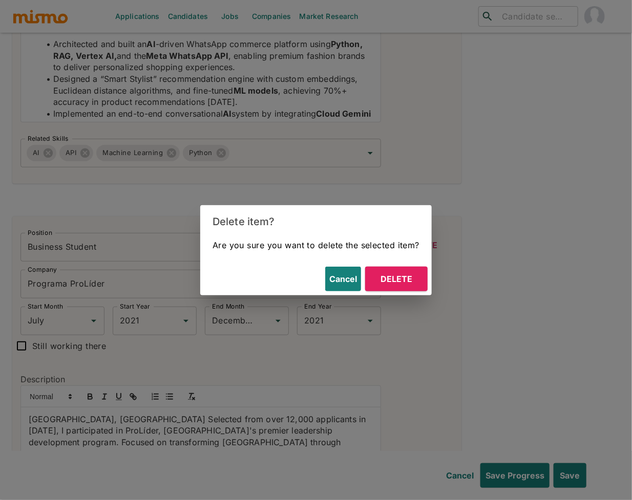
click at [414, 289] on button "Delete" at bounding box center [396, 279] width 62 height 25
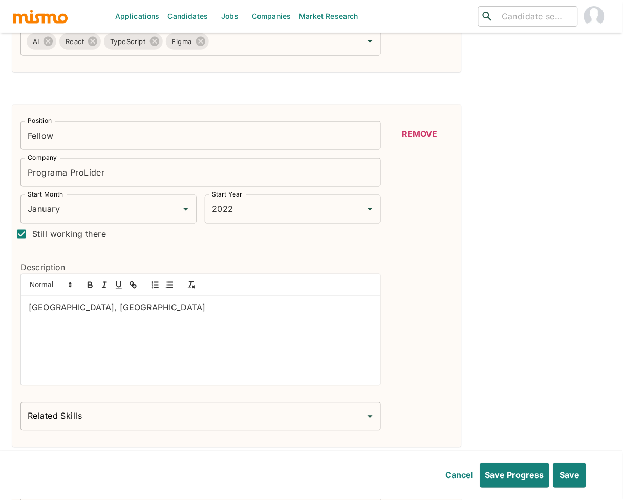
scroll to position [1015, 0]
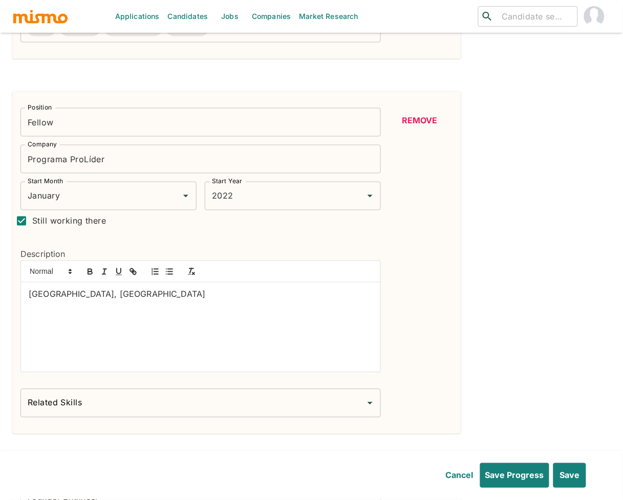
click at [433, 120] on button "Remove" at bounding box center [420, 120] width 66 height 25
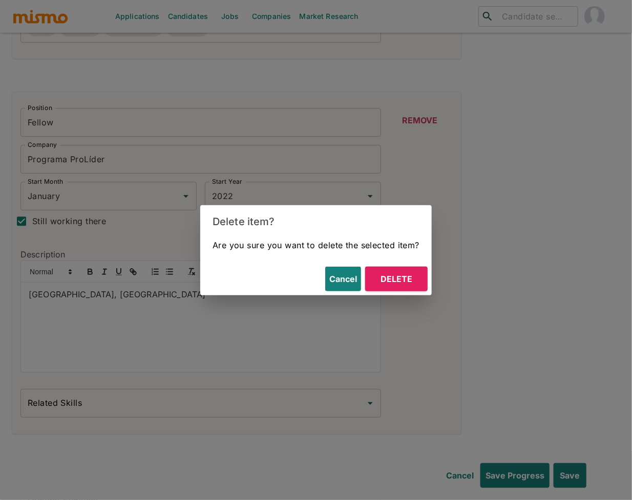
click at [401, 280] on button "Delete" at bounding box center [396, 279] width 62 height 25
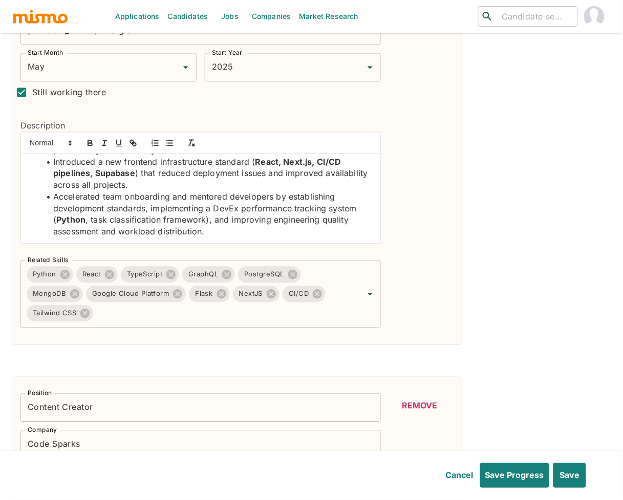
scroll to position [342, 0]
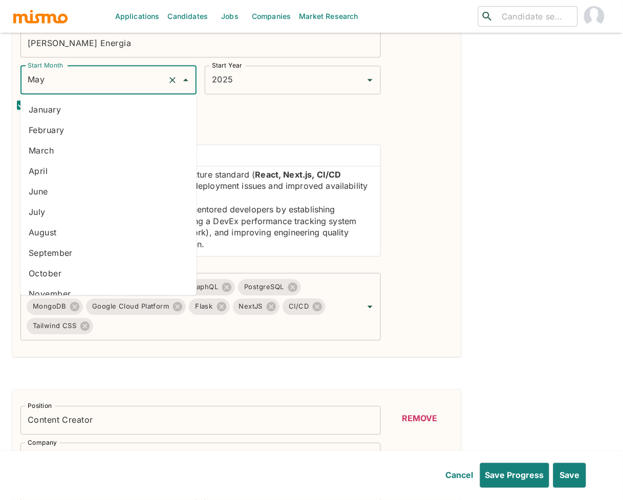
click at [84, 71] on input "May" at bounding box center [94, 80] width 138 height 19
click at [69, 134] on li "February" at bounding box center [108, 130] width 176 height 20
type input "February"
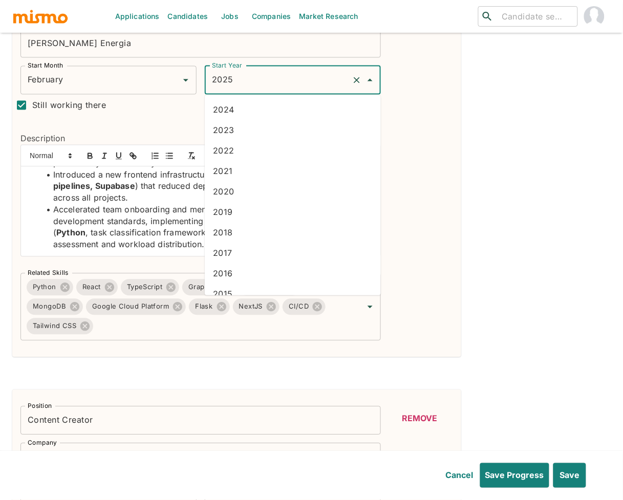
click at [323, 77] on input "2025" at bounding box center [278, 80] width 138 height 19
click at [261, 156] on li "2022" at bounding box center [293, 150] width 176 height 20
type input "2022"
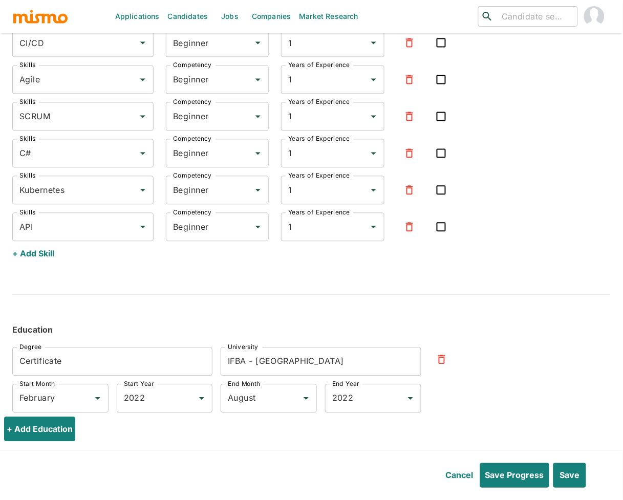
scroll to position [1941, 0]
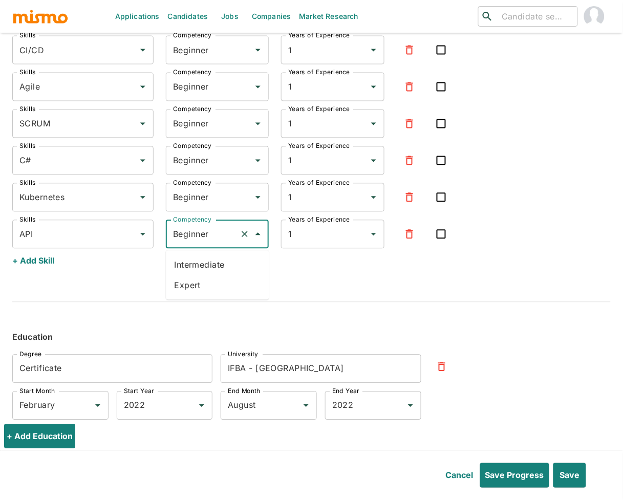
click at [193, 231] on input "Beginner" at bounding box center [203, 234] width 65 height 19
click at [194, 288] on li "Expert" at bounding box center [217, 285] width 103 height 20
type input "Expert"
click at [203, 196] on input "Beginner" at bounding box center [203, 197] width 65 height 19
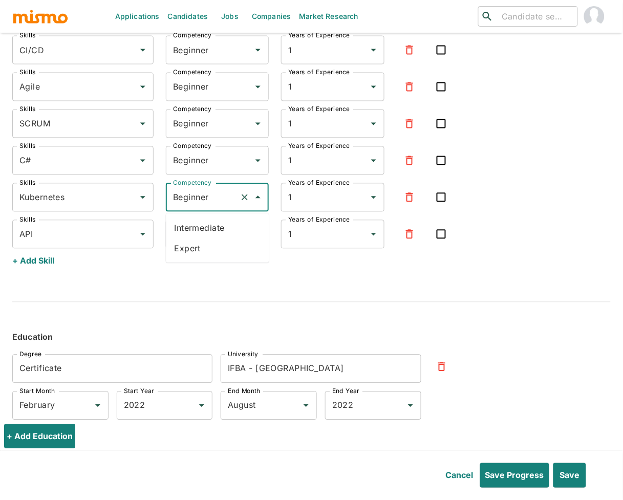
click at [199, 247] on li "Expert" at bounding box center [217, 249] width 103 height 20
type input "Expert"
click at [203, 162] on input "Beginner" at bounding box center [203, 160] width 65 height 19
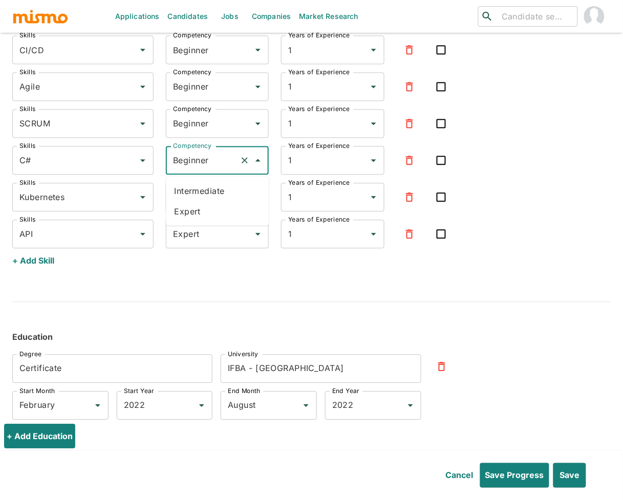
click at [202, 197] on li "Intermediate" at bounding box center [217, 191] width 103 height 20
type input "Intermediate"
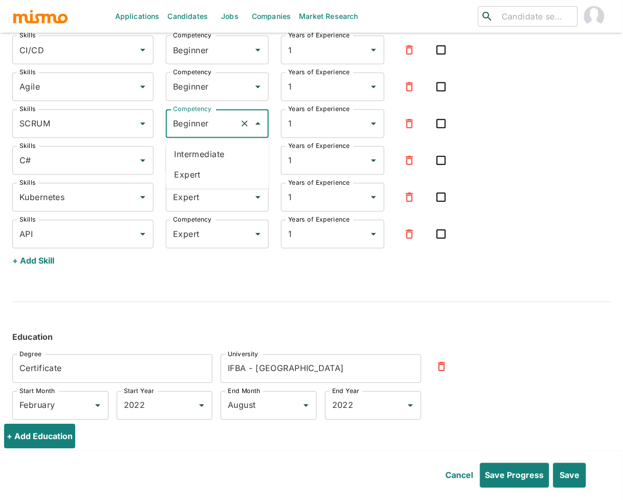
click at [197, 119] on input "Beginner" at bounding box center [203, 123] width 65 height 19
click at [197, 173] on li "Expert" at bounding box center [217, 174] width 103 height 20
type input "Expert"
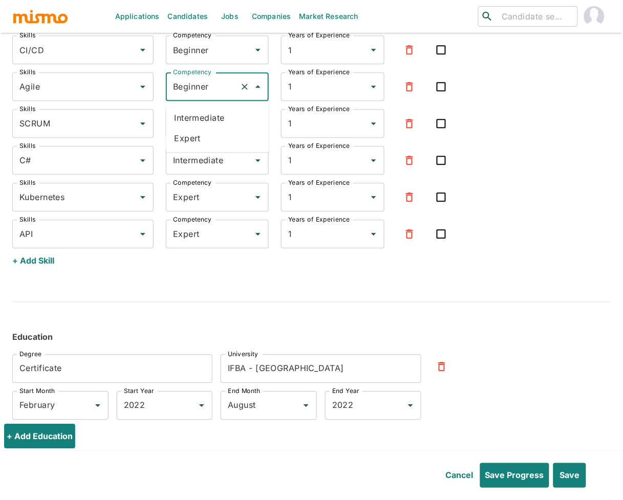
click at [203, 87] on input "Beginner" at bounding box center [203, 86] width 65 height 19
drag, startPoint x: 197, startPoint y: 141, endPoint x: 195, endPoint y: 99, distance: 42.6
click at [197, 141] on li "Expert" at bounding box center [217, 138] width 103 height 20
type input "Expert"
click at [198, 54] on input "Beginner" at bounding box center [203, 49] width 65 height 19
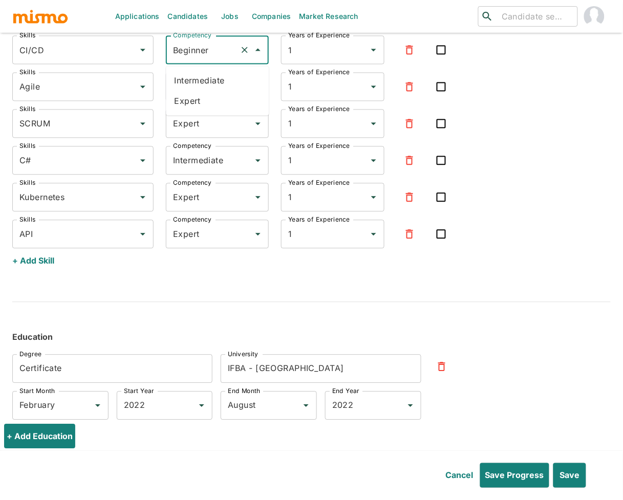
click at [190, 97] on li "Expert" at bounding box center [217, 101] width 103 height 20
type input "Expert"
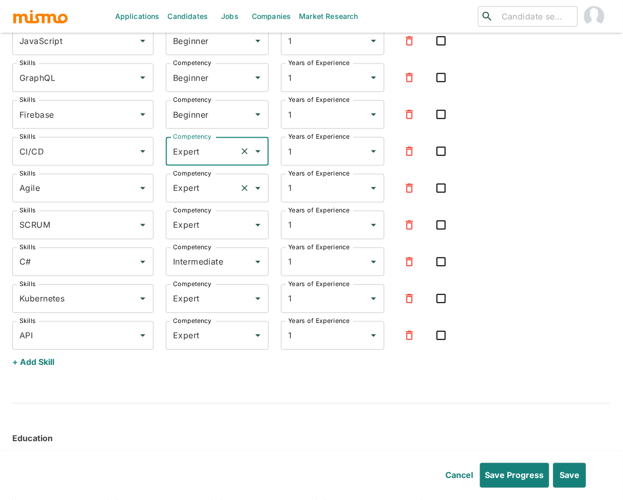
scroll to position [1838, 0]
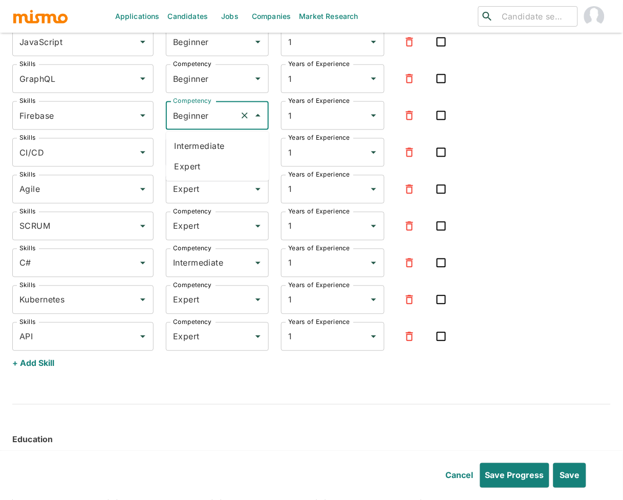
click at [189, 118] on input "Beginner" at bounding box center [203, 115] width 65 height 19
click at [199, 163] on li "Expert" at bounding box center [217, 167] width 103 height 20
type input "Expert"
click at [198, 115] on input "Expert" at bounding box center [203, 115] width 65 height 19
click at [197, 82] on input "Beginner" at bounding box center [203, 78] width 65 height 19
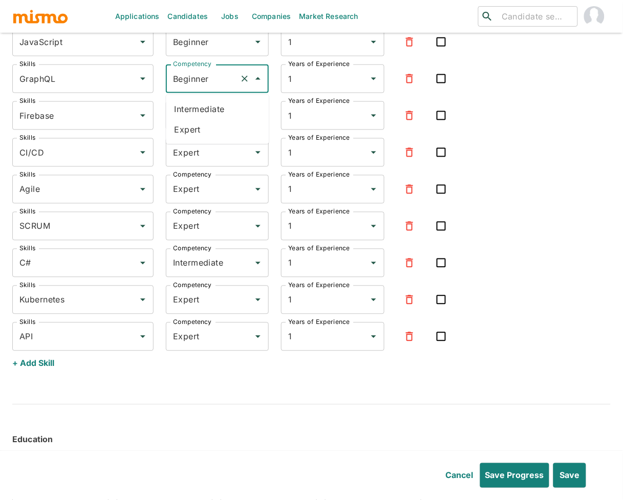
click at [194, 133] on li "Expert" at bounding box center [217, 130] width 103 height 20
type input "Expert"
click at [197, 52] on input "Beginner" at bounding box center [203, 41] width 65 height 19
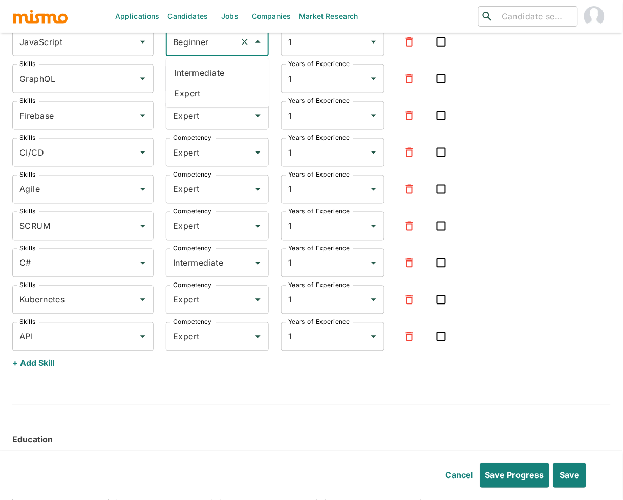
click at [193, 95] on li "Expert" at bounding box center [217, 93] width 103 height 20
type input "Expert"
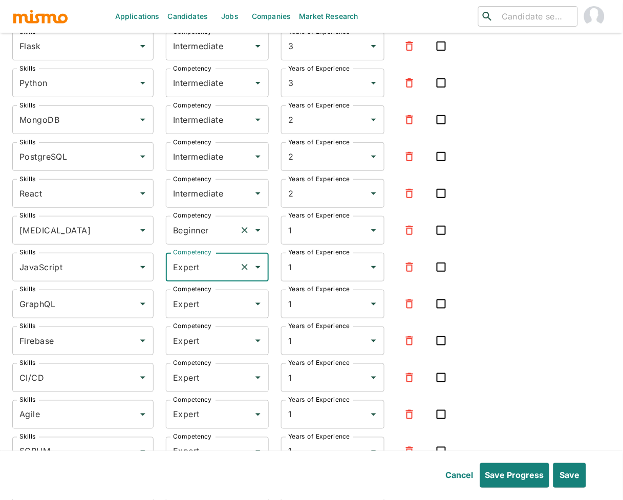
click at [189, 232] on input "Beginner" at bounding box center [203, 230] width 65 height 19
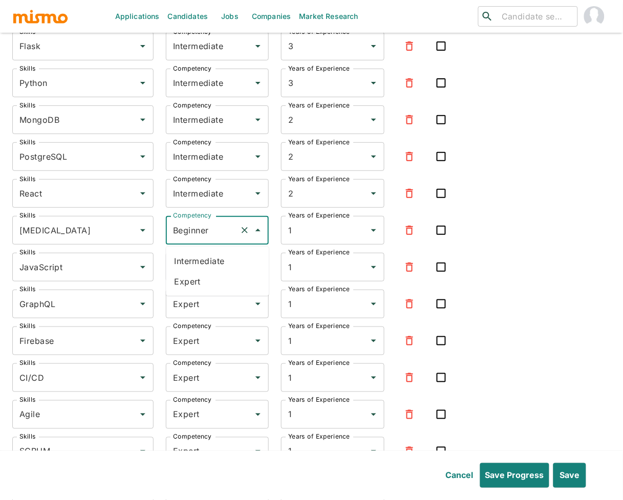
click at [181, 283] on li "Expert" at bounding box center [217, 281] width 103 height 20
type input "Expert"
click at [198, 190] on input "Intermediate" at bounding box center [203, 193] width 65 height 19
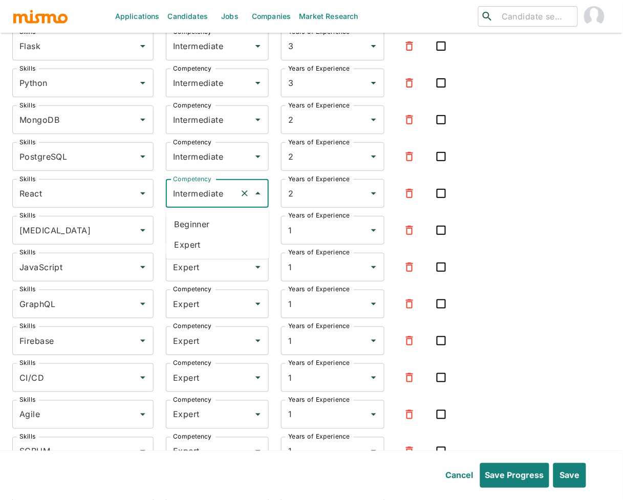
click at [197, 235] on li "Expert" at bounding box center [217, 245] width 103 height 20
type input "Expert"
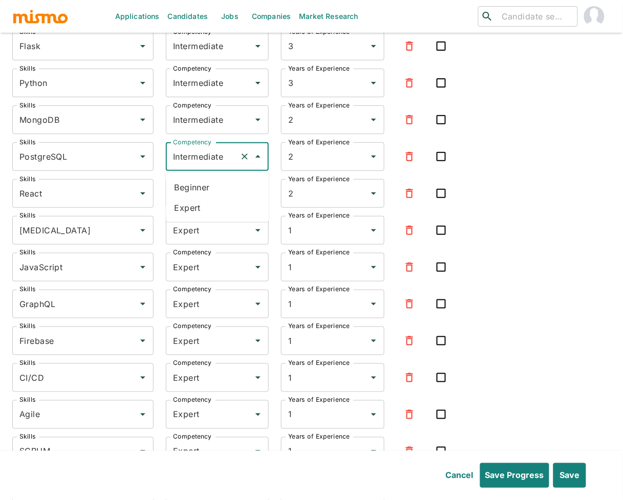
drag, startPoint x: 203, startPoint y: 161, endPoint x: 196, endPoint y: 203, distance: 42.6
click at [203, 161] on input "Intermediate" at bounding box center [203, 156] width 65 height 19
click at [193, 211] on li "Expert" at bounding box center [217, 208] width 103 height 20
type input "Expert"
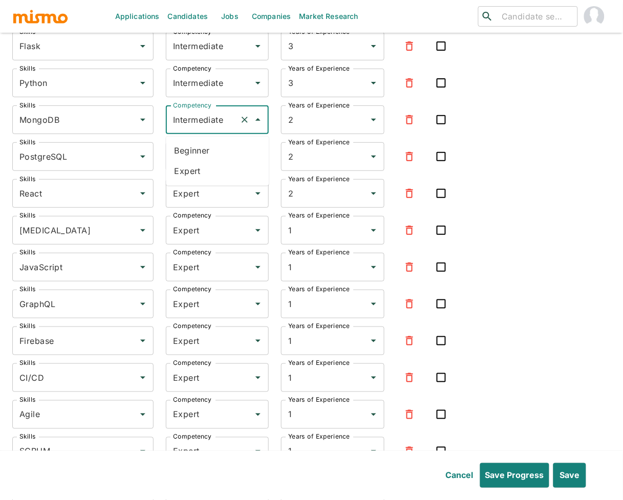
drag, startPoint x: 216, startPoint y: 124, endPoint x: 214, endPoint y: 130, distance: 5.8
click at [216, 124] on input "Intermediate" at bounding box center [203, 119] width 65 height 19
click at [201, 169] on li "Expert" at bounding box center [217, 171] width 103 height 20
type input "Expert"
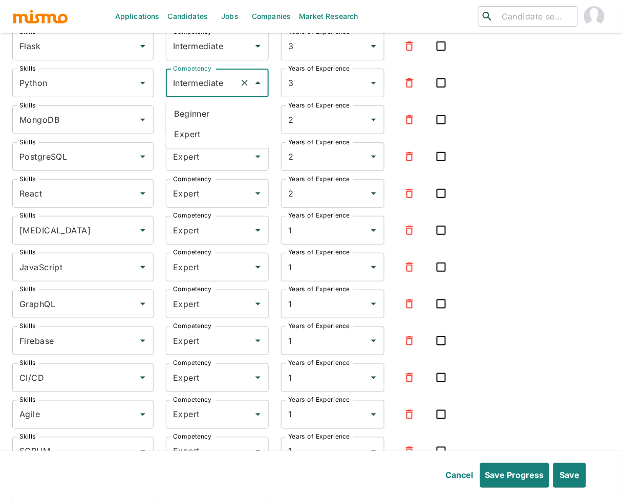
click at [204, 88] on input "Intermediate" at bounding box center [203, 82] width 65 height 19
click at [196, 125] on li "Expert" at bounding box center [217, 134] width 103 height 20
type input "Expert"
click at [208, 52] on input "Intermediate" at bounding box center [203, 45] width 65 height 19
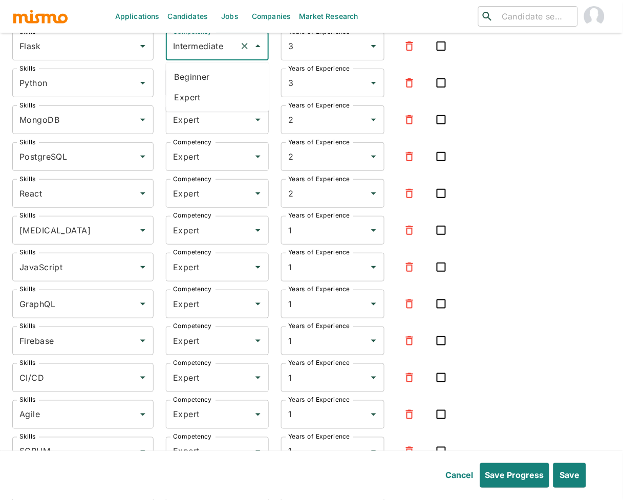
click at [199, 95] on li "Expert" at bounding box center [217, 97] width 103 height 20
type input "Expert"
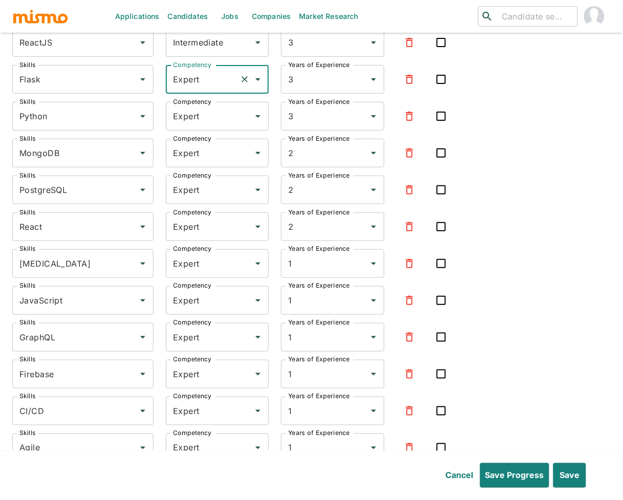
scroll to position [1522, 0]
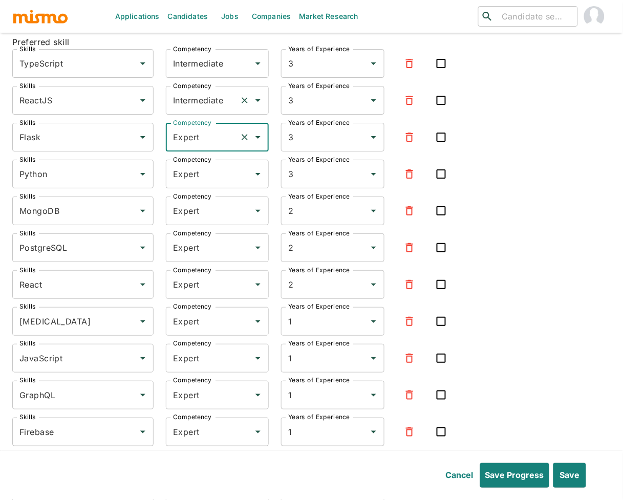
click at [203, 98] on input "Intermediate" at bounding box center [203, 100] width 65 height 19
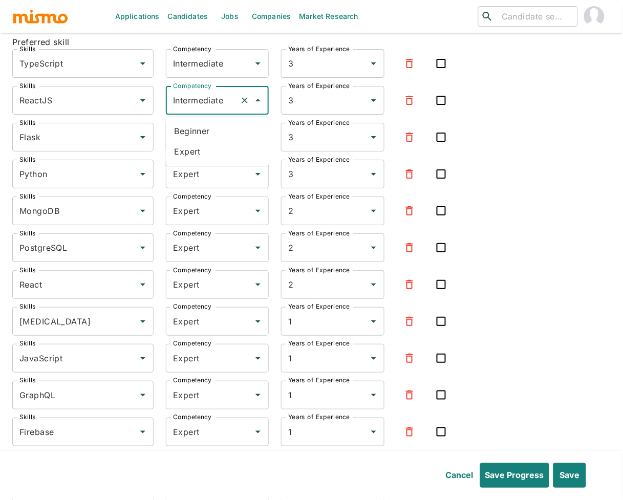
click at [198, 147] on li "Expert" at bounding box center [217, 151] width 103 height 20
type input "Expert"
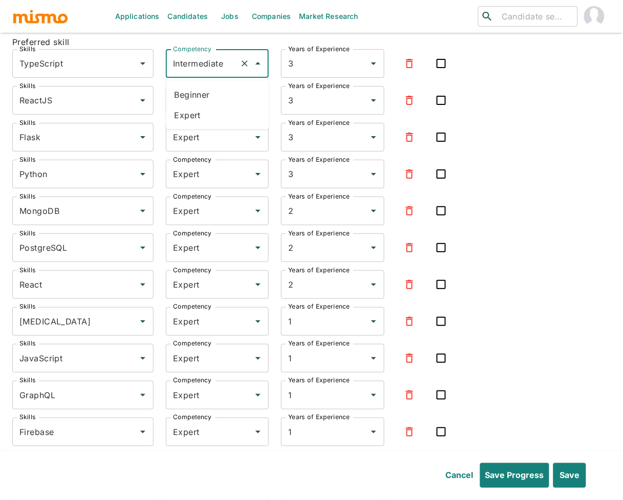
click at [199, 69] on input "Intermediate" at bounding box center [203, 63] width 65 height 19
click at [198, 109] on li "Expert" at bounding box center [217, 115] width 103 height 20
type input "Expert"
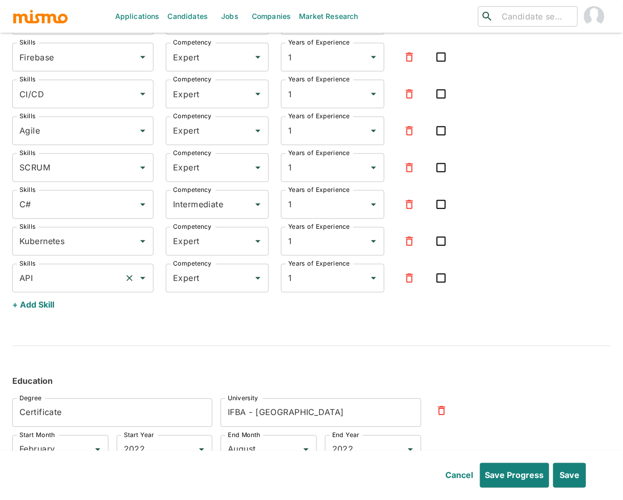
scroll to position [1943, 0]
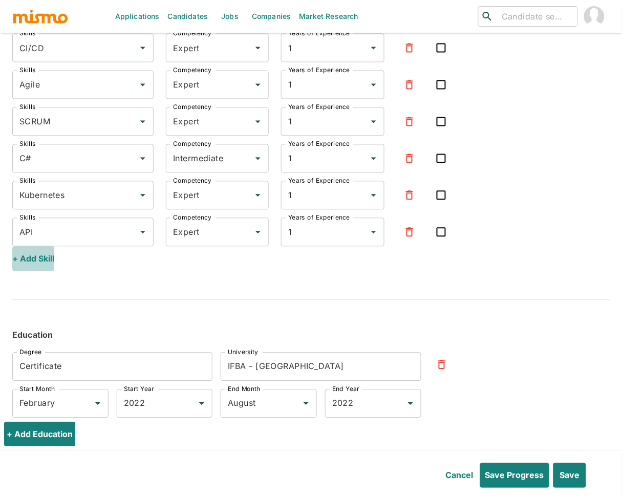
click at [36, 261] on button "+ Add Skill" at bounding box center [33, 259] width 42 height 25
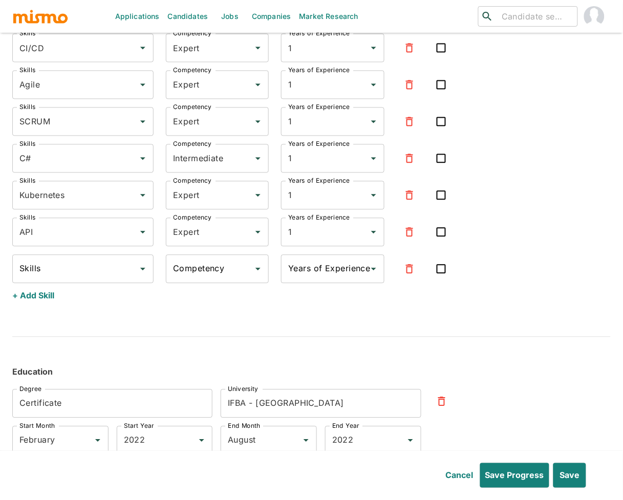
click at [54, 262] on input "Skills" at bounding box center [75, 269] width 117 height 19
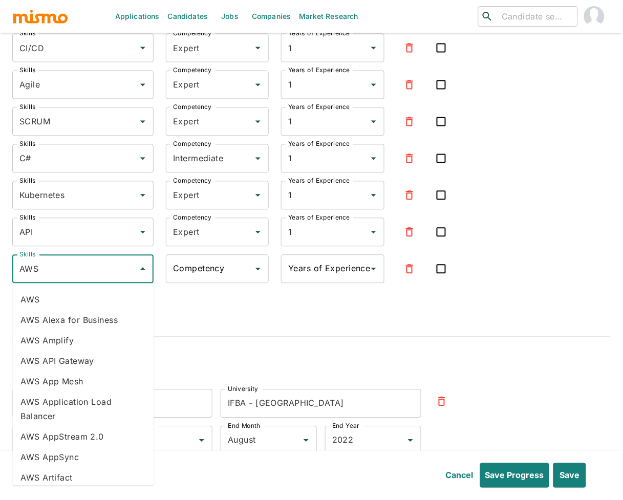
click at [63, 298] on li "AWS" at bounding box center [82, 300] width 141 height 20
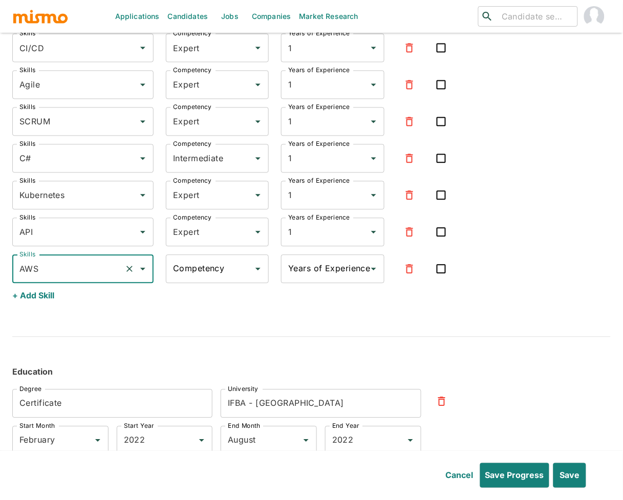
type input "AWS"
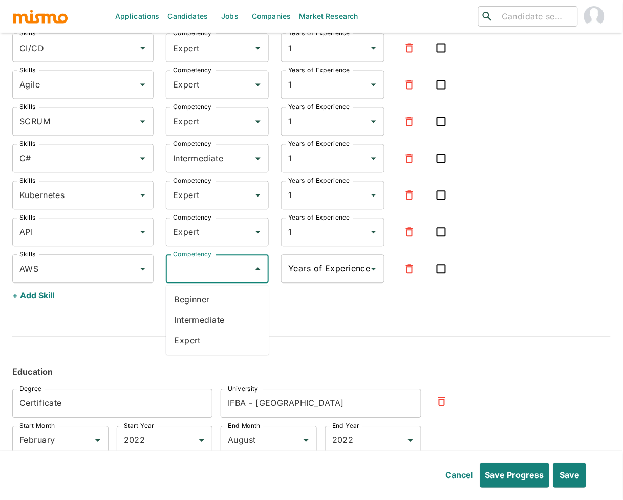
click at [197, 271] on div "Competency Competency" at bounding box center [217, 269] width 103 height 29
click at [199, 345] on li "Expert" at bounding box center [217, 341] width 103 height 20
type input "Expert"
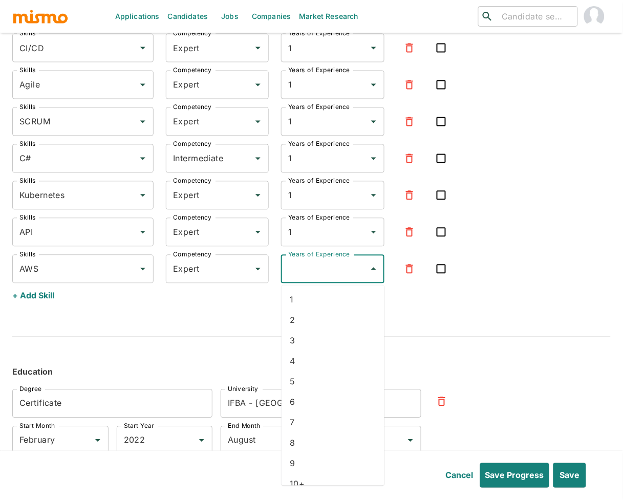
click at [309, 265] on div "Years of Experience Years of Experience" at bounding box center [332, 269] width 103 height 29
click at [311, 295] on li "1" at bounding box center [333, 300] width 103 height 20
type input "1"
click at [49, 298] on button "+ Add Skill" at bounding box center [33, 296] width 42 height 25
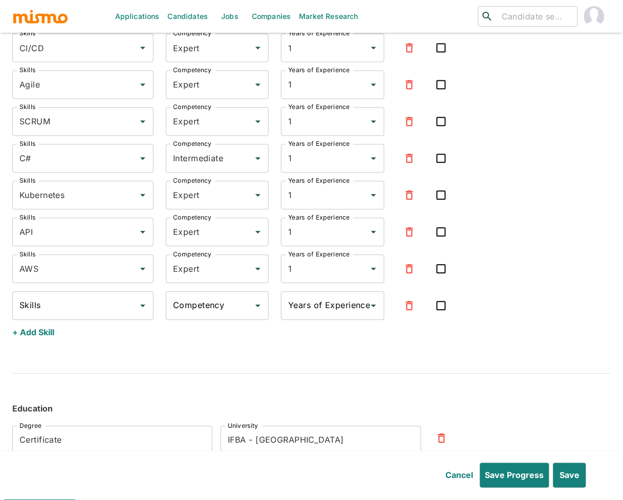
click at [55, 307] on input "Skills" at bounding box center [75, 305] width 117 height 19
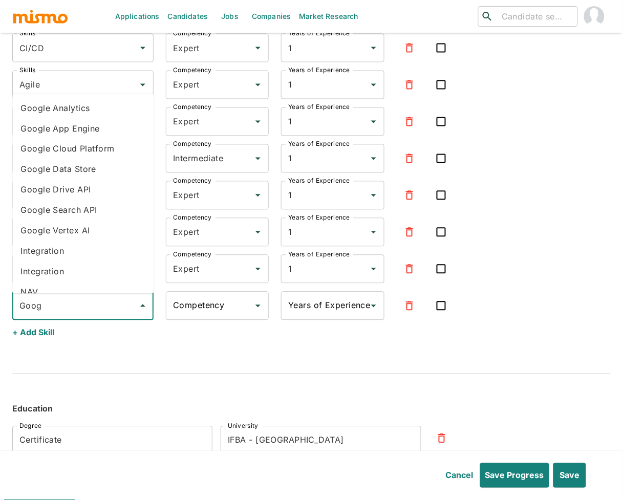
click at [99, 147] on li "Google Cloud Platform" at bounding box center [82, 149] width 141 height 20
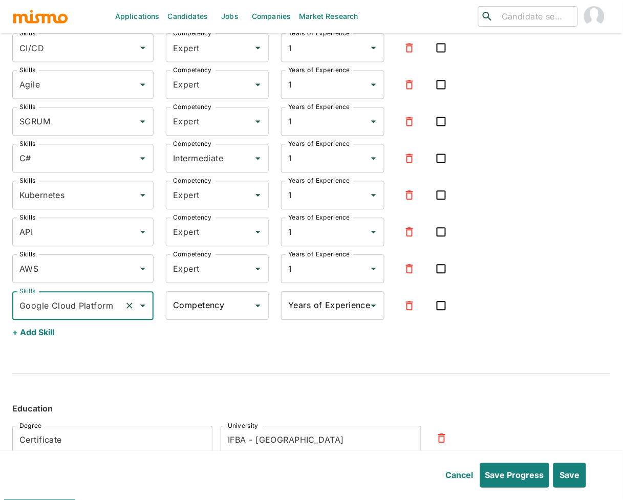
type input "Google Cloud Platform"
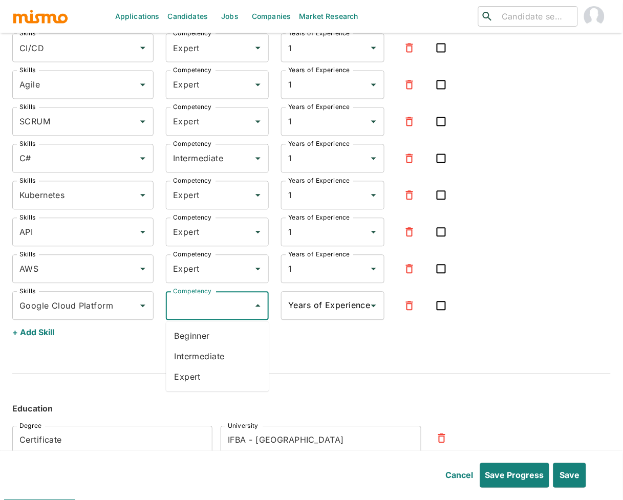
click at [209, 307] on div "Competency Competency" at bounding box center [217, 306] width 103 height 29
click at [203, 377] on li "Expert" at bounding box center [217, 377] width 103 height 20
type input "Expert"
click at [322, 313] on input "Years of Experience" at bounding box center [325, 305] width 78 height 19
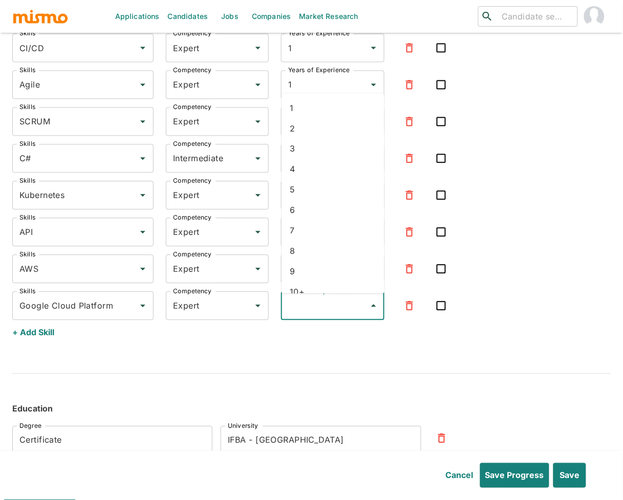
click at [315, 111] on li "1" at bounding box center [333, 108] width 103 height 20
type input "1"
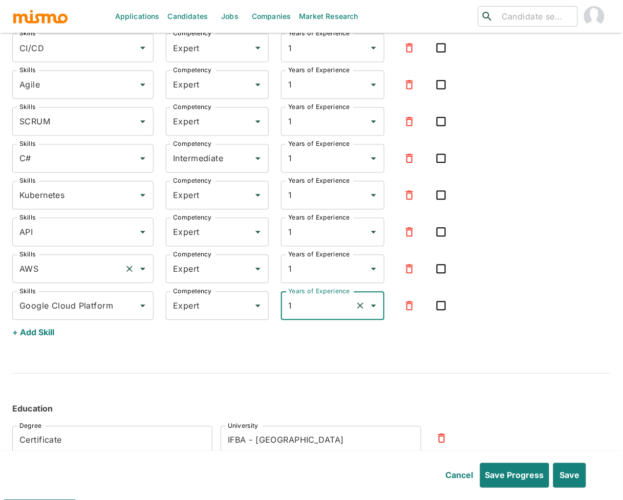
click at [60, 277] on input "AWS" at bounding box center [68, 269] width 103 height 19
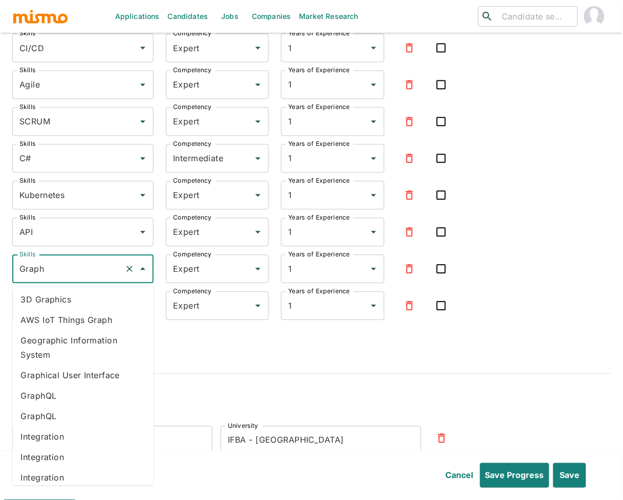
click at [39, 400] on li "GraphQL" at bounding box center [82, 396] width 141 height 20
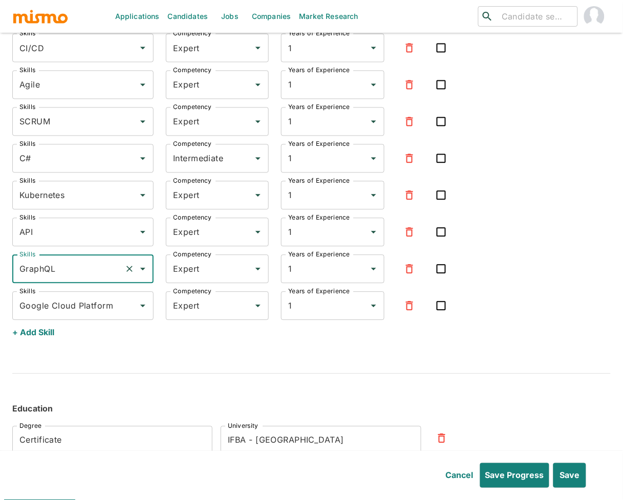
type input "GraphQL"
click at [34, 331] on button "+ Add Skill" at bounding box center [33, 333] width 42 height 25
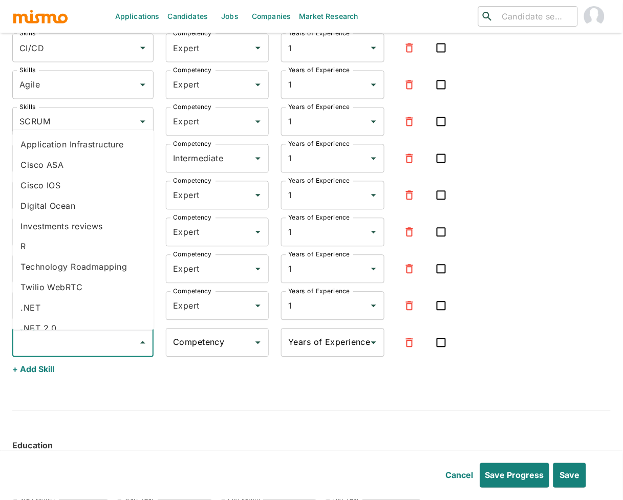
click at [67, 344] on input "Skills" at bounding box center [75, 342] width 117 height 19
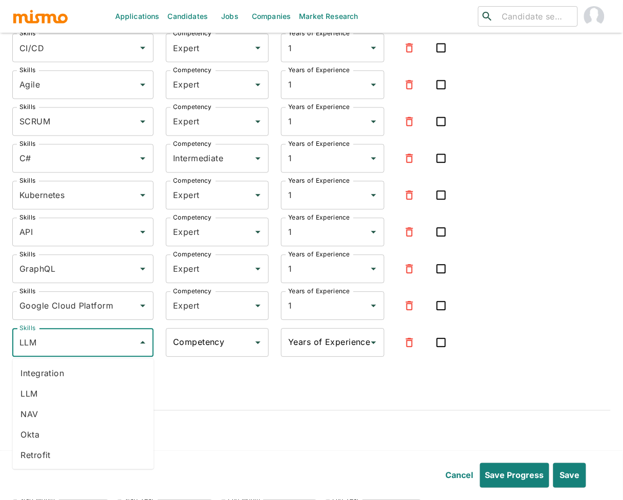
click at [41, 396] on li "LLM" at bounding box center [82, 394] width 141 height 20
type input "LLM"
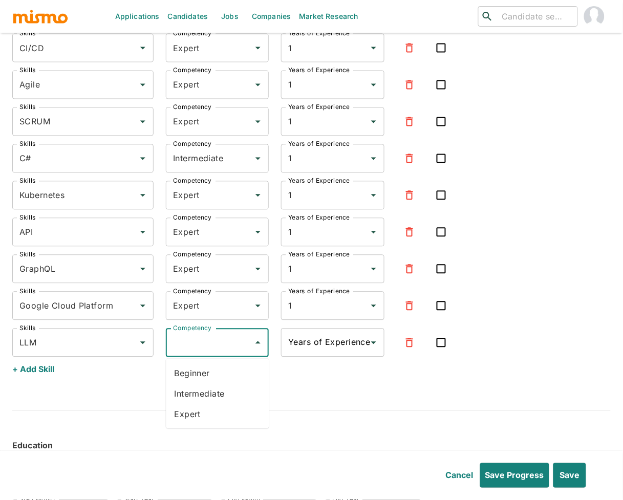
click at [202, 347] on input "Competency" at bounding box center [210, 342] width 78 height 19
drag, startPoint x: 197, startPoint y: 409, endPoint x: 199, endPoint y: 403, distance: 6.0
click at [197, 408] on li "Expert" at bounding box center [217, 415] width 103 height 20
type input "Expert"
click at [332, 335] on div "Years of Experience Years of Experience" at bounding box center [332, 343] width 103 height 29
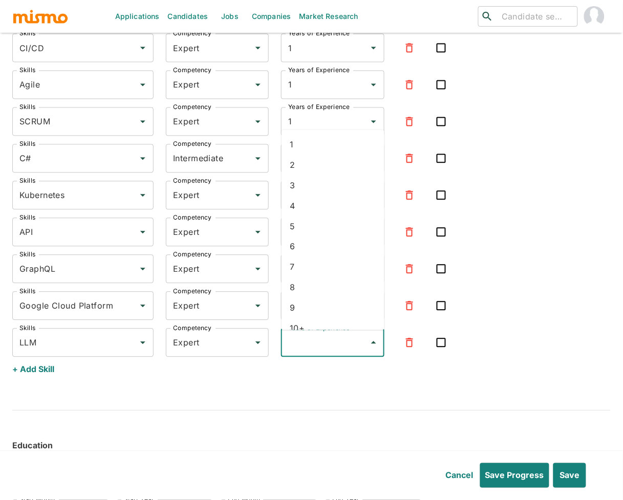
click at [314, 140] on li "1" at bounding box center [333, 144] width 103 height 20
type input "1"
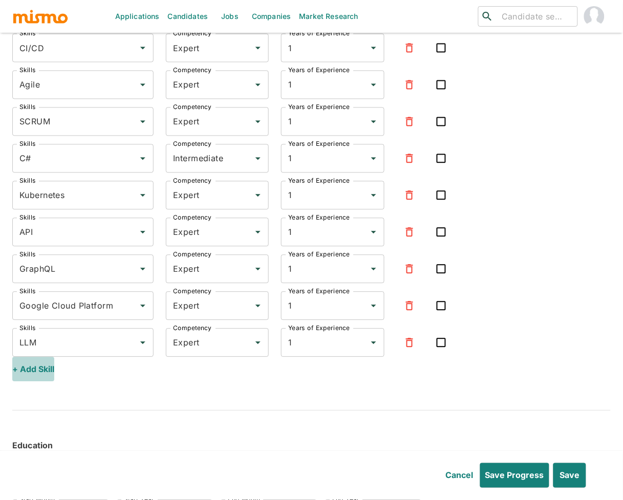
click at [44, 364] on button "+ Add Skill" at bounding box center [33, 369] width 42 height 25
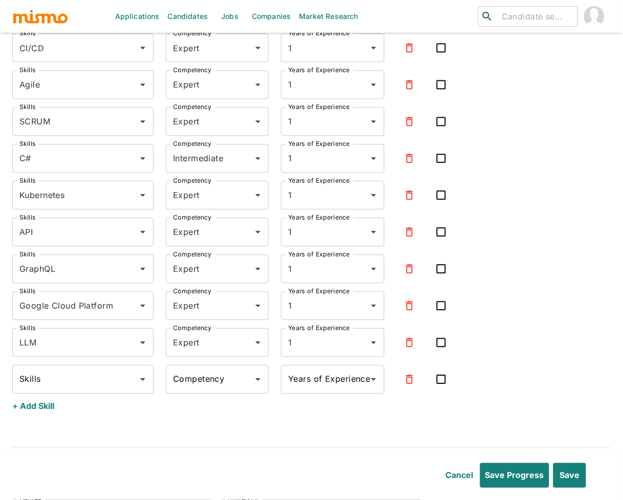
click at [49, 379] on input "Skills" at bounding box center [75, 379] width 117 height 19
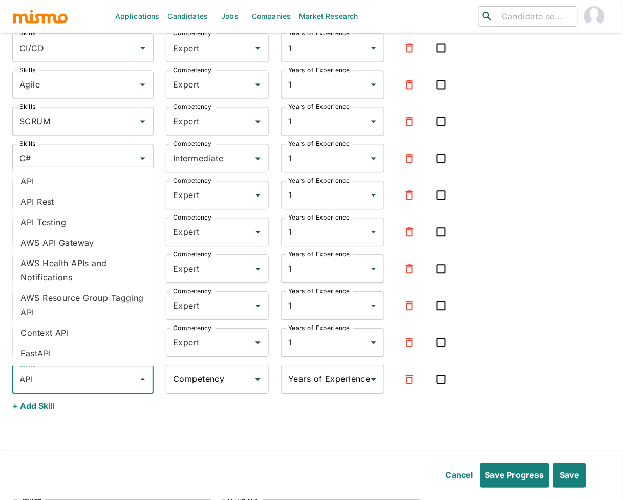
click at [64, 186] on li "API" at bounding box center [82, 182] width 141 height 20
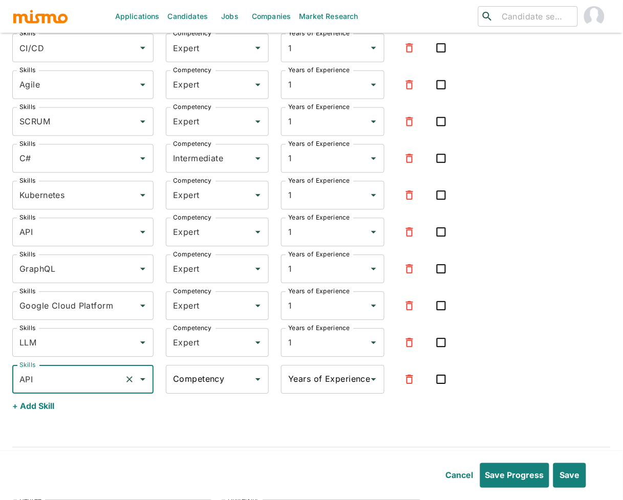
type input "API"
click at [190, 387] on input "Competency" at bounding box center [210, 379] width 78 height 19
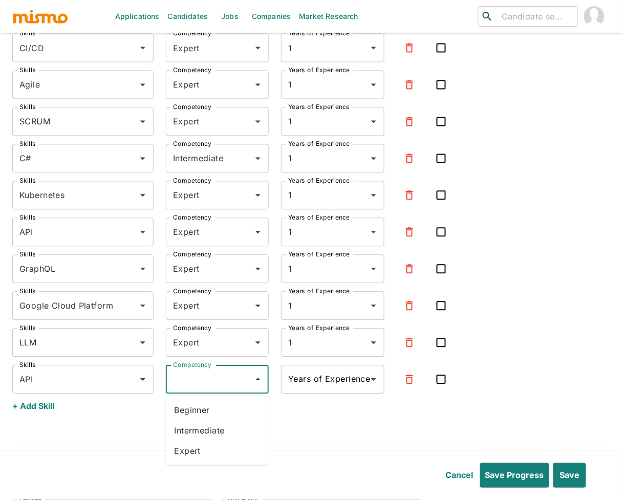
click at [206, 451] on li "Expert" at bounding box center [217, 451] width 103 height 20
type input "Expert"
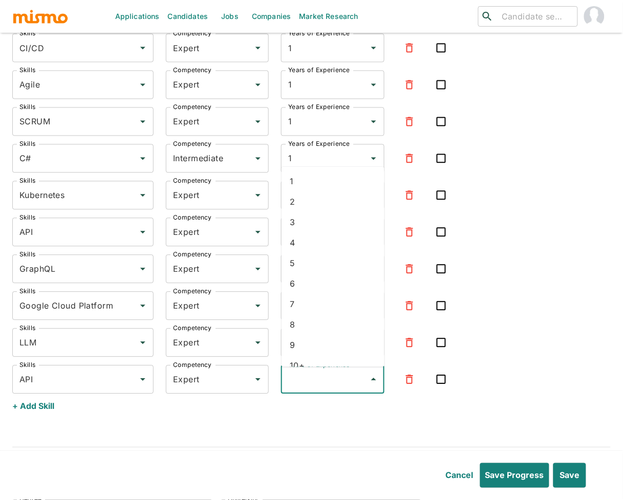
click at [333, 388] on input "Years of Experience" at bounding box center [325, 379] width 78 height 19
drag, startPoint x: 314, startPoint y: 183, endPoint x: 307, endPoint y: 189, distance: 9.4
click at [314, 183] on li "1" at bounding box center [333, 182] width 103 height 20
type input "1"
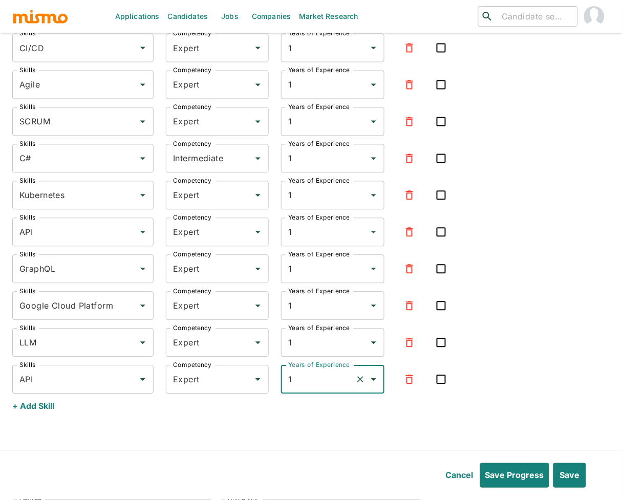
click at [45, 409] on button "+ Add Skill" at bounding box center [33, 406] width 42 height 25
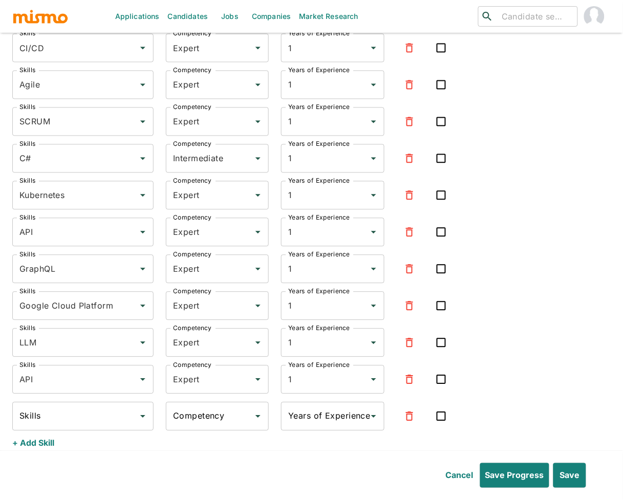
click at [89, 417] on input "Skills" at bounding box center [75, 416] width 117 height 19
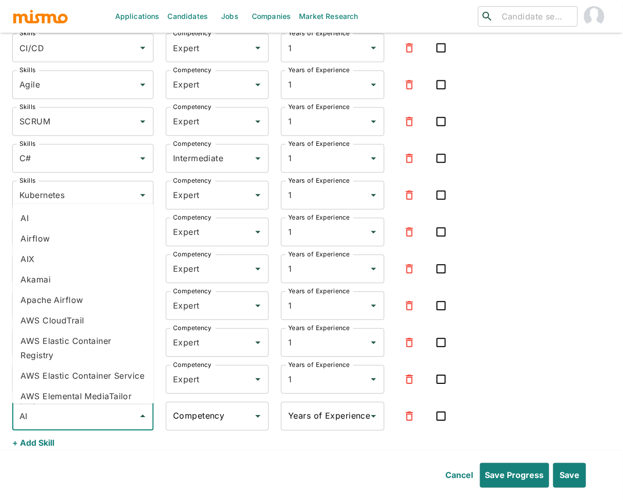
click at [55, 220] on li "AI" at bounding box center [82, 218] width 141 height 20
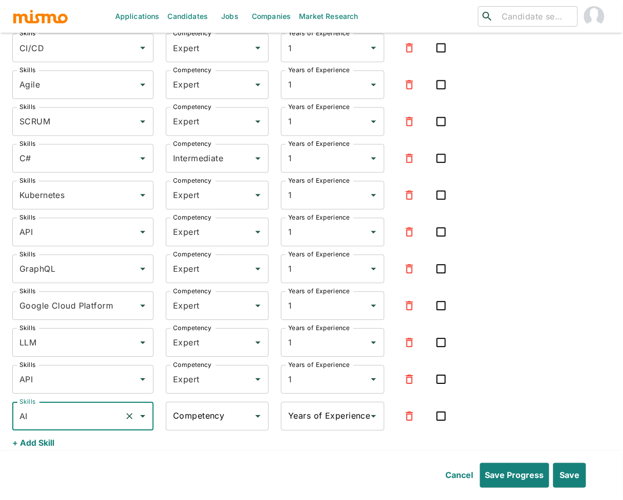
type input "AI"
click at [210, 424] on input "Competency" at bounding box center [210, 416] width 78 height 19
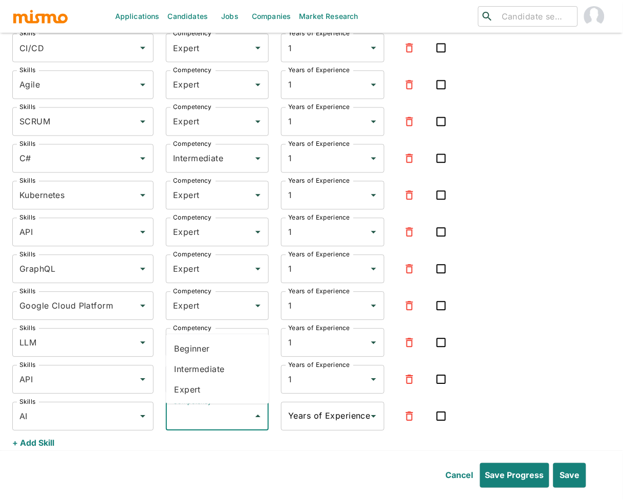
click at [192, 387] on li "Expert" at bounding box center [217, 390] width 103 height 20
type input "Expert"
click at [311, 425] on input "Years of Experience" at bounding box center [325, 416] width 78 height 19
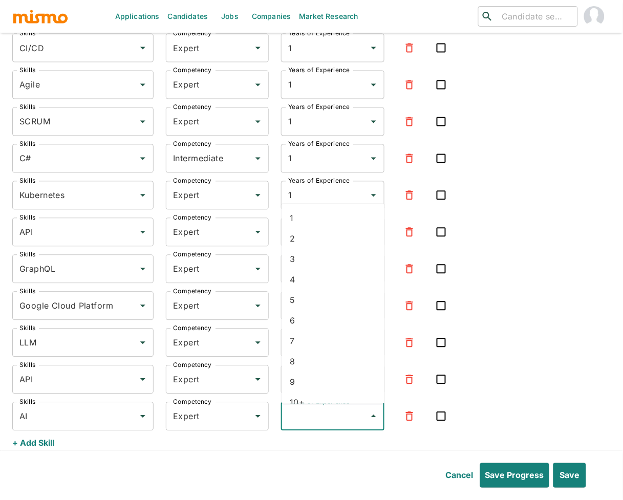
click at [328, 225] on li "1" at bounding box center [333, 218] width 103 height 20
type input "1"
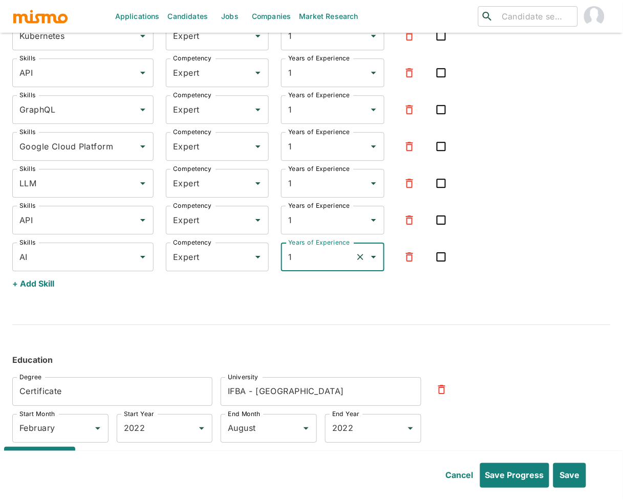
scroll to position [2147, 0]
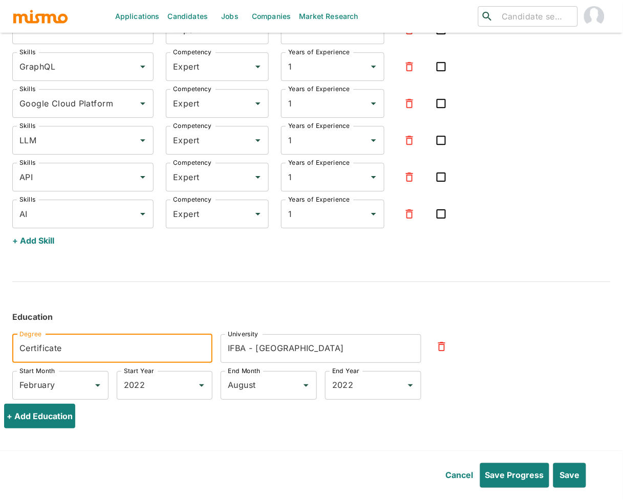
click at [117, 356] on input "Certificate" at bounding box center [112, 348] width 200 height 29
paste input "Certificate Program, Geotechnology"
click at [126, 348] on input "CertificateCertificate Program, Geotechnology" at bounding box center [112, 348] width 200 height 29
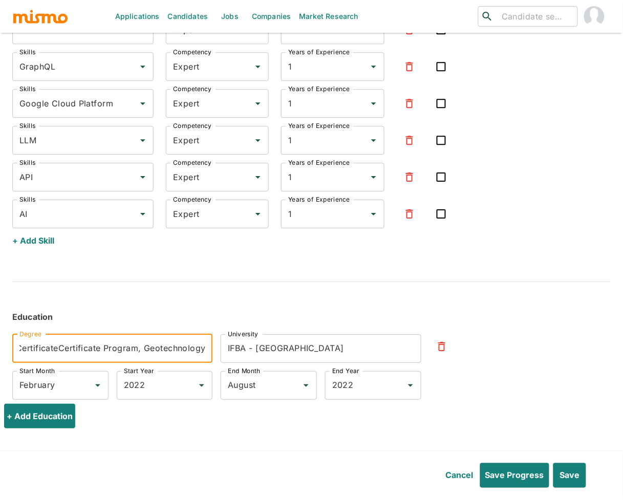
click at [126, 348] on input "CertificateCertificate Program, Geotechnology" at bounding box center [112, 348] width 200 height 29
type input "Certificate in Geotechnology"
click at [564, 472] on button "Save" at bounding box center [569, 475] width 34 height 25
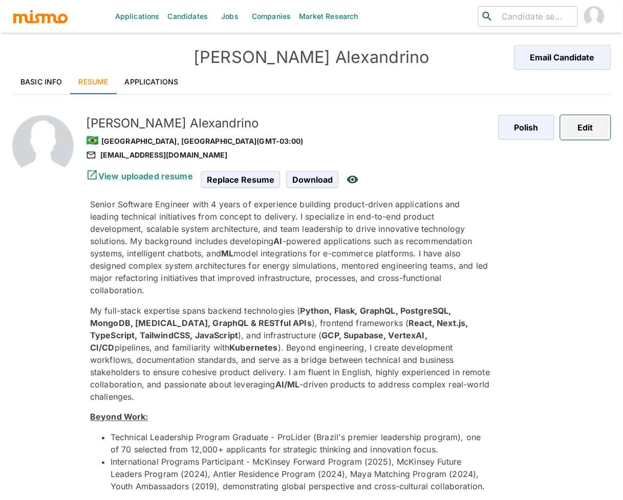
click at [584, 125] on button "Edit" at bounding box center [586, 127] width 50 height 25
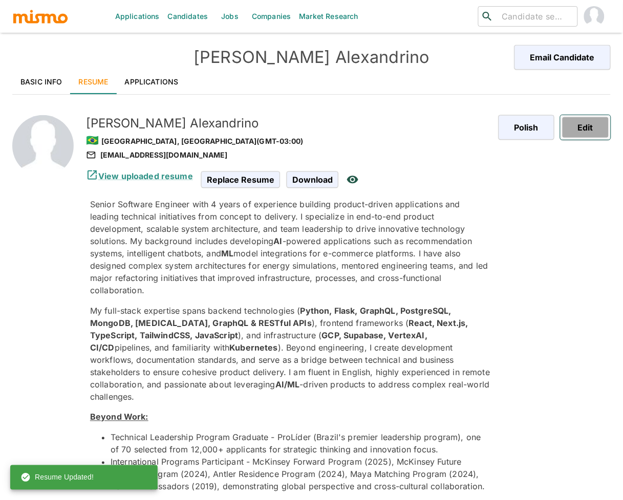
click at [583, 128] on button "Edit" at bounding box center [586, 127] width 50 height 25
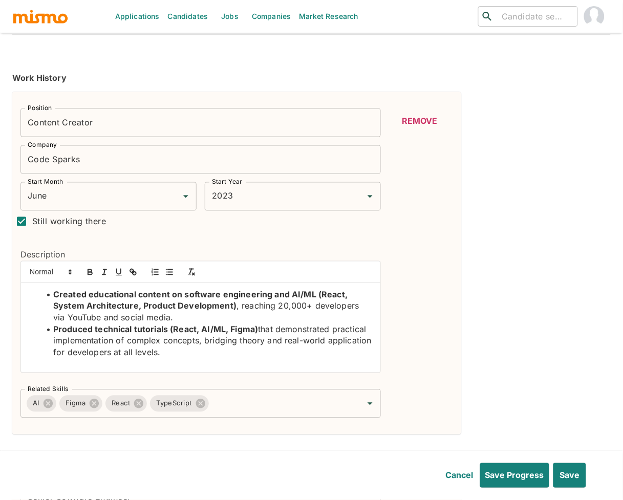
scroll to position [206, 0]
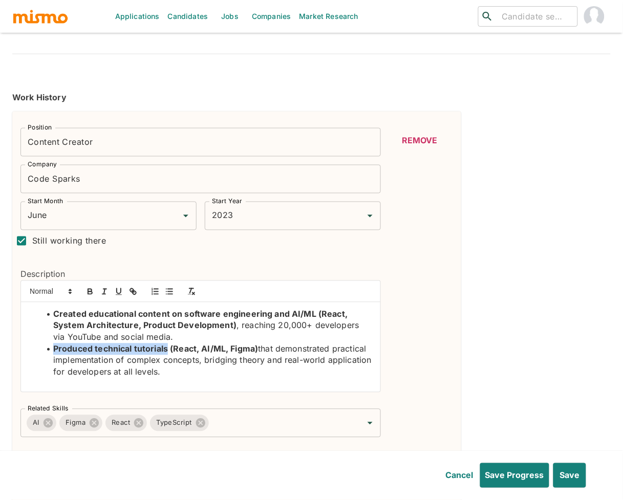
drag, startPoint x: 169, startPoint y: 350, endPoint x: 55, endPoint y: 351, distance: 113.7
click at [55, 351] on strong "Produced technical tutorials (React, AI/ML, Figma)" at bounding box center [155, 349] width 205 height 10
click at [95, 286] on button "button" at bounding box center [90, 292] width 14 height 12
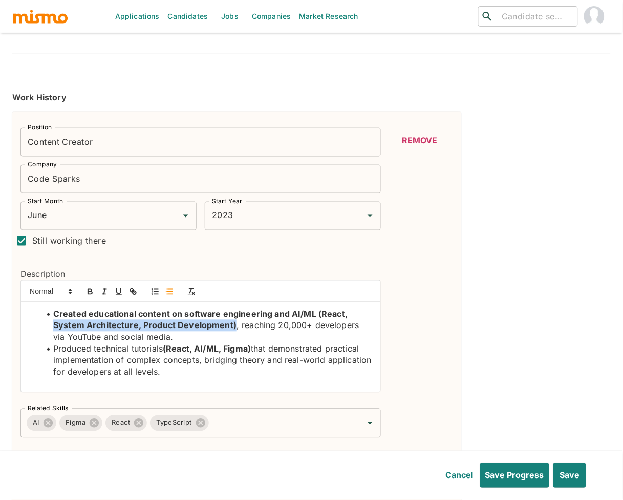
drag, startPoint x: 232, startPoint y: 327, endPoint x: 48, endPoint y: 329, distance: 184.9
click at [48, 329] on li "Created educational content on software engineering and AI/ML (React, System Ar…" at bounding box center [207, 326] width 332 height 35
click at [92, 292] on icon "button" at bounding box center [90, 293] width 4 height 3
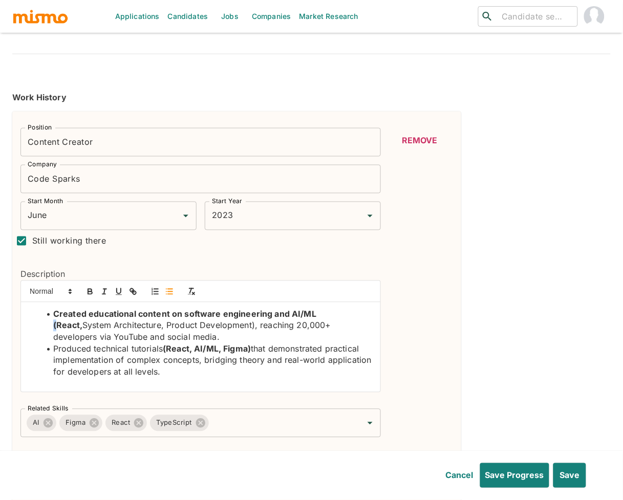
drag, startPoint x: 321, startPoint y: 317, endPoint x: 315, endPoint y: 318, distance: 6.2
click at [315, 318] on strong "Created educational content on software engineering and AI/ML (React," at bounding box center [185, 320] width 265 height 22
click at [91, 291] on icon "button" at bounding box center [90, 291] width 9 height 9
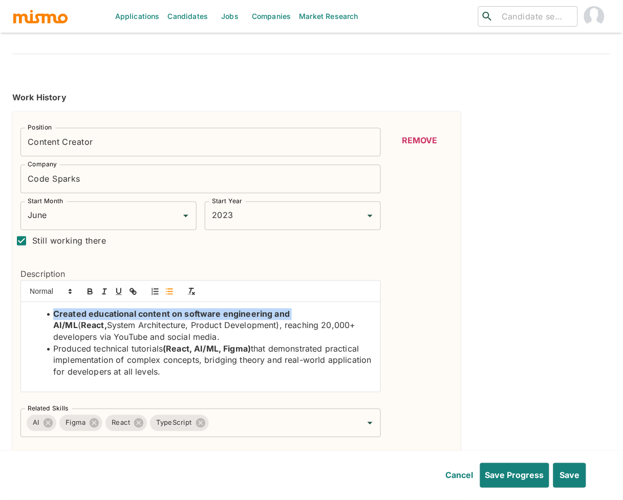
drag, startPoint x: 290, startPoint y: 316, endPoint x: 49, endPoint y: 317, distance: 240.7
click at [49, 317] on li "Created educational content on software engineering and AI/ML ( React, System A…" at bounding box center [207, 326] width 332 height 35
click at [88, 291] on icon "button" at bounding box center [90, 290] width 4 height 3
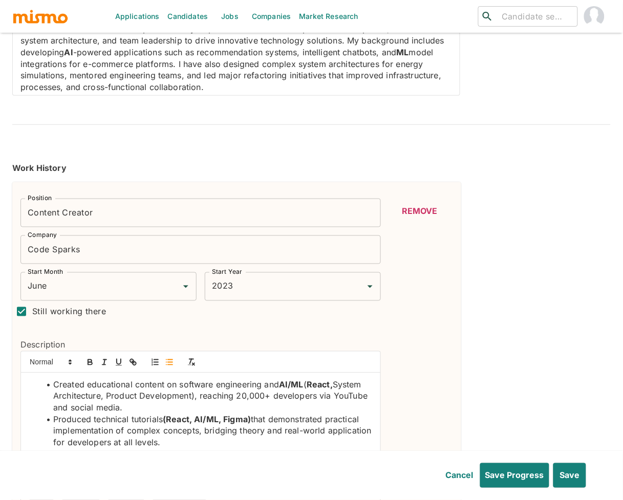
scroll to position [89, 0]
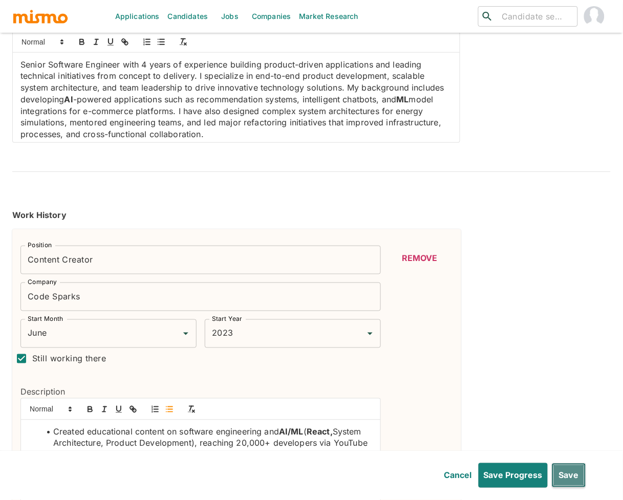
click at [571, 474] on button "Save" at bounding box center [569, 475] width 34 height 25
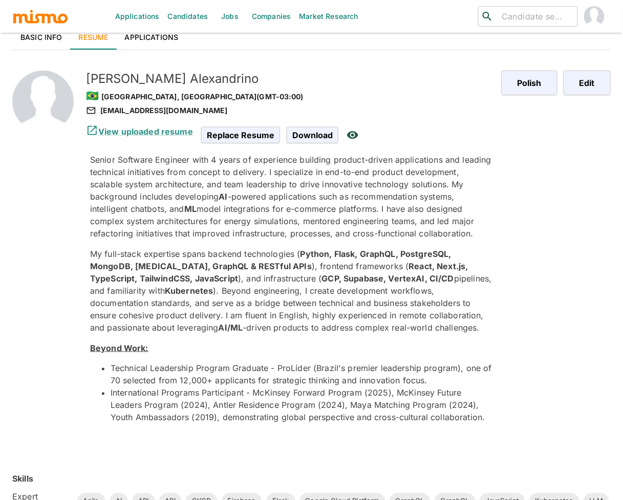
scroll to position [0, 0]
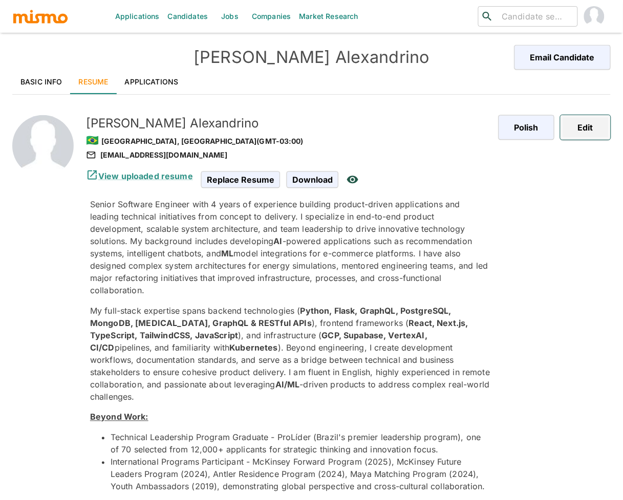
click at [589, 131] on button "Edit" at bounding box center [586, 127] width 50 height 25
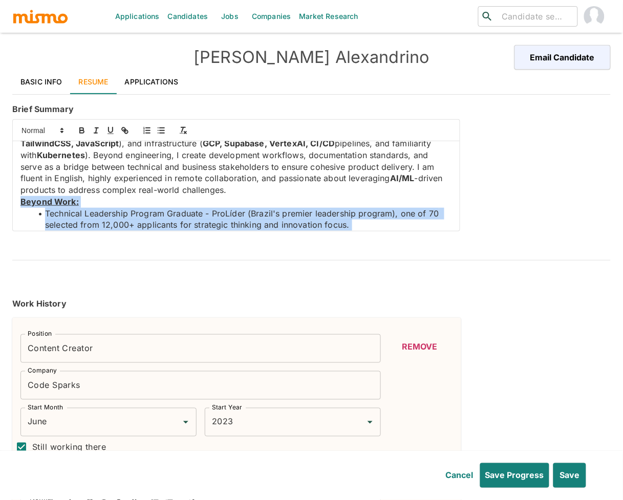
scroll to position [155, 0]
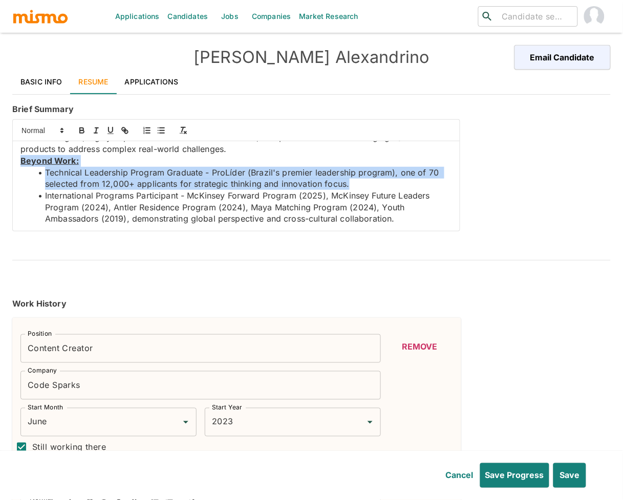
drag, startPoint x: 233, startPoint y: 181, endPoint x: 402, endPoint y: 189, distance: 169.7
click at [402, 189] on div "Senior Software Engineer with 4 years of experience building product-driven app…" at bounding box center [236, 186] width 447 height 90
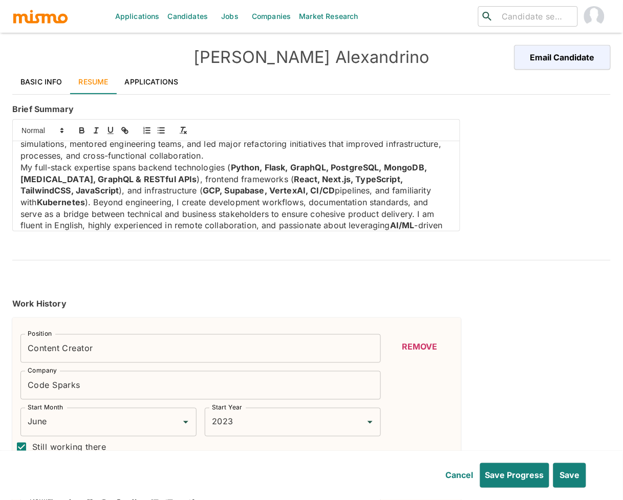
scroll to position [78, 0]
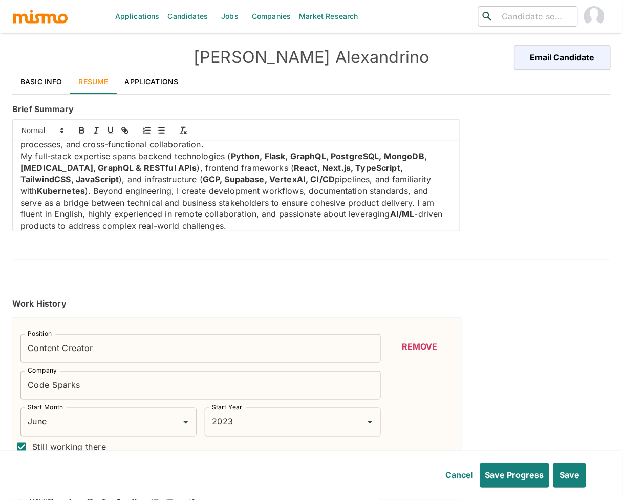
click at [395, 203] on p "My full-stack expertise spans backend technologies ( Python, Flask, GraphQL, Po…" at bounding box center [236, 191] width 432 height 81
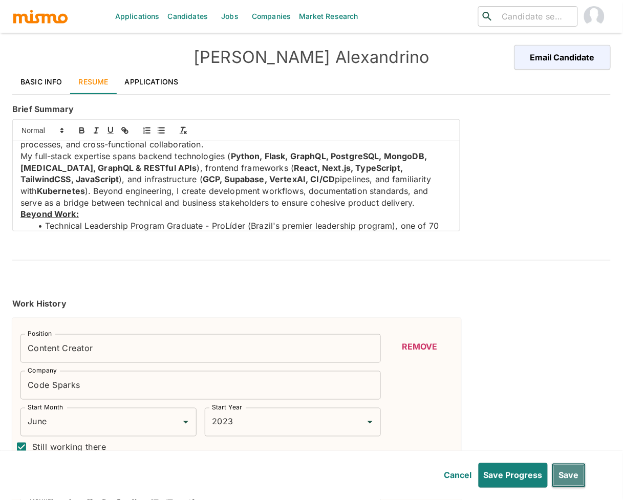
click at [573, 479] on button "Save" at bounding box center [569, 475] width 34 height 25
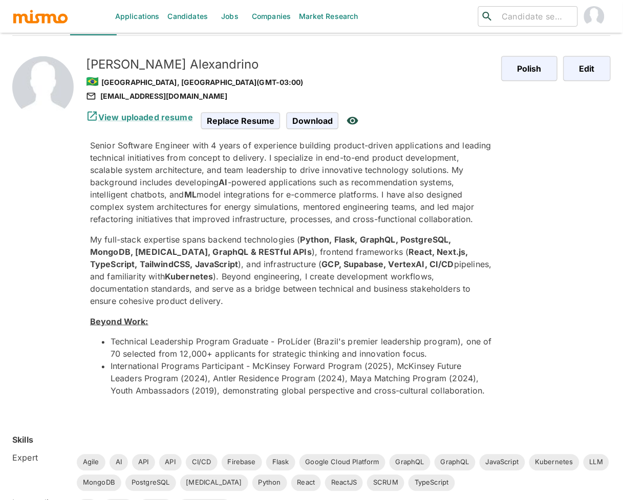
scroll to position [0, 0]
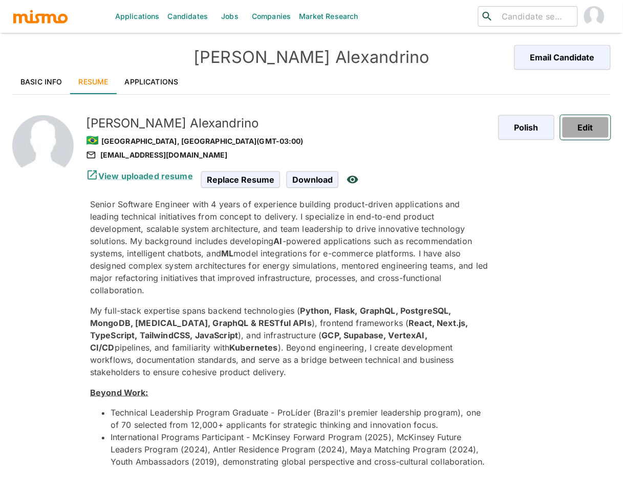
click at [596, 133] on button "Edit" at bounding box center [586, 127] width 50 height 25
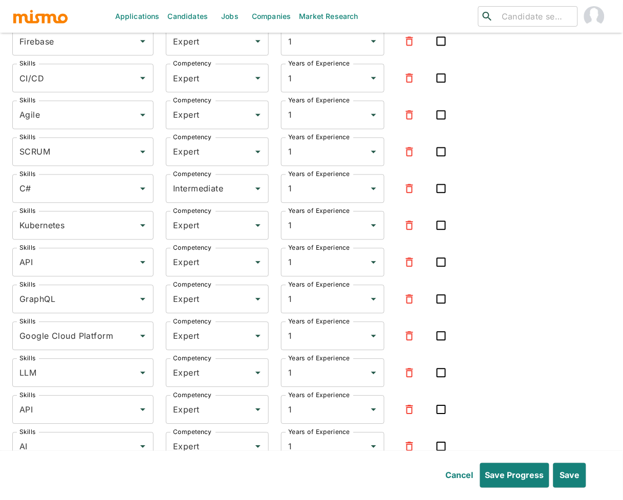
scroll to position [2294, 0]
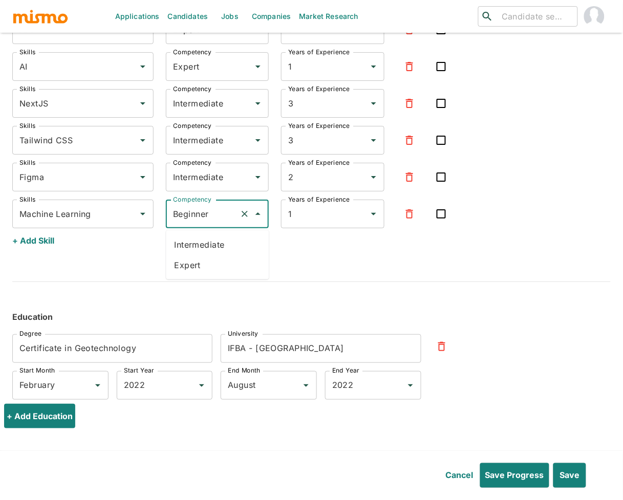
click at [202, 209] on input "Beginner" at bounding box center [203, 213] width 65 height 19
click at [227, 242] on li "Intermediate" at bounding box center [217, 245] width 103 height 20
type input "Intermediate"
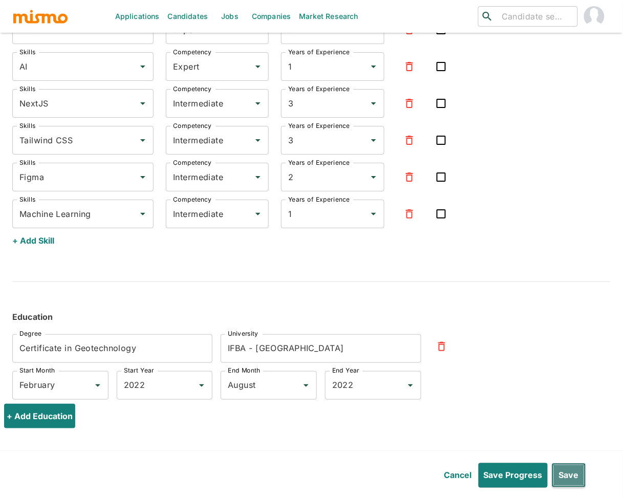
click at [578, 475] on button "Save" at bounding box center [569, 475] width 34 height 25
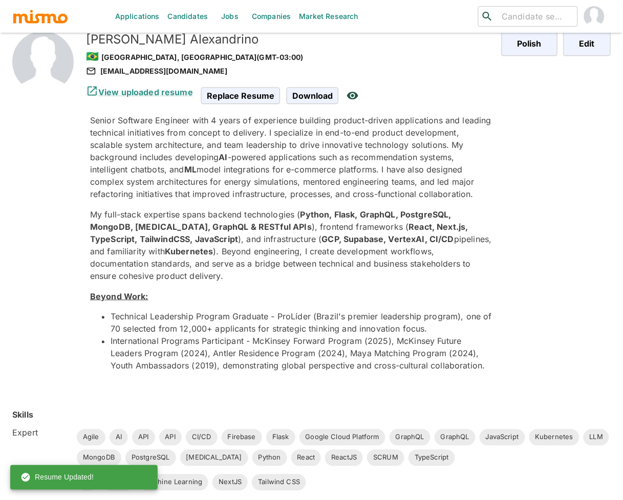
scroll to position [0, 0]
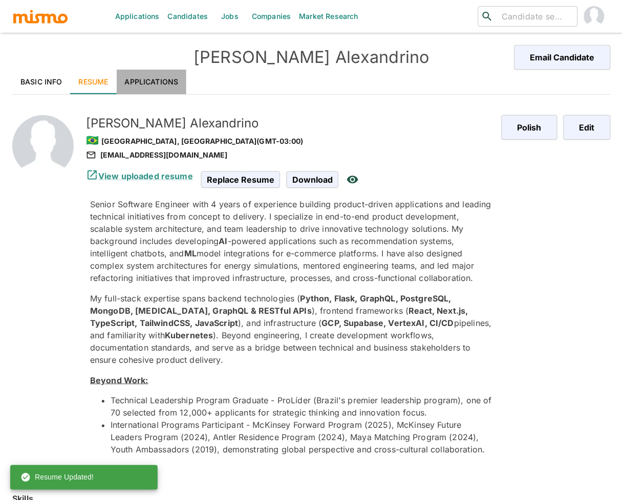
click at [164, 82] on link "Applications" at bounding box center [152, 82] width 70 height 25
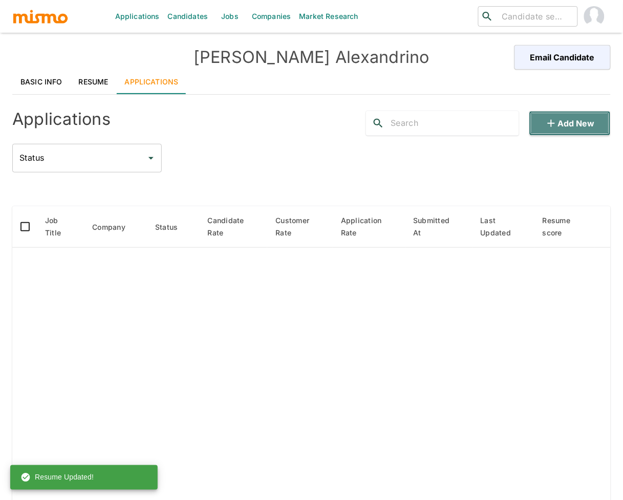
click at [586, 129] on button "Add new" at bounding box center [569, 123] width 81 height 25
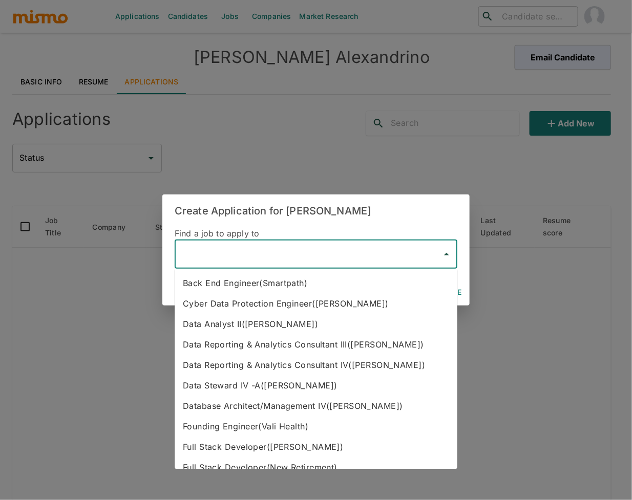
click at [217, 254] on input "text" at bounding box center [308, 254] width 258 height 19
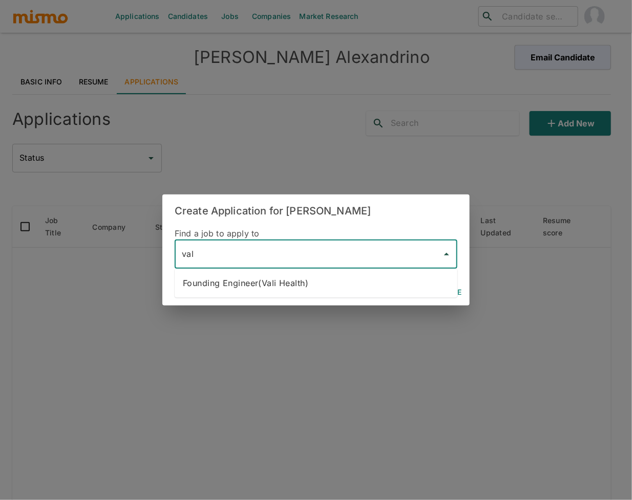
click at [230, 290] on li "Founding Engineer(Vali Health)" at bounding box center [316, 283] width 283 height 20
type input "Founding Engineer(Vali Health)"
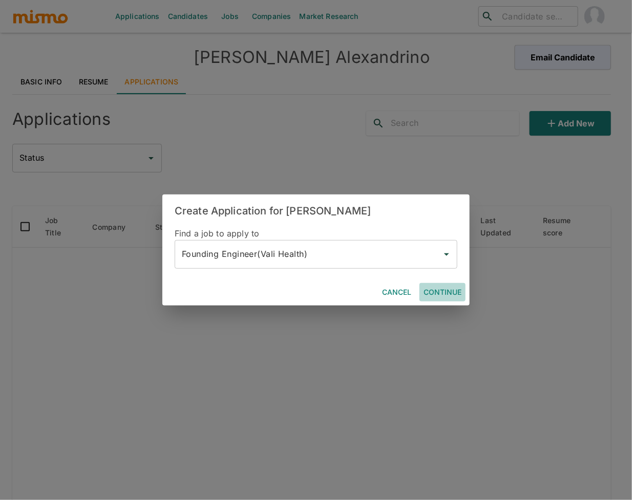
click at [443, 296] on button "Continue" at bounding box center [442, 292] width 46 height 19
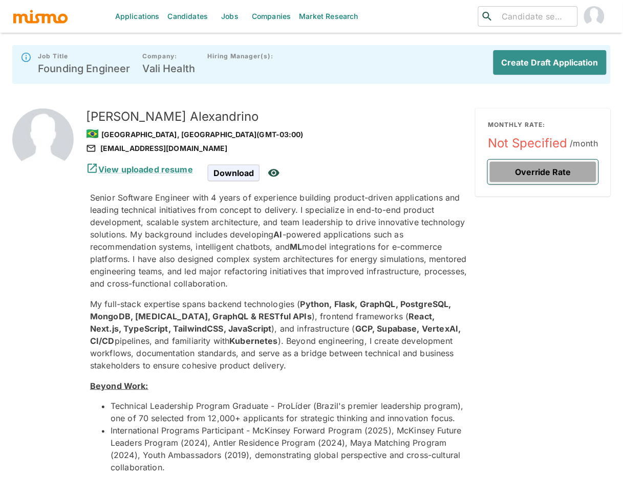
click at [544, 175] on button "Override Rate" at bounding box center [543, 172] width 111 height 25
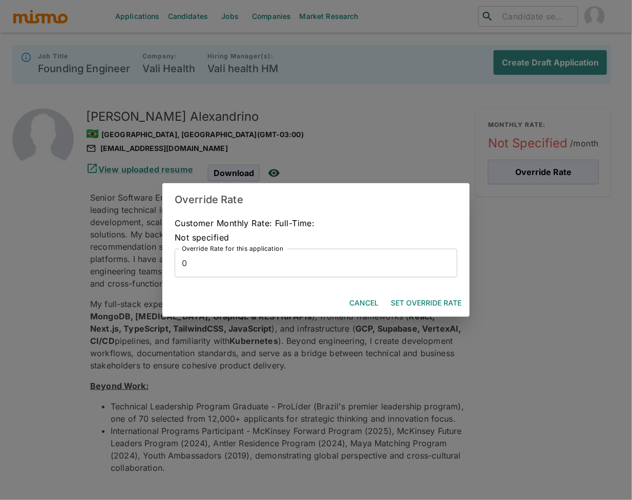
click at [239, 269] on input "0" at bounding box center [316, 263] width 283 height 29
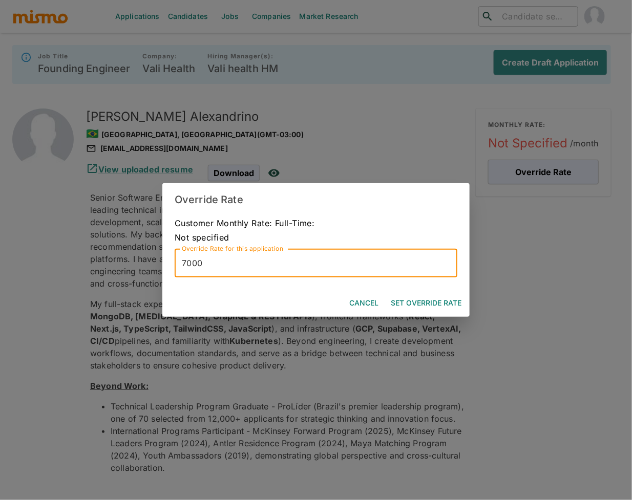
type input "7000"
click at [443, 307] on button "Set Override Rate" at bounding box center [426, 303] width 79 height 19
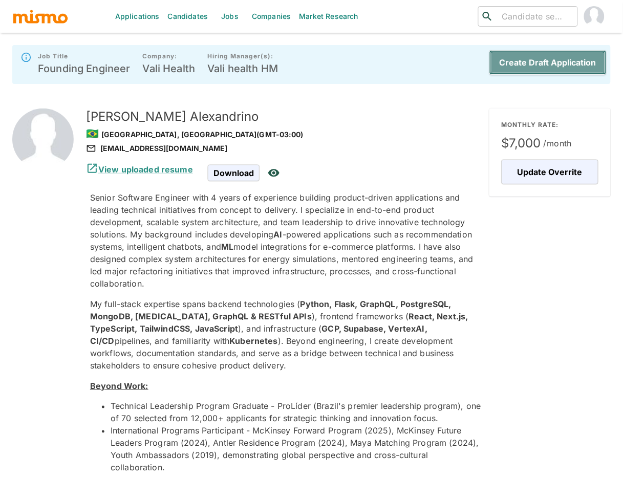
click at [558, 65] on button "Create Draft Application" at bounding box center [548, 62] width 117 height 25
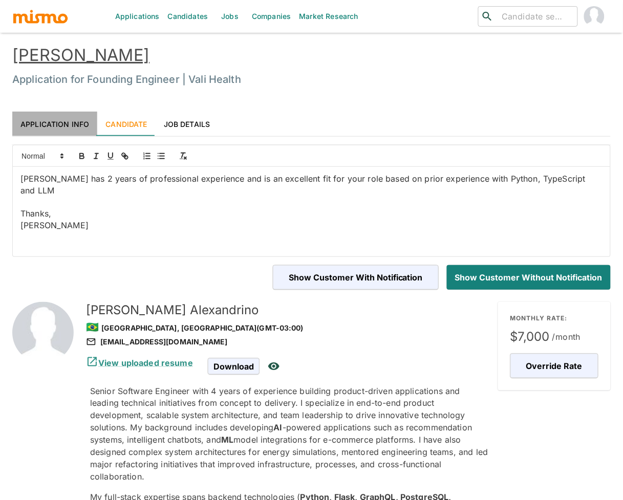
click at [64, 126] on link "Application Info" at bounding box center [54, 124] width 85 height 25
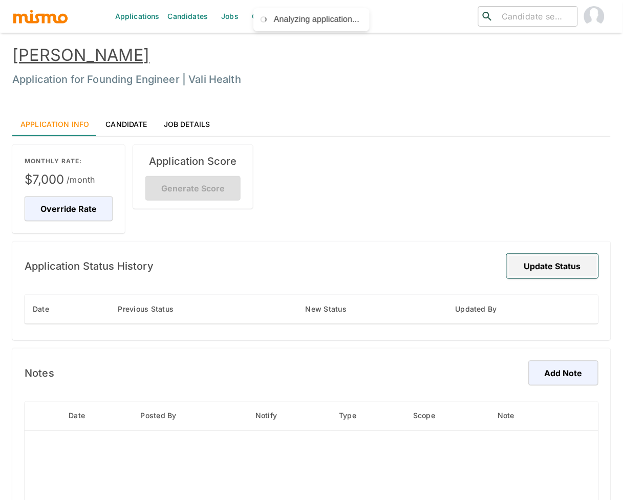
click at [566, 265] on button "Update Status" at bounding box center [553, 266] width 92 height 25
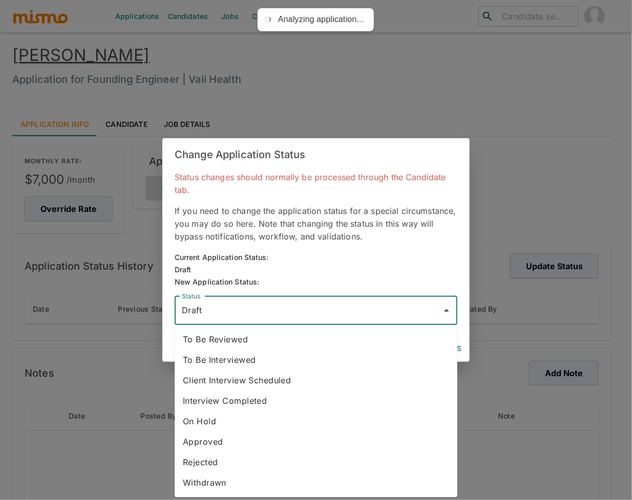
click at [387, 303] on input "Draft" at bounding box center [308, 310] width 258 height 19
click at [287, 342] on li "To Be Reviewed" at bounding box center [316, 340] width 283 height 20
type input "To Be Reviewed"
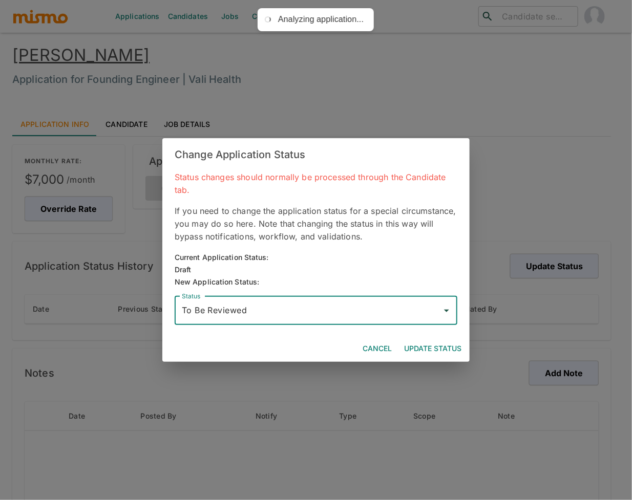
click at [440, 354] on button "Update Status" at bounding box center [433, 348] width 66 height 19
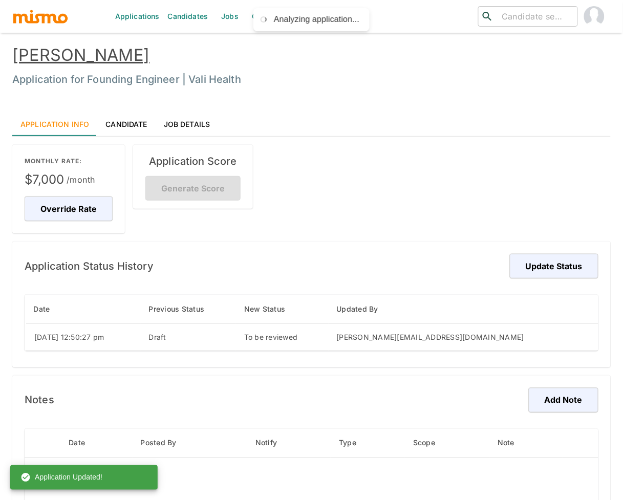
click at [81, 54] on link "[PERSON_NAME]" at bounding box center [80, 55] width 137 height 20
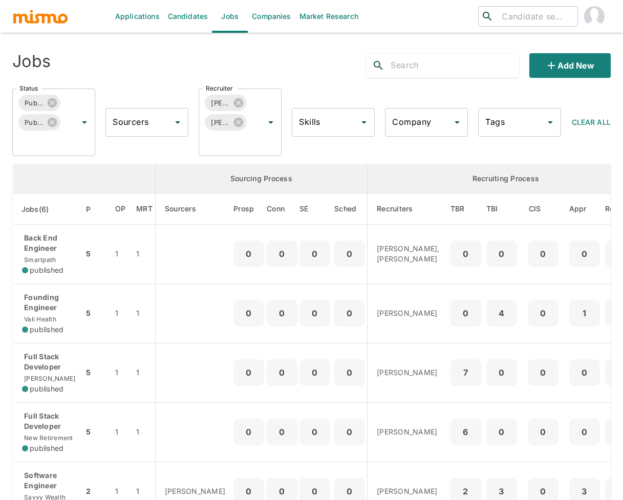
scroll to position [176, 0]
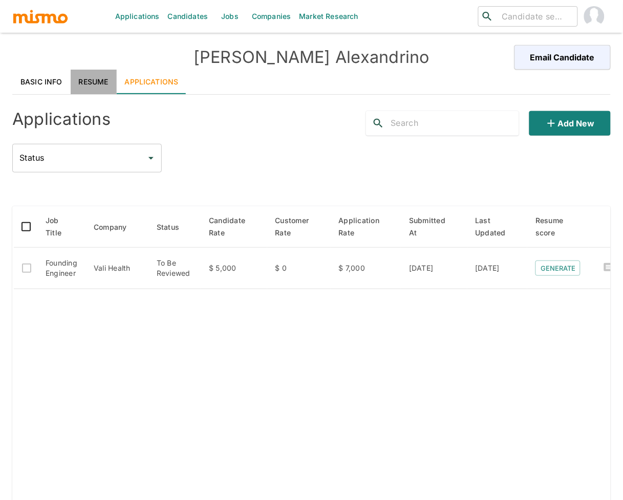
click at [86, 83] on link "Resume" at bounding box center [94, 82] width 46 height 25
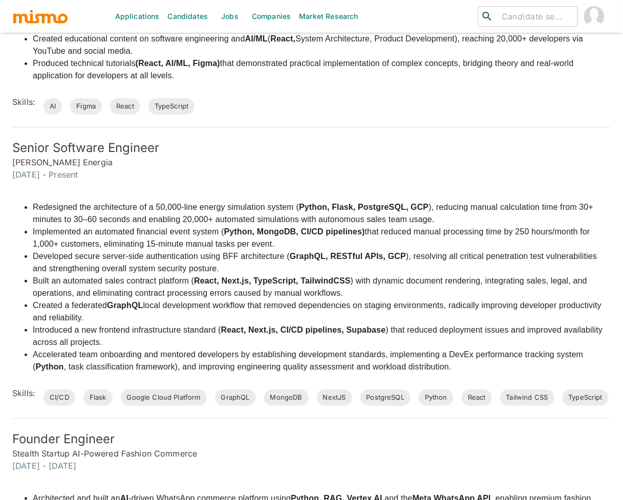
scroll to position [668, 0]
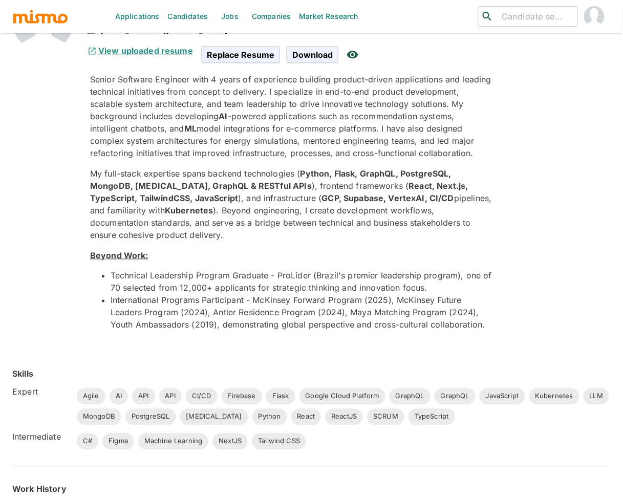
scroll to position [78, 0]
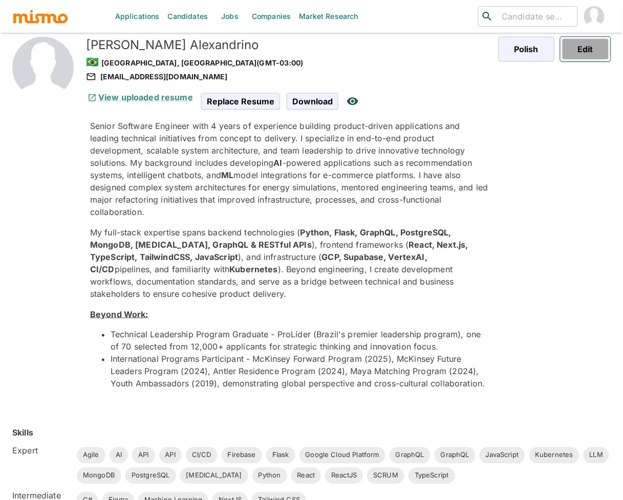
click at [587, 52] on button "Edit" at bounding box center [586, 49] width 50 height 25
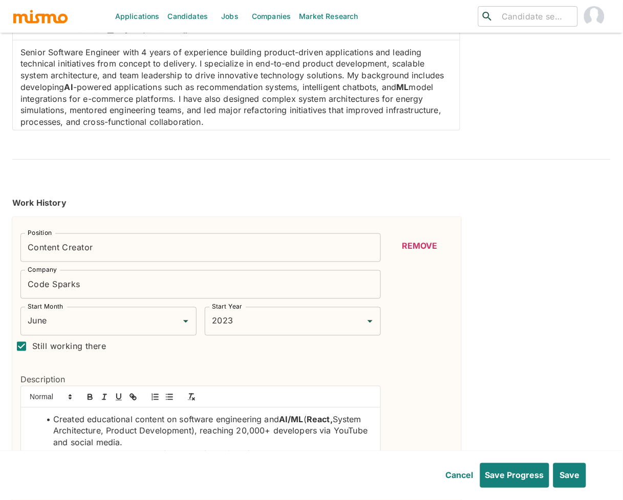
scroll to position [96, 0]
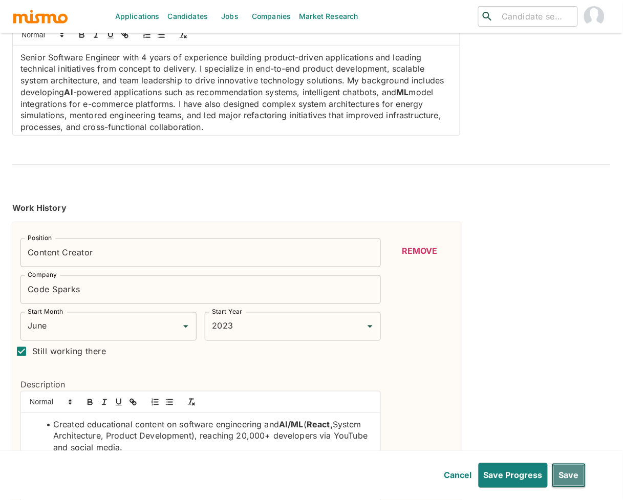
click at [578, 472] on button "Save" at bounding box center [569, 475] width 34 height 25
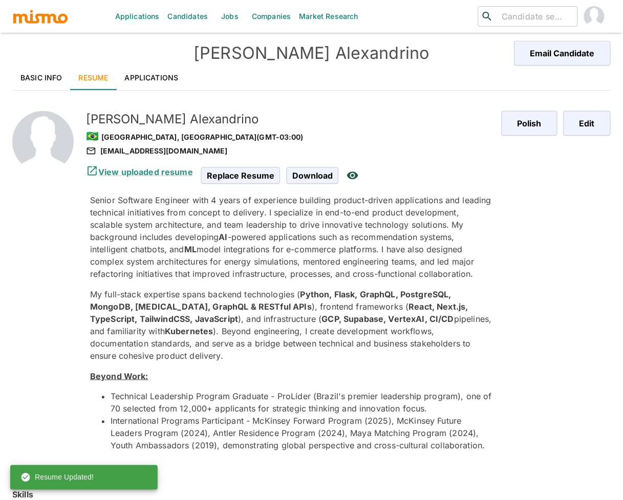
scroll to position [0, 0]
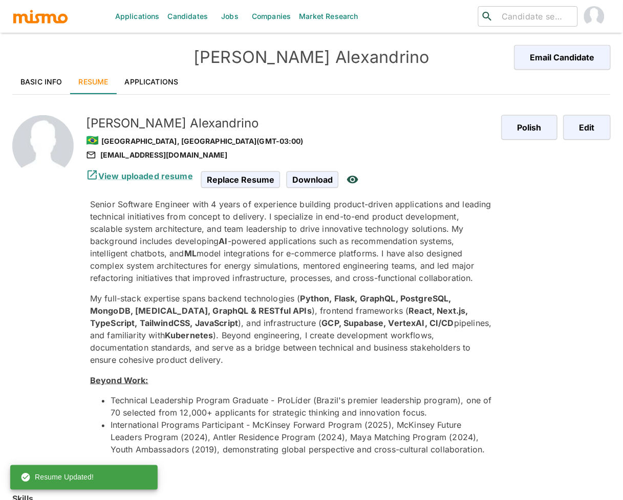
click at [49, 72] on link "Basic Info" at bounding box center [41, 82] width 58 height 25
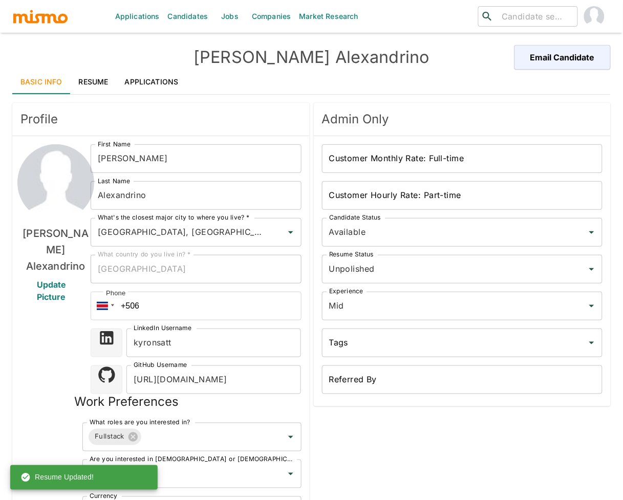
click at [99, 74] on link "Resume" at bounding box center [94, 82] width 46 height 25
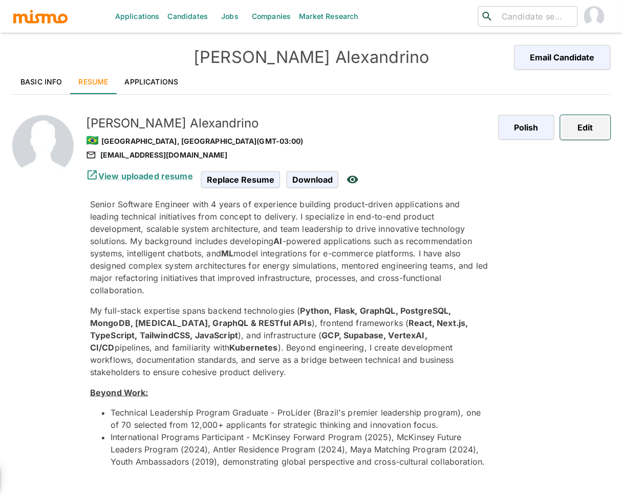
click at [598, 119] on button "Edit" at bounding box center [586, 127] width 50 height 25
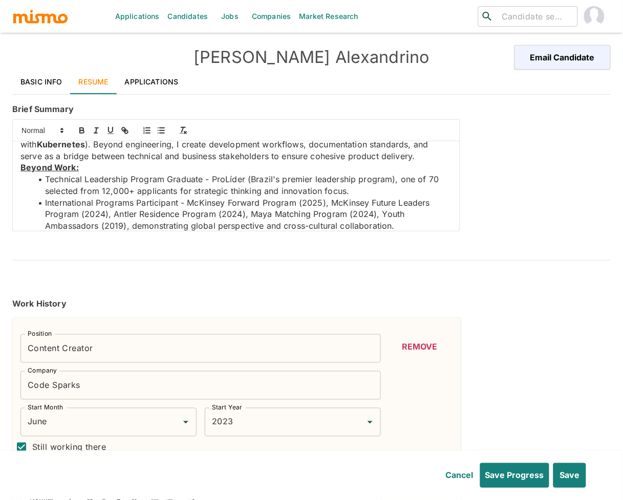
scroll to position [115, 0]
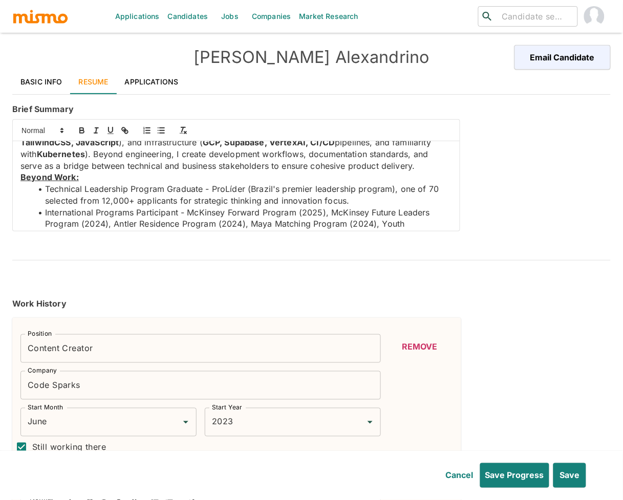
click at [400, 168] on p "My full-stack expertise spans backend technologies ( Python, Flask, GraphQL, Po…" at bounding box center [236, 143] width 432 height 58
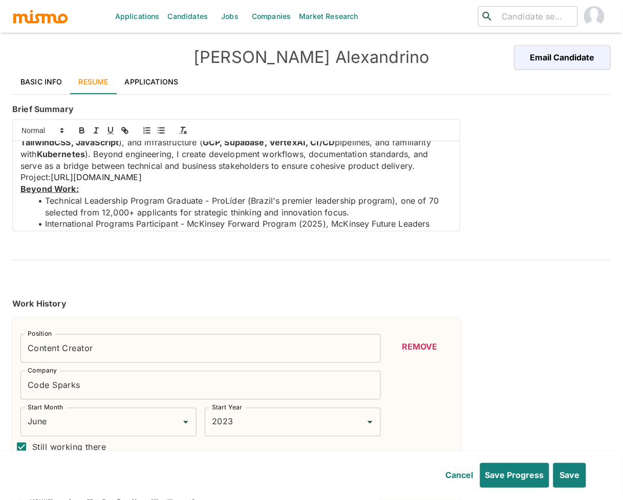
drag, startPoint x: 178, startPoint y: 174, endPoint x: 53, endPoint y: 179, distance: 124.5
click at [53, 179] on p "Project: https://www.allymed.com.br/" at bounding box center [236, 178] width 432 height 12
click at [128, 133] on icon "button" at bounding box center [126, 132] width 4 height 4
type input "https://www.allymed.com.br/"
click at [174, 197] on link at bounding box center [171, 197] width 24 height 8
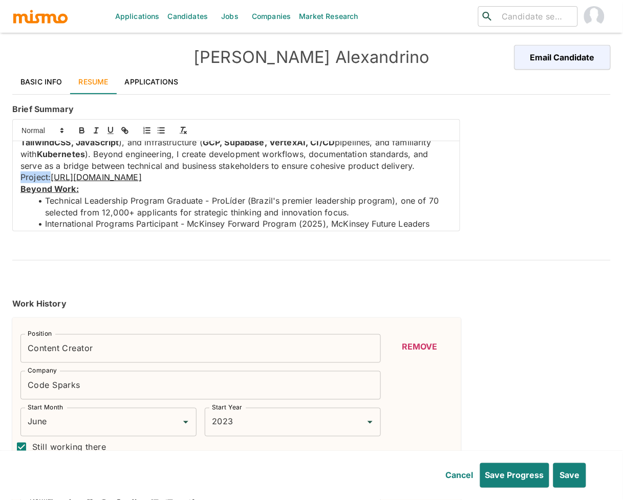
drag, startPoint x: 50, startPoint y: 178, endPoint x: -3, endPoint y: 177, distance: 53.3
click at [0, 177] on html "Applications Candidates Jobs Companies Market Research ​ ​ Rafael Alexandrino E…" at bounding box center [311, 262] width 623 height 525
click at [84, 136] on button "button" at bounding box center [82, 130] width 14 height 12
click at [112, 133] on icon "button" at bounding box center [111, 130] width 4 height 5
click at [570, 481] on button "Save" at bounding box center [569, 475] width 34 height 25
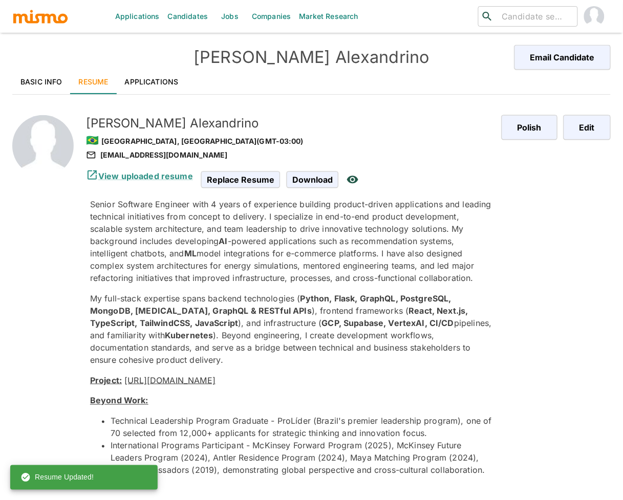
click at [187, 380] on link "https://www.allymed.com.br/" at bounding box center [169, 380] width 91 height 10
click at [35, 82] on link "Basic Info" at bounding box center [41, 82] width 58 height 25
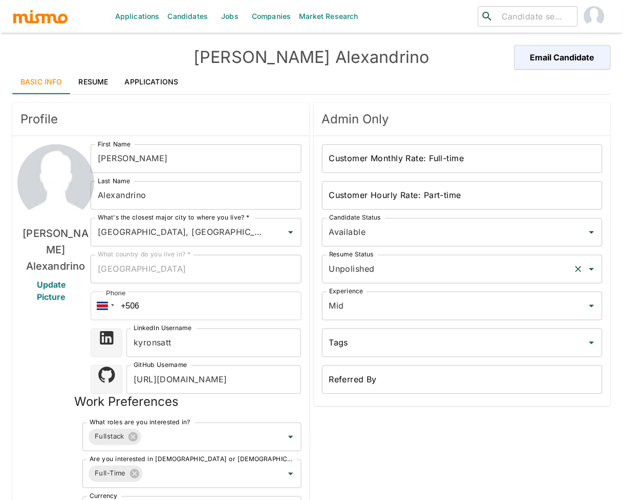
click at [393, 261] on input "Unpolished" at bounding box center [448, 269] width 243 height 19
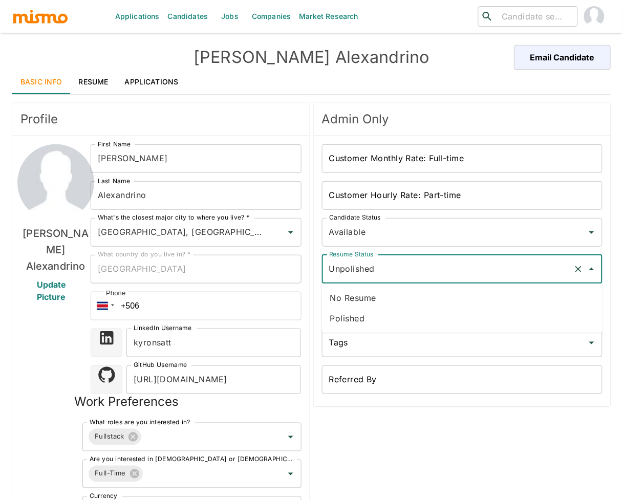
click at [356, 315] on li "Polished" at bounding box center [462, 318] width 281 height 20
type input "Polished"
click at [372, 301] on input "Mid" at bounding box center [448, 305] width 243 height 19
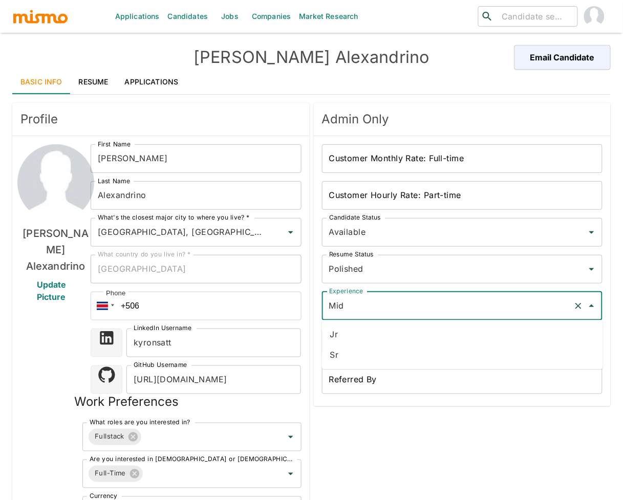
click at [356, 353] on li "Sr" at bounding box center [462, 355] width 281 height 20
type input "Sr"
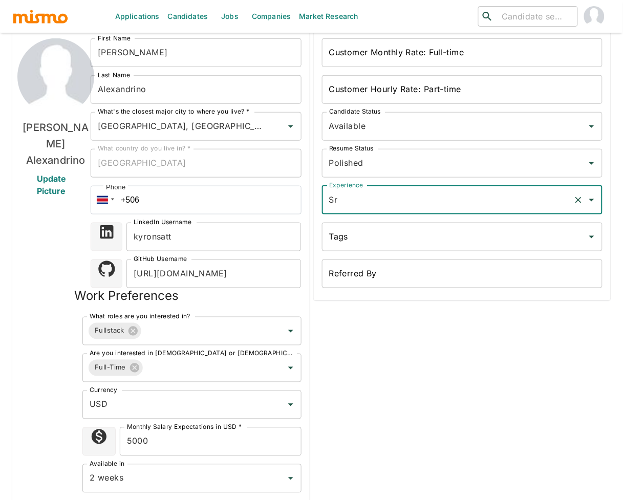
scroll to position [229, 0]
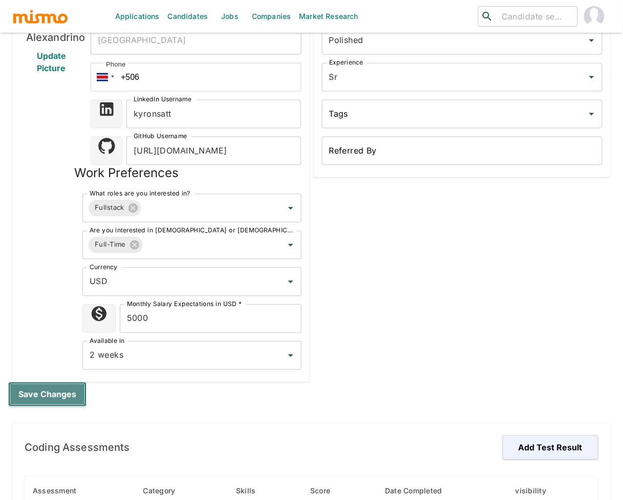
click at [61, 393] on button "Save changes" at bounding box center [47, 395] width 78 height 25
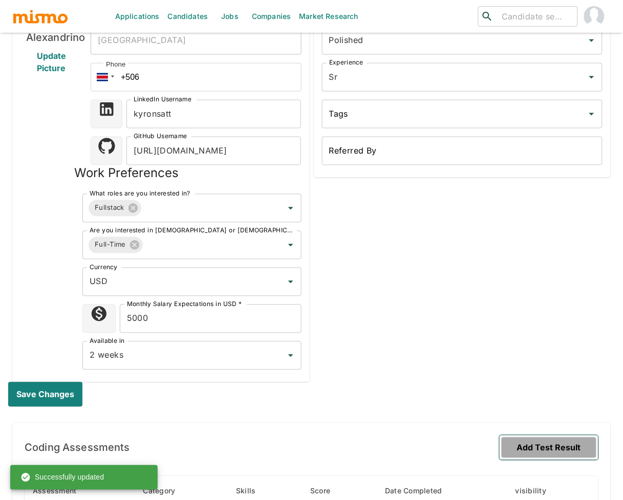
click at [557, 443] on button "Add Test Result" at bounding box center [549, 448] width 99 height 25
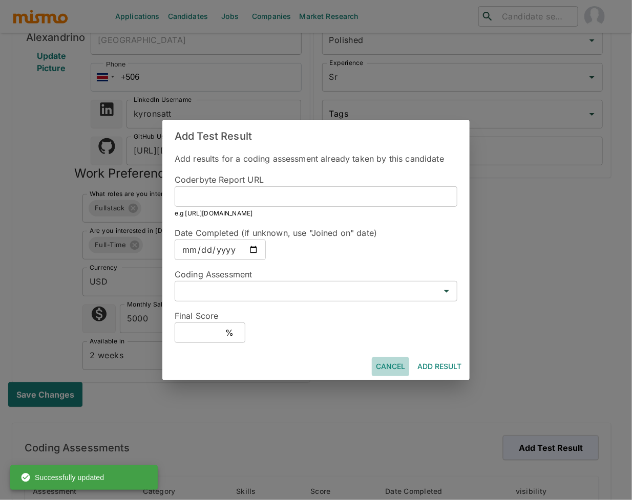
click at [396, 369] on button "Cancel" at bounding box center [390, 366] width 37 height 19
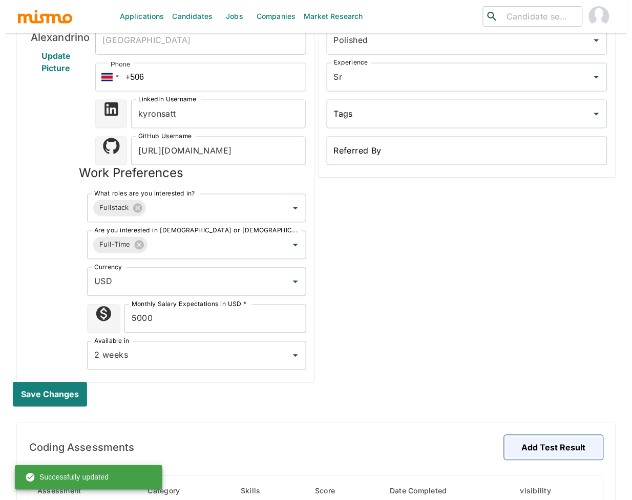
scroll to position [437, 0]
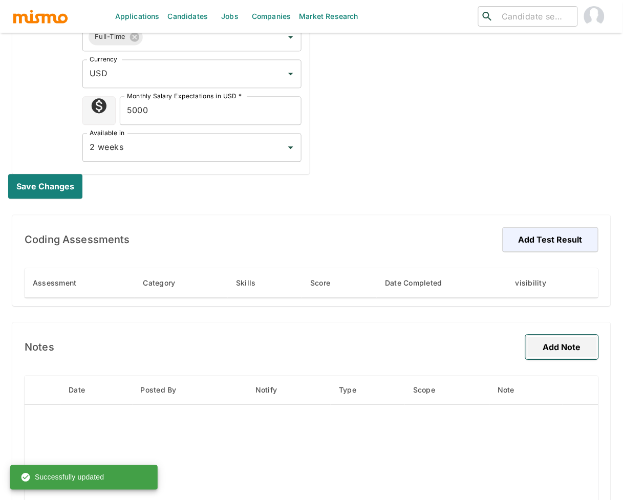
click at [583, 346] on button "Add Note" at bounding box center [562, 347] width 73 height 25
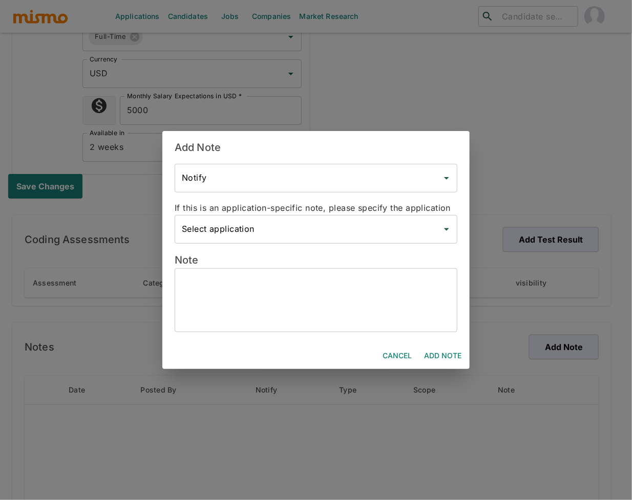
click at [289, 229] on input "Select application" at bounding box center [308, 229] width 258 height 19
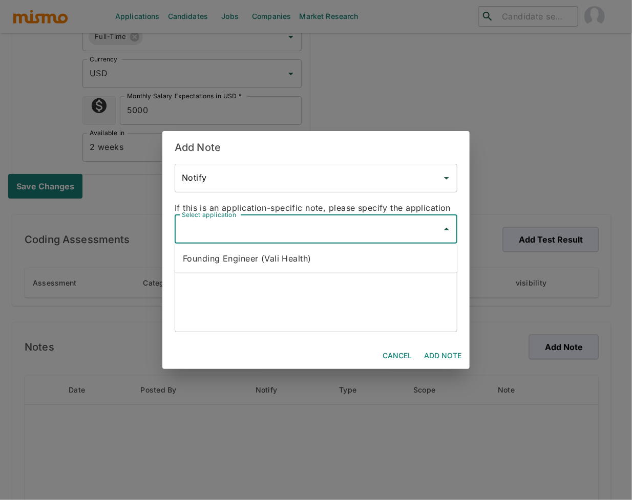
click at [290, 254] on li "Founding Engineer (Vali Health)" at bounding box center [316, 258] width 283 height 20
type input "Founding Engineer (Vali Health)"
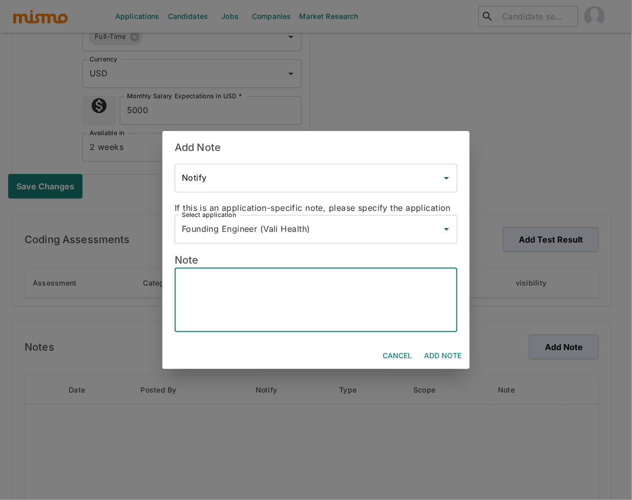
click at [263, 294] on textarea at bounding box center [316, 300] width 268 height 47
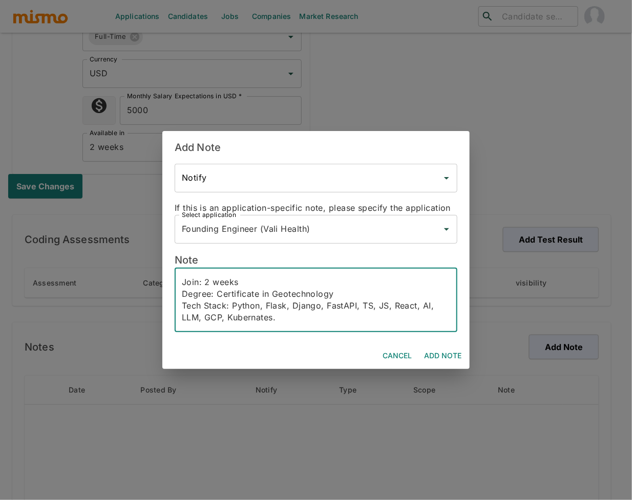
scroll to position [81, 0]
click at [237, 325] on div "Email: Phone: Lives: Minas Gerais, Brazil English: C1 Driver: Professional grow…" at bounding box center [316, 300] width 283 height 64
click at [196, 319] on textarea "Email: Phone: Lives: Minas Gerais, Brazil English: C1 Driver: Professional grow…" at bounding box center [316, 300] width 268 height 47
paste textarea "Rafael Alexandrino is a product-driven Software Engineer with nearly four years…"
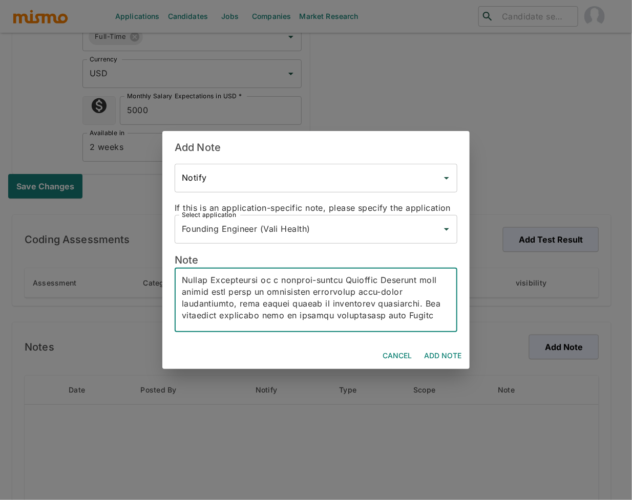
scroll to position [101, 0]
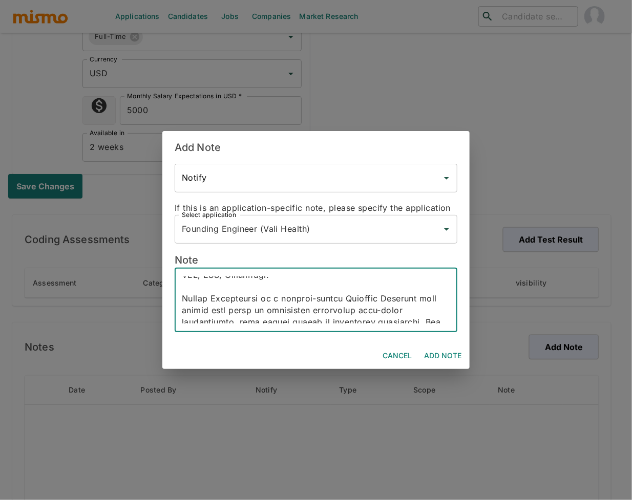
click at [239, 297] on textarea at bounding box center [316, 300] width 268 height 47
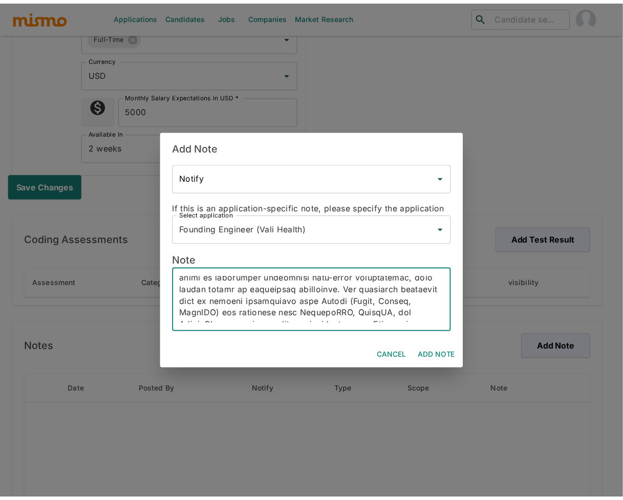
scroll to position [134, 0]
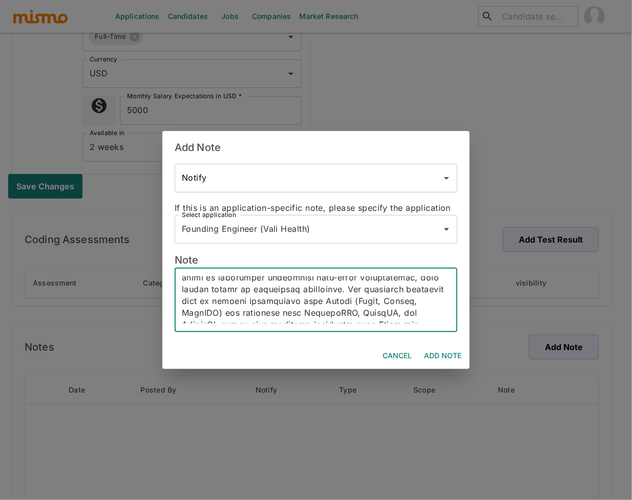
type textarea "Email: Phone: Lives: Minas Gerais, Brazil English: C1 Driver: Professional grow…"
click at [444, 355] on button "Add Note" at bounding box center [443, 356] width 46 height 19
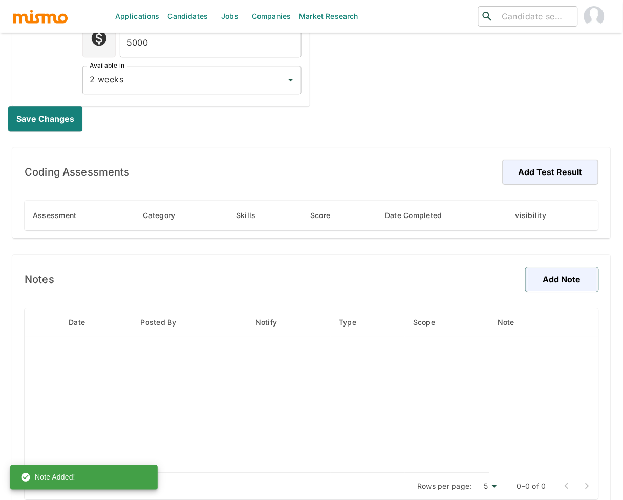
scroll to position [520, 0]
